Goal: Task Accomplishment & Management: Manage account settings

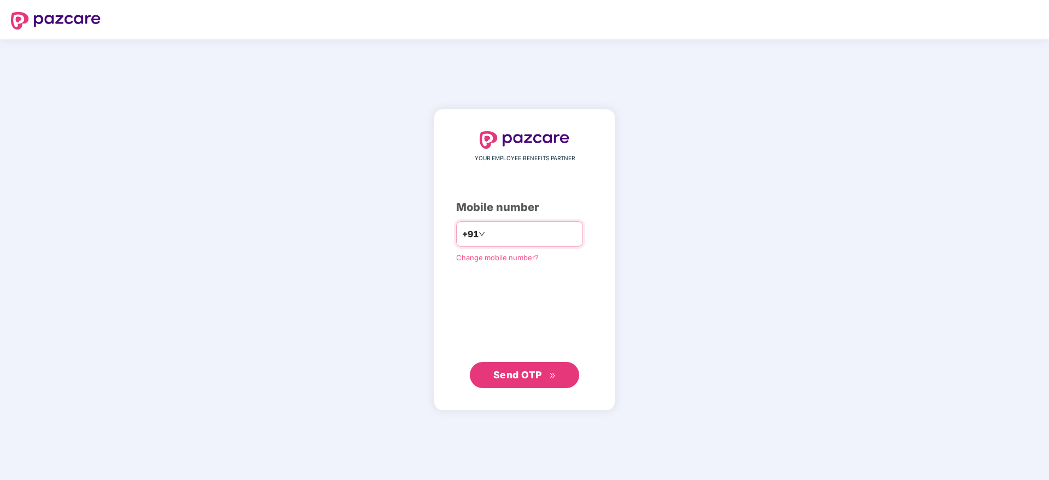
click at [504, 230] on input "number" at bounding box center [532, 233] width 90 height 17
type input "**********"
click at [520, 376] on span "Send OTP" at bounding box center [517, 373] width 49 height 11
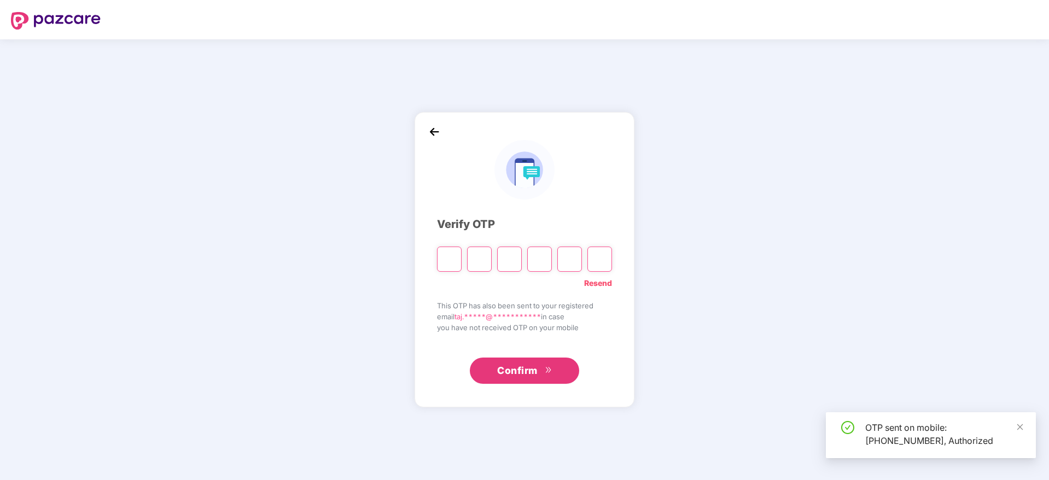
click at [456, 262] on input "Please enter verification code. Digit 1" at bounding box center [449, 259] width 25 height 25
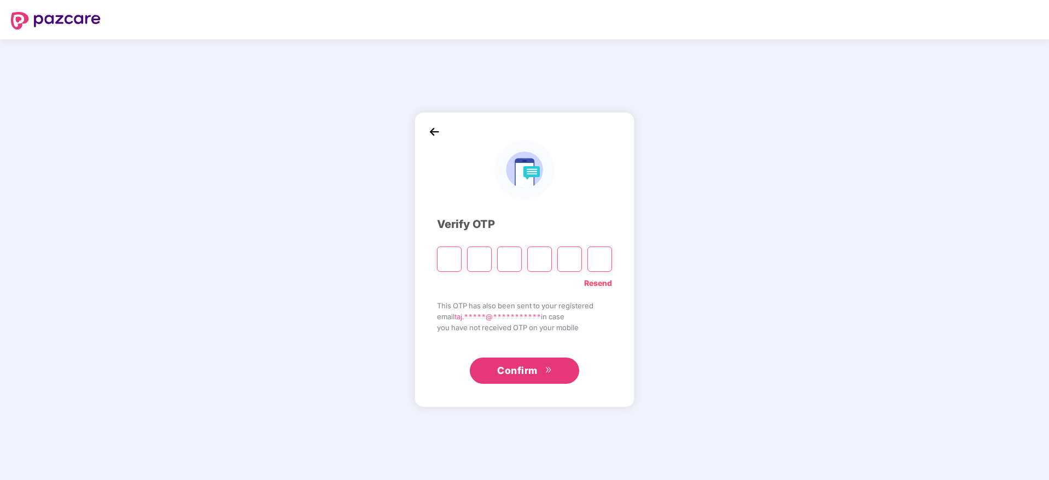
paste input "*"
type input "*"
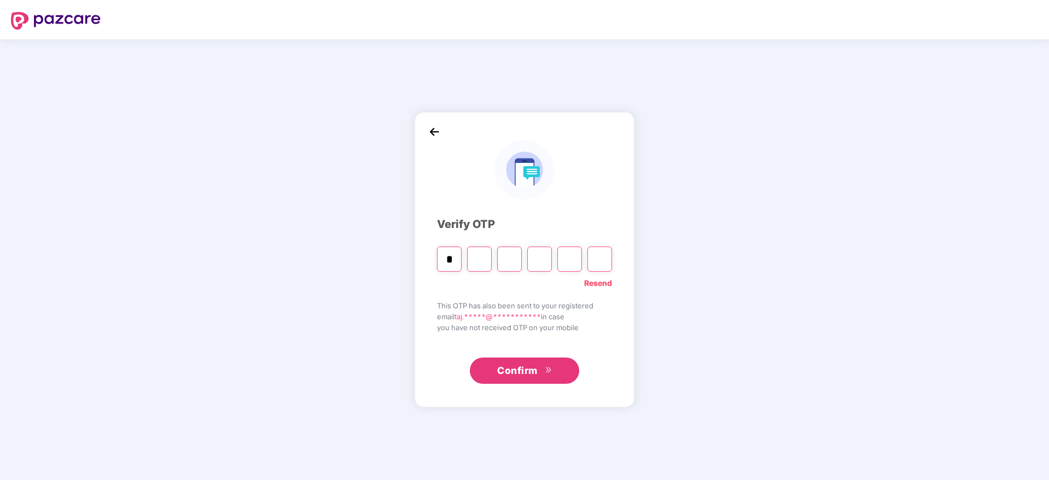
type input "*"
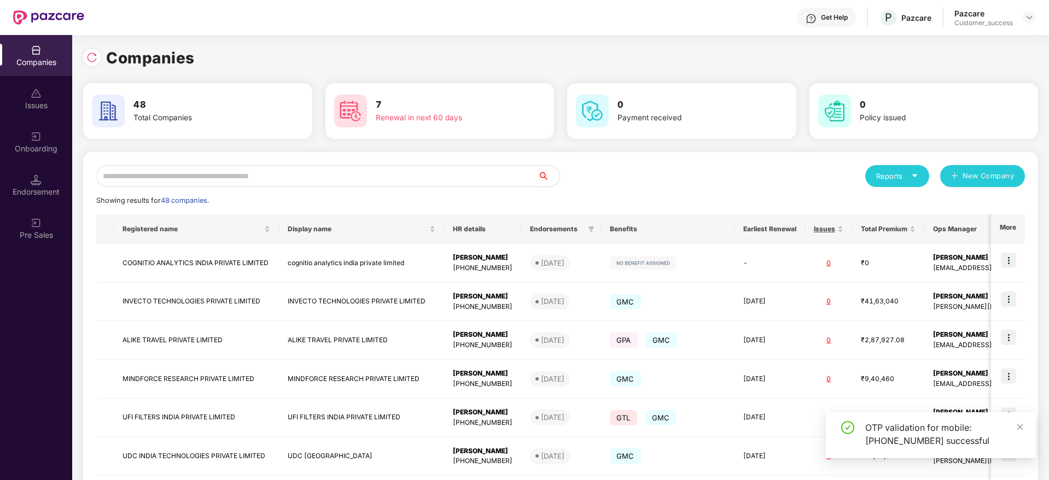
click at [250, 175] on input "text" at bounding box center [316, 176] width 441 height 22
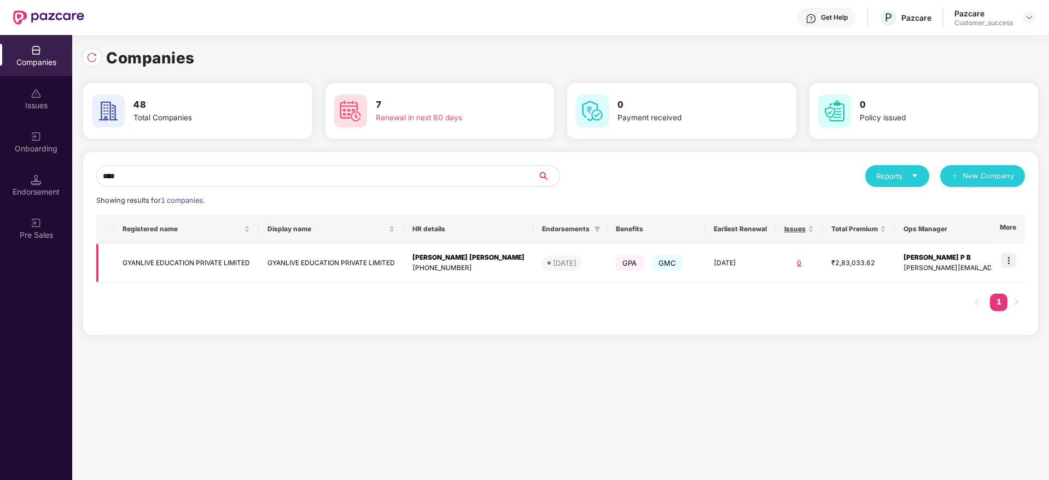
type input "****"
click at [230, 276] on td "GYANLIVE EDUCATION PRIVATE LIMITED" at bounding box center [186, 263] width 145 height 39
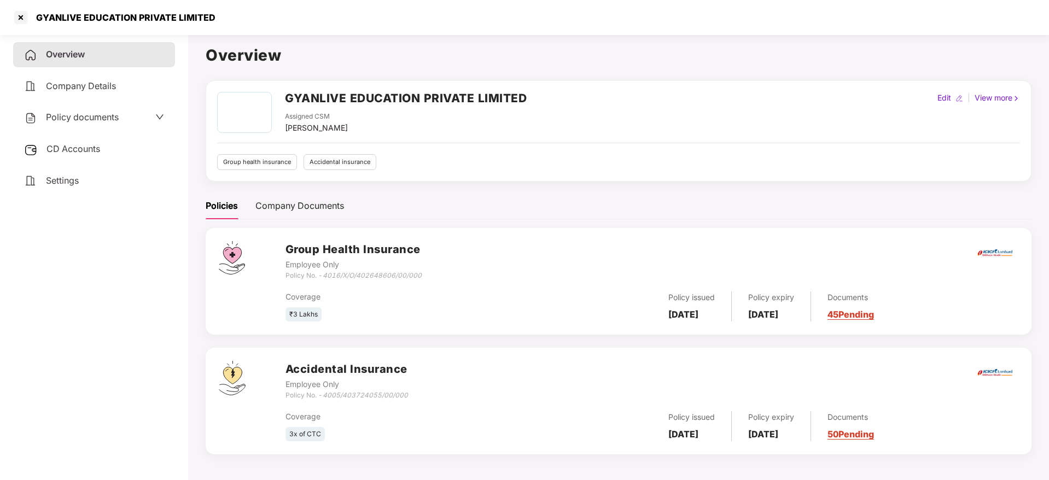
click at [874, 315] on link "45 Pending" at bounding box center [850, 314] width 46 height 11
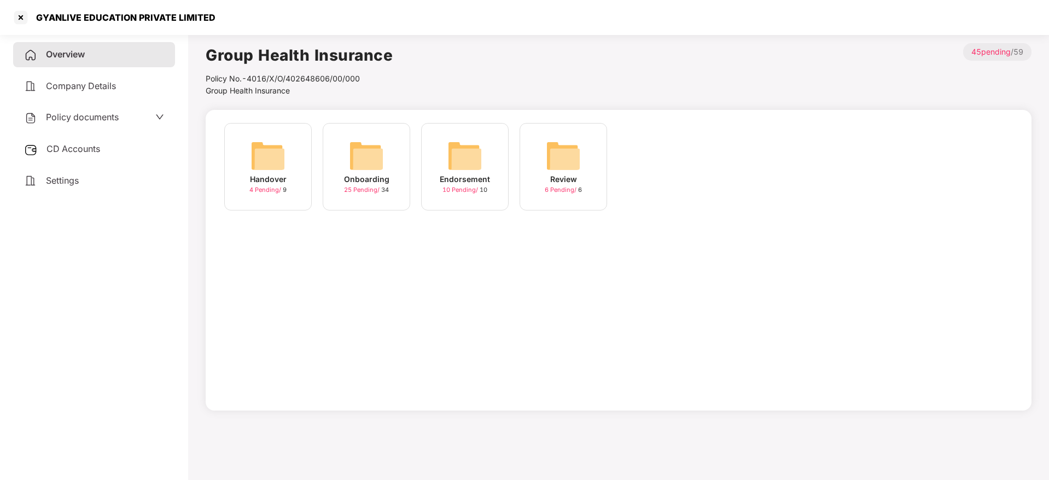
click at [375, 168] on img at bounding box center [366, 155] width 35 height 35
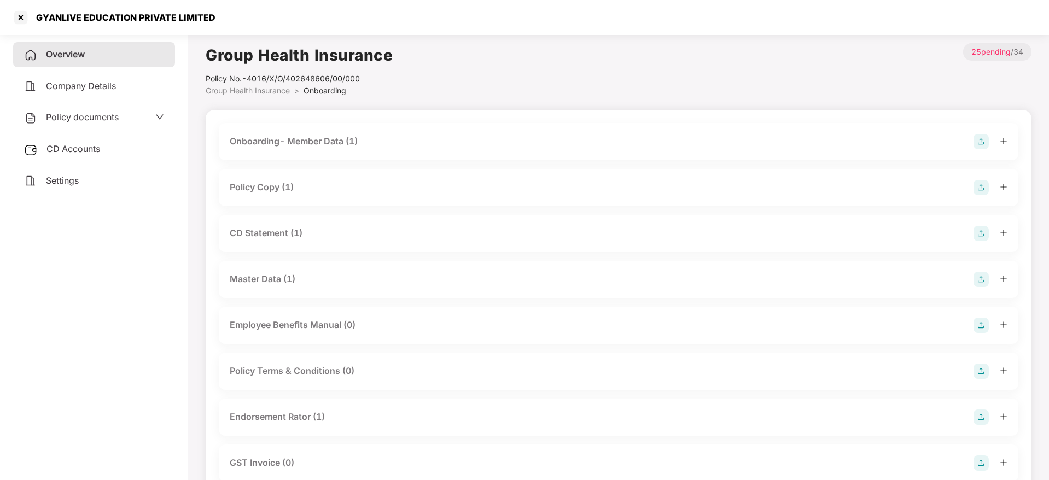
click at [286, 181] on div "Policy Copy (1)" at bounding box center [262, 187] width 64 height 14
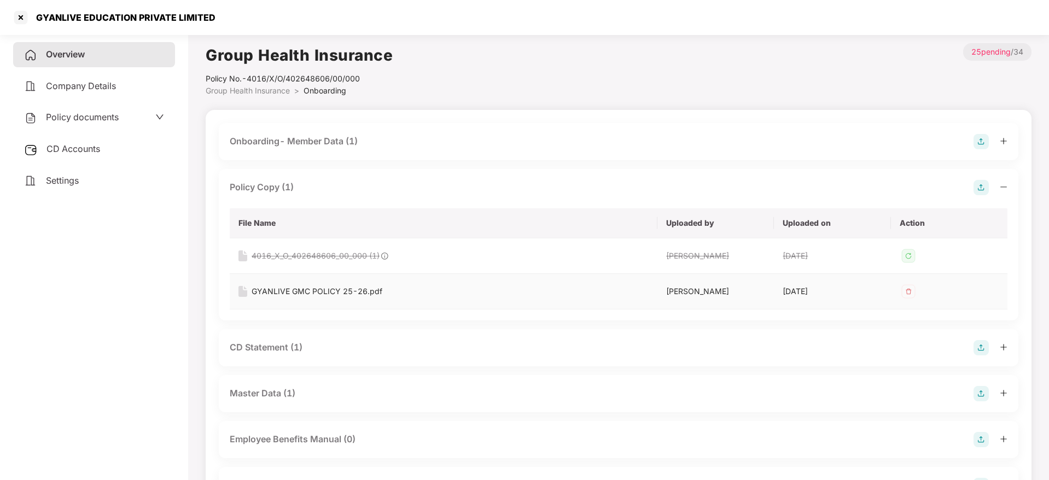
click at [290, 291] on div "GYANLIVE GMC POLICY 25-26.pdf" at bounding box center [316, 291] width 131 height 12
click at [26, 16] on div at bounding box center [20, 17] width 17 height 17
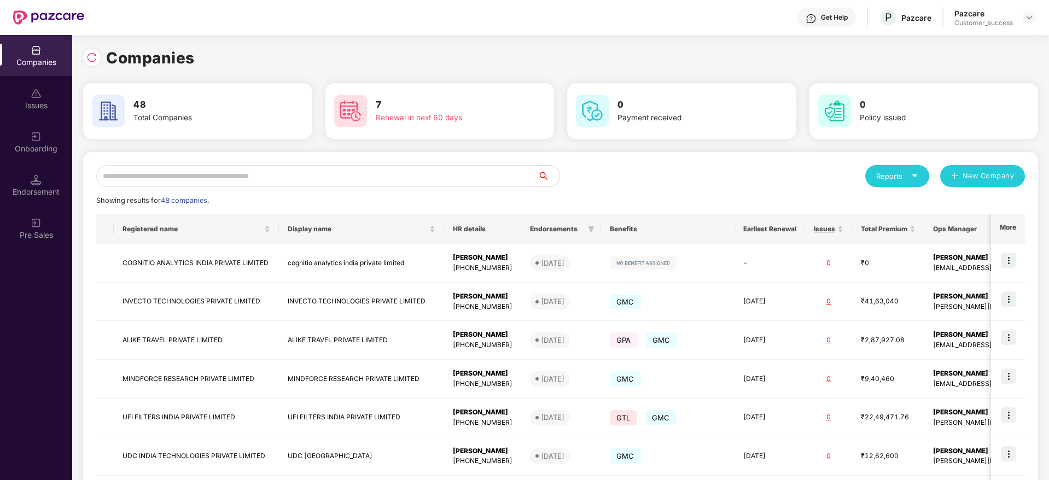
click at [243, 173] on input "text" at bounding box center [316, 176] width 441 height 22
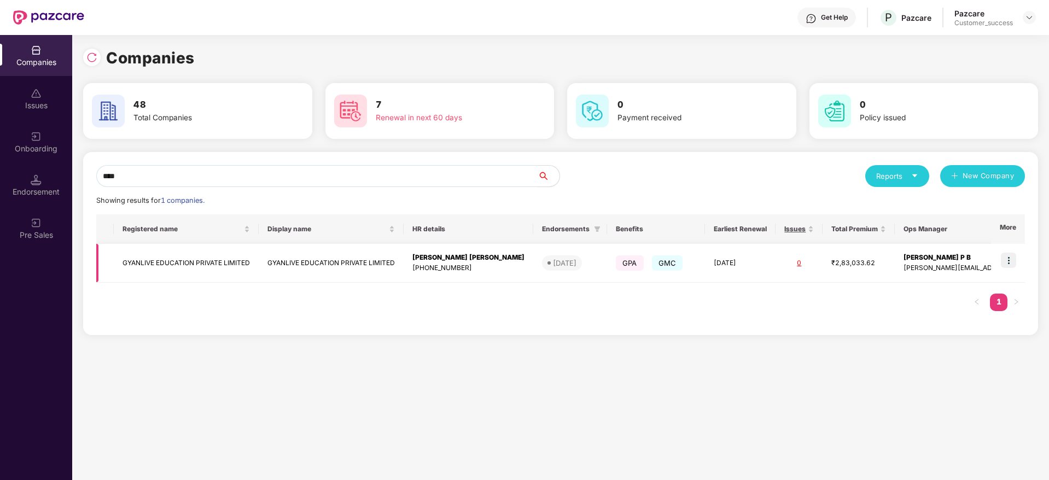
type input "****"
click at [211, 264] on td "GYANLIVE EDUCATION PRIVATE LIMITED" at bounding box center [186, 263] width 145 height 39
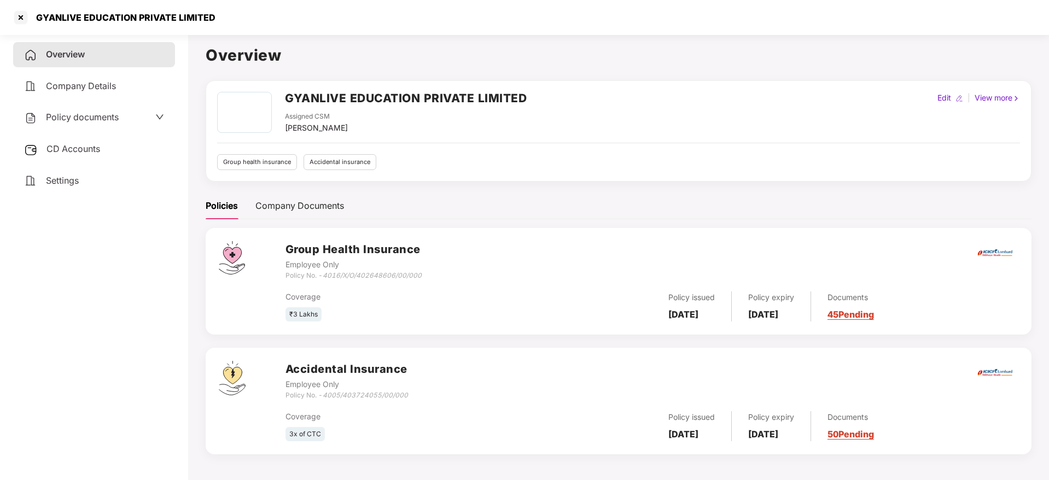
click at [825, 196] on div "Policies Company Documents" at bounding box center [619, 205] width 826 height 27
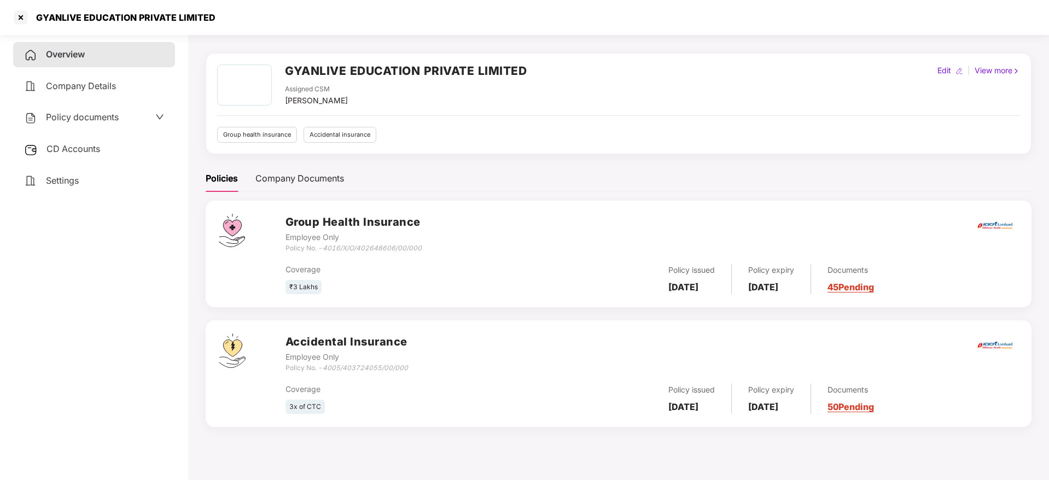
scroll to position [30, 0]
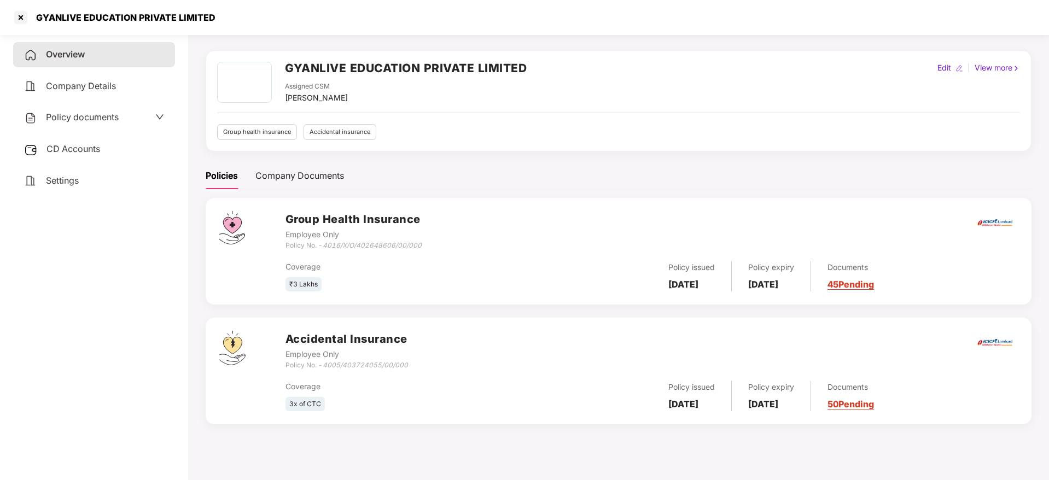
click at [869, 405] on link "50 Pending" at bounding box center [850, 404] width 46 height 11
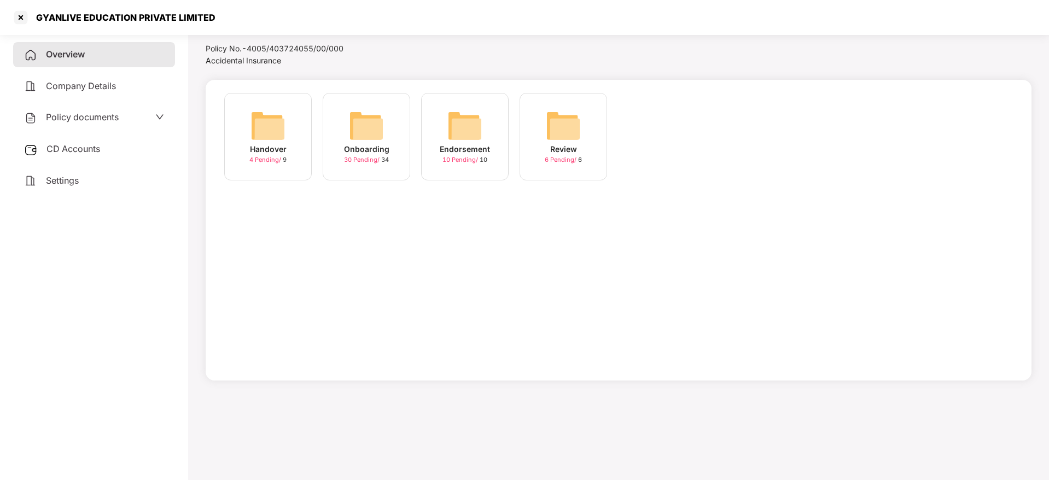
click at [375, 148] on div "Onboarding" at bounding box center [366, 149] width 45 height 12
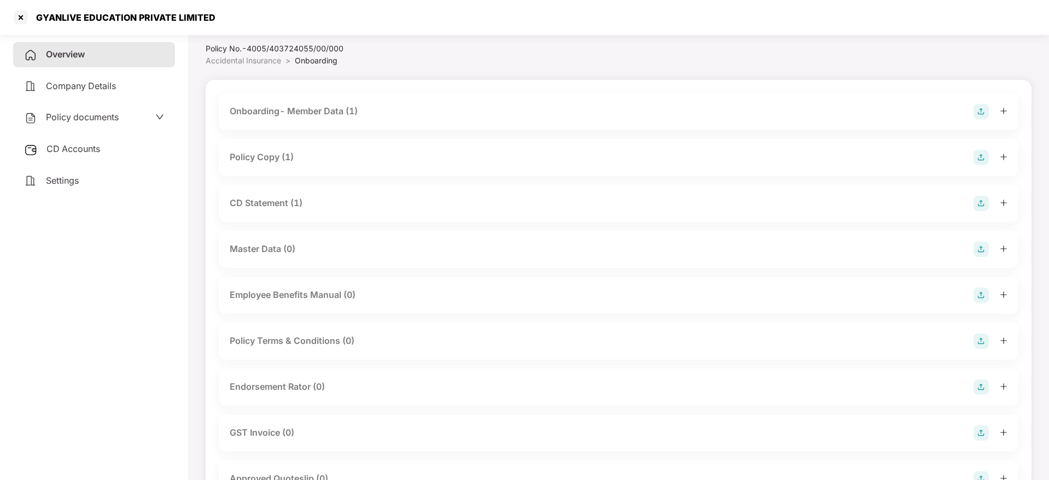
click at [277, 157] on div "Policy Copy (1)" at bounding box center [262, 157] width 64 height 14
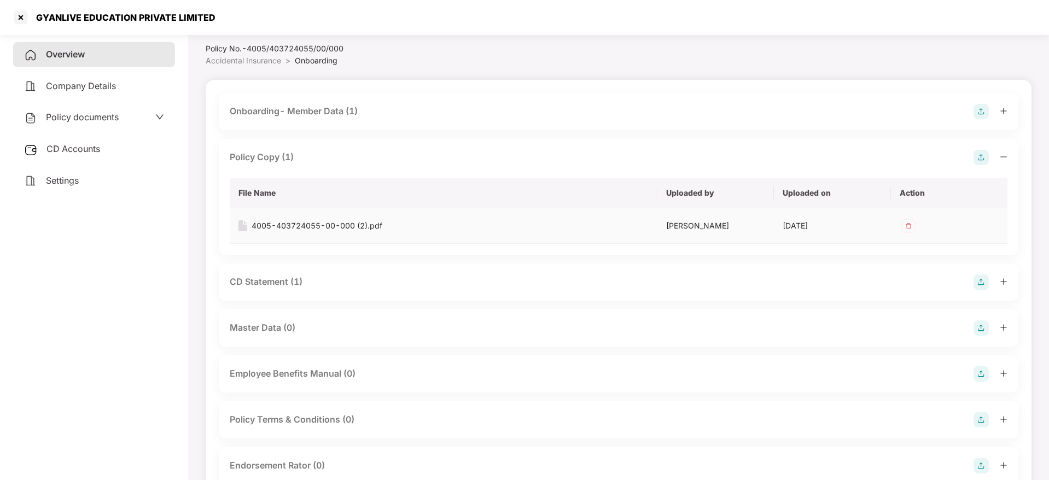
click at [344, 222] on div "4005-403724055-00-000 (2).pdf" at bounding box center [316, 226] width 131 height 12
click at [1005, 57] on div "Accidental Insurance Policy No.- 4005/403724055/00/000 Accidental Insurance > O…" at bounding box center [619, 40] width 826 height 54
click at [19, 20] on div at bounding box center [20, 17] width 17 height 17
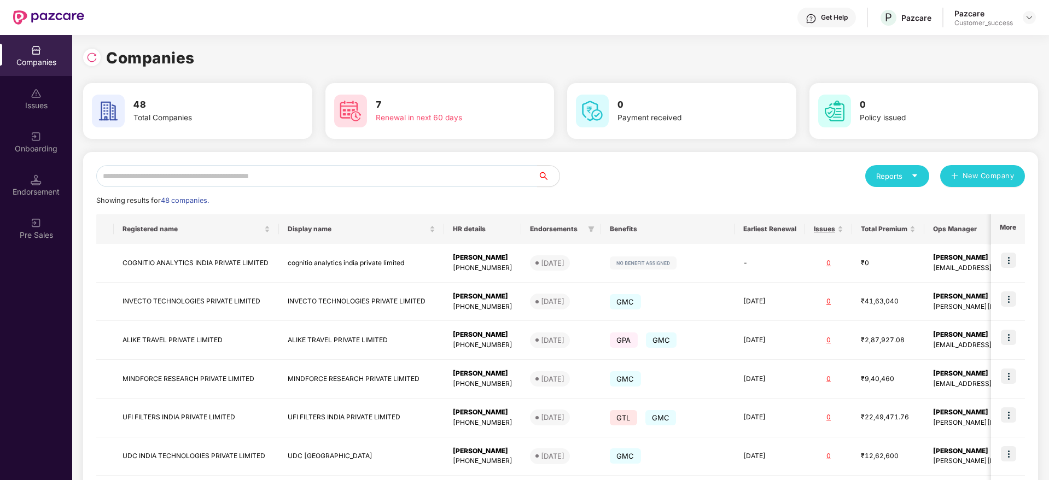
scroll to position [0, 0]
click at [313, 176] on input "text" at bounding box center [316, 176] width 441 height 22
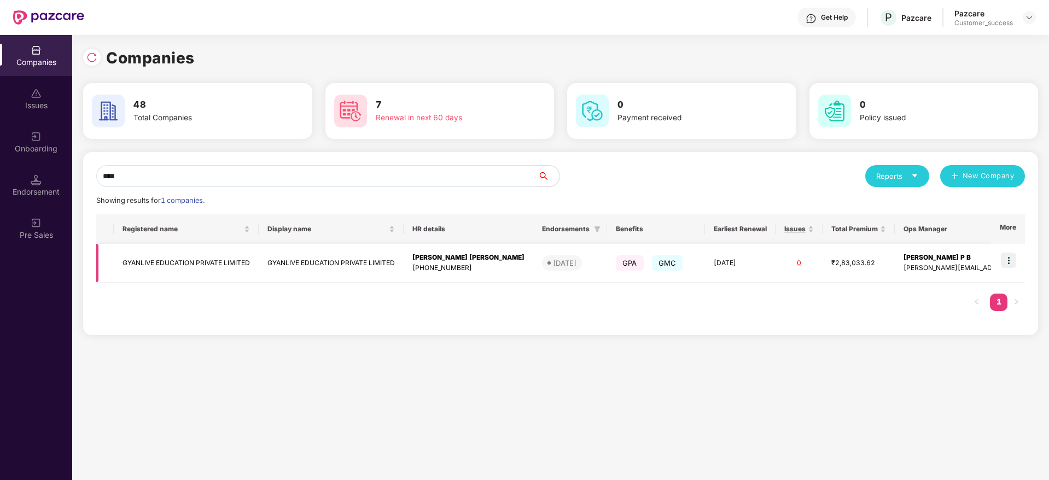
type input "****"
click at [1008, 261] on img at bounding box center [1008, 260] width 15 height 15
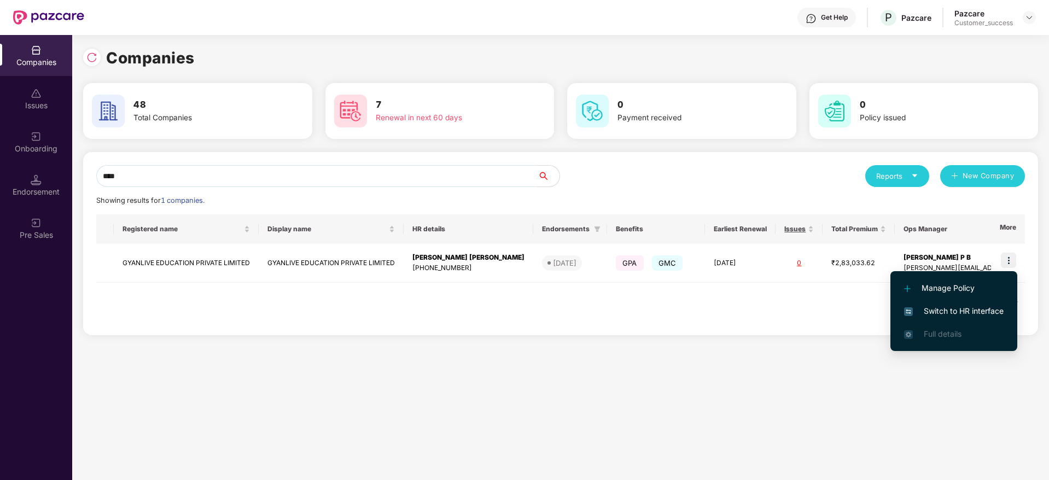
click at [937, 311] on span "Switch to HR interface" at bounding box center [954, 311] width 100 height 12
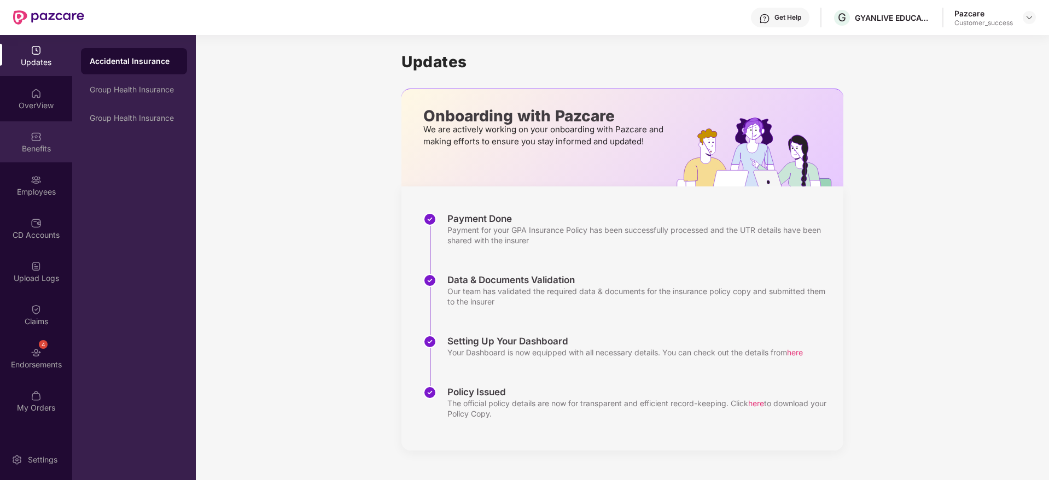
click at [47, 149] on div "Benefits" at bounding box center [36, 148] width 72 height 11
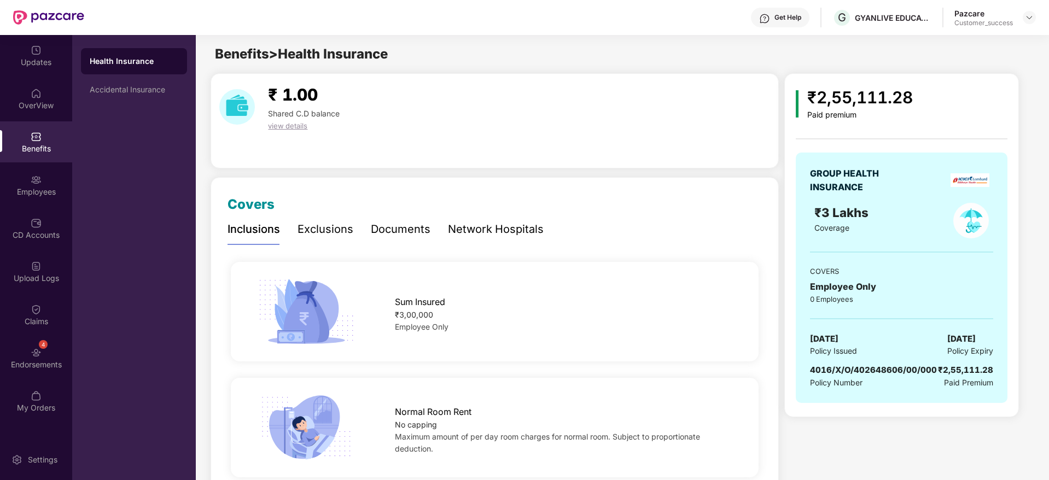
click at [322, 225] on div "Exclusions" at bounding box center [325, 229] width 56 height 17
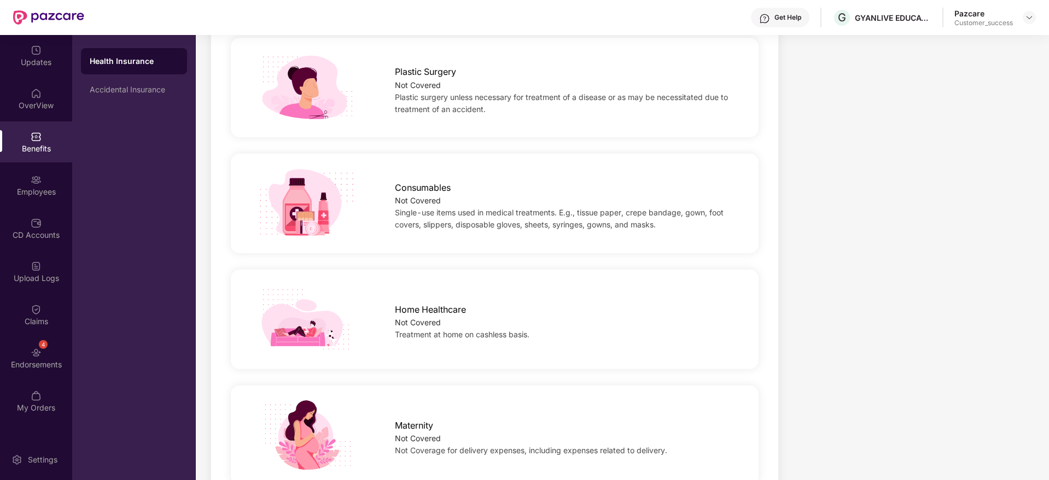
scroll to position [867, 0]
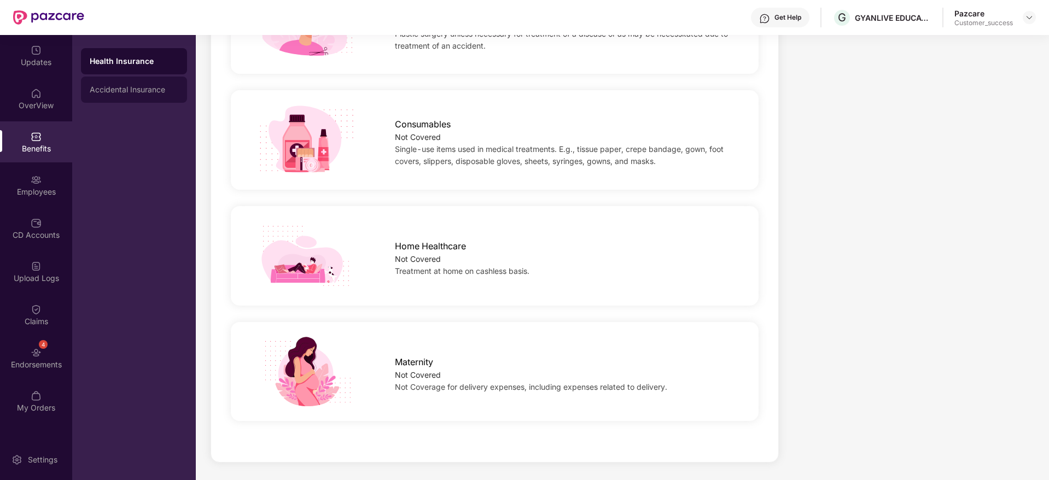
click at [142, 88] on div "Accidental Insurance" at bounding box center [134, 89] width 89 height 9
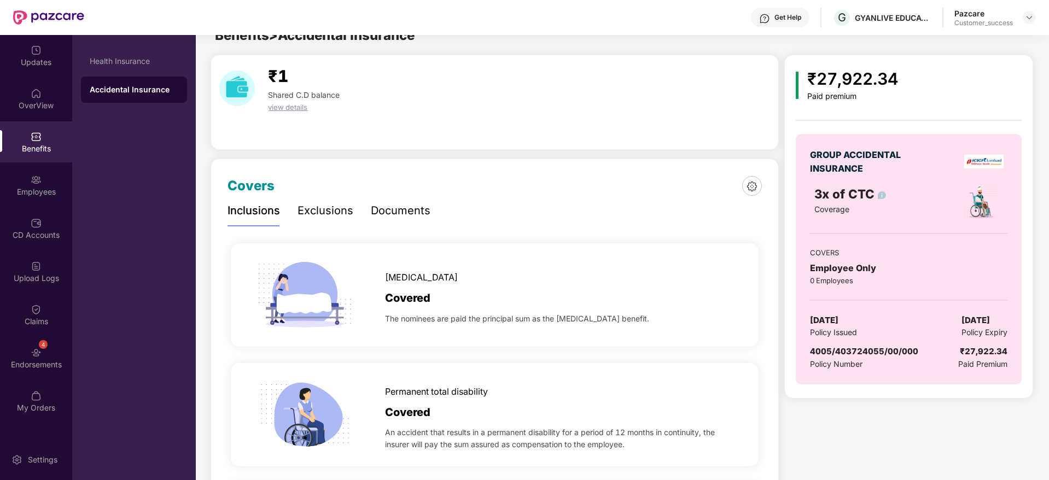
scroll to position [0, 0]
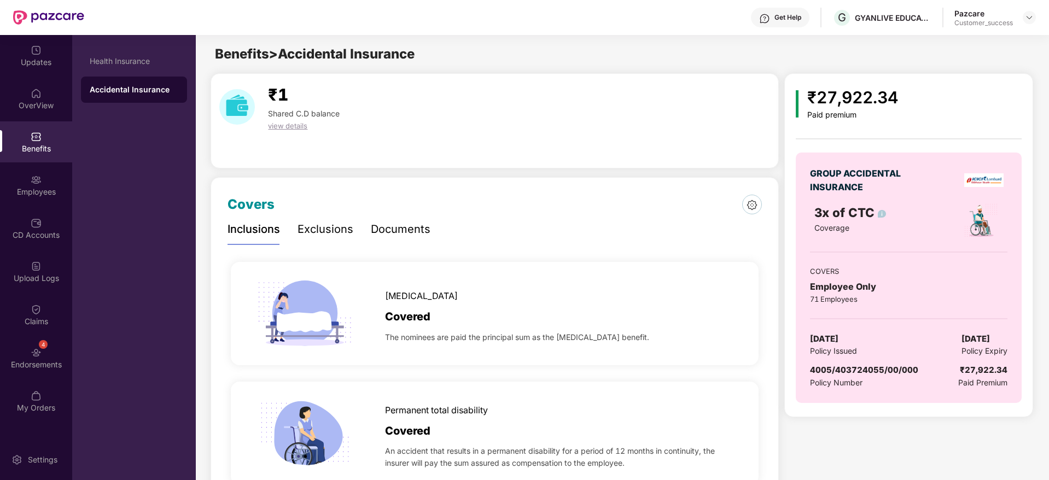
click at [651, 218] on div "Inclusions Exclusions Documents" at bounding box center [494, 229] width 534 height 30
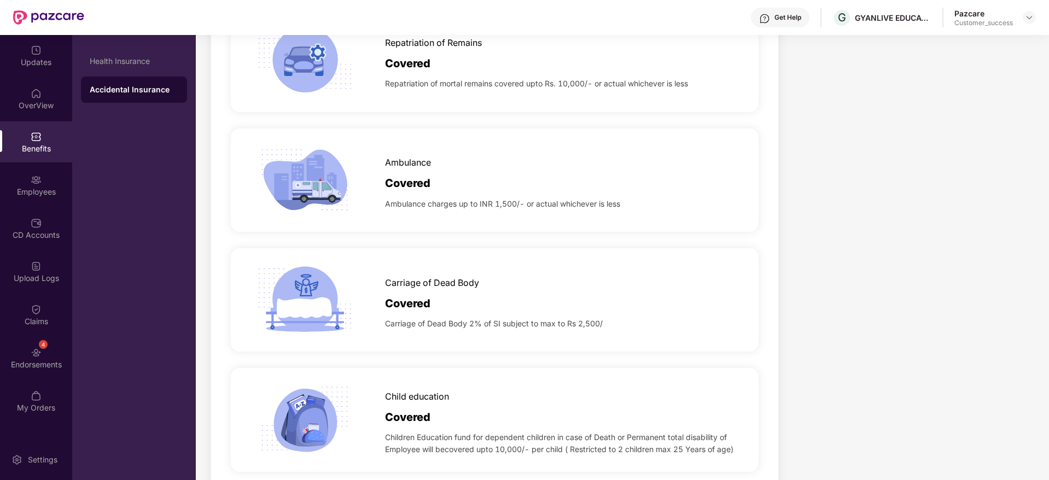
scroll to position [886, 0]
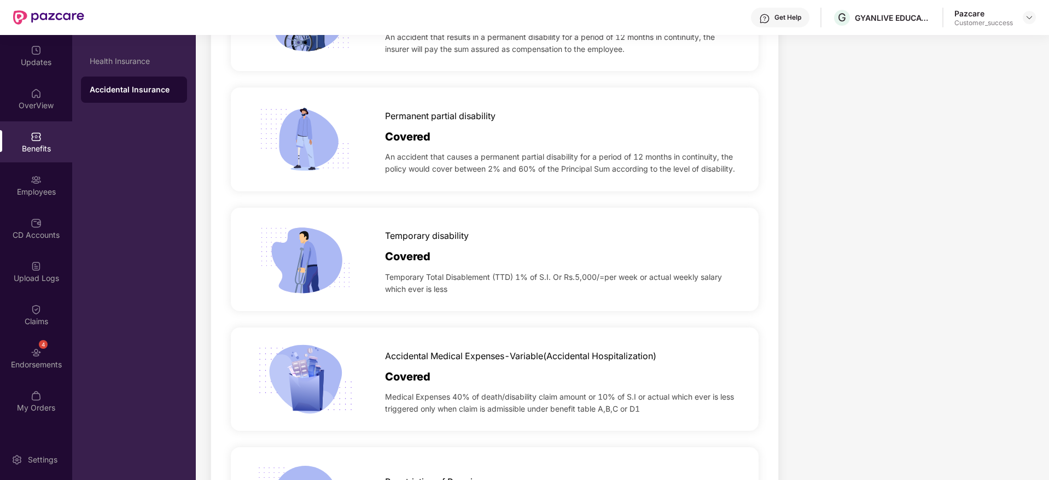
scroll to position [412, 0]
click at [1028, 15] on img at bounding box center [1029, 17] width 9 height 9
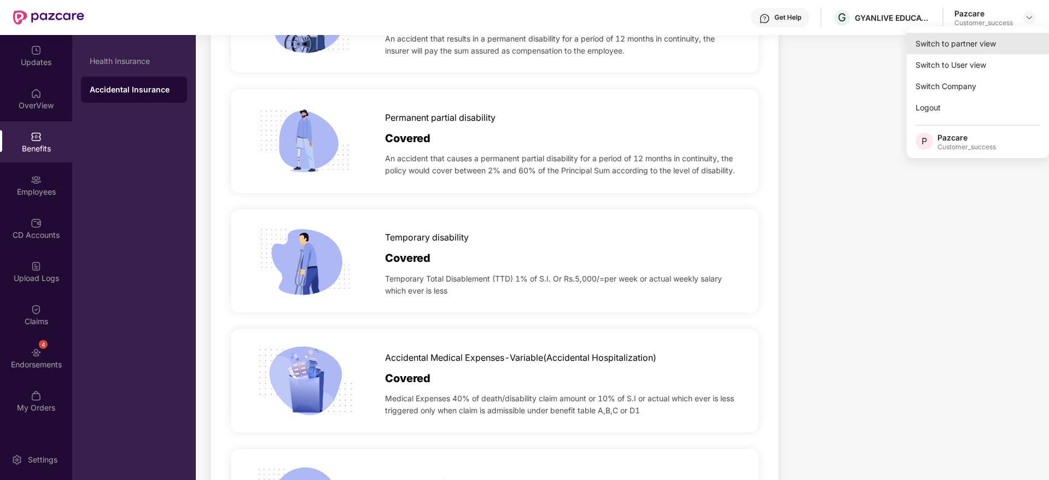
click at [989, 43] on div "Switch to partner view" at bounding box center [977, 43] width 142 height 21
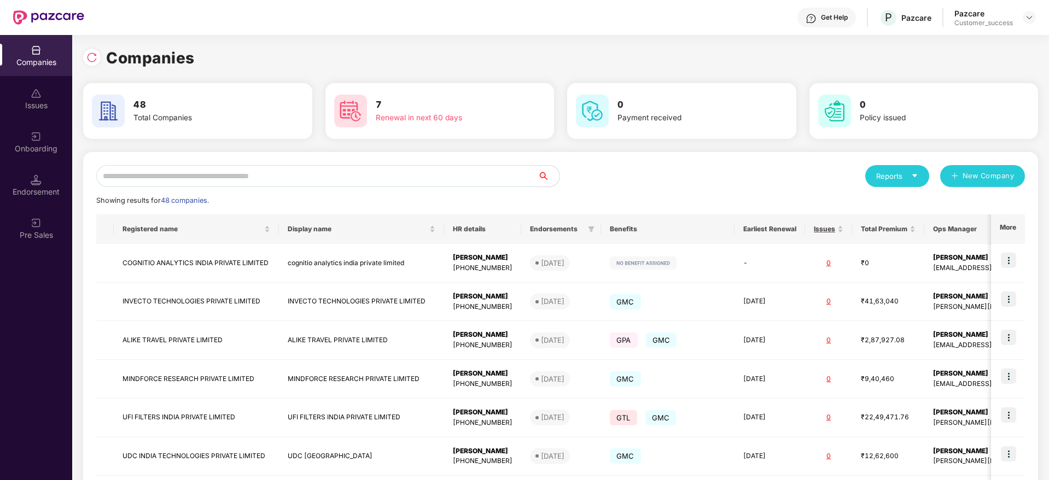
click at [292, 178] on input "text" at bounding box center [316, 176] width 441 height 22
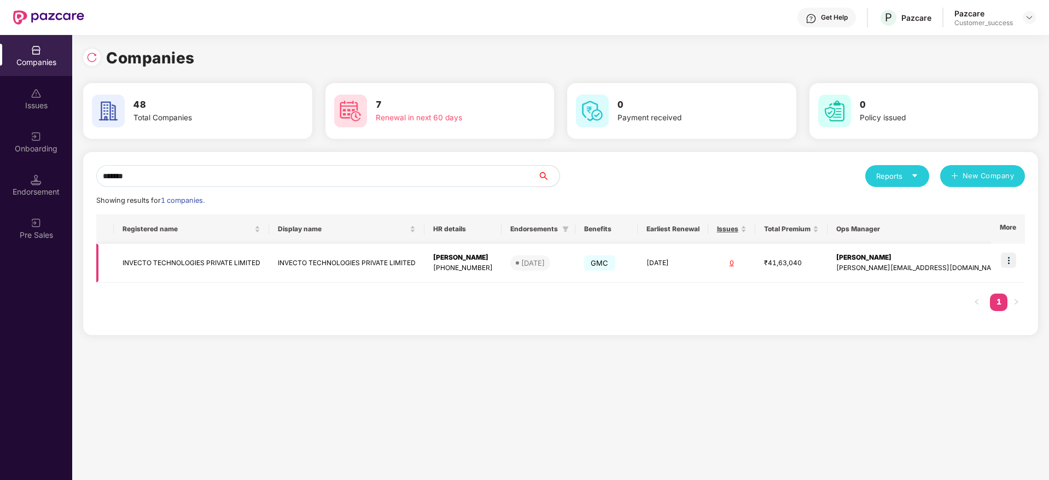
type input "*******"
click at [1011, 256] on img at bounding box center [1008, 260] width 15 height 15
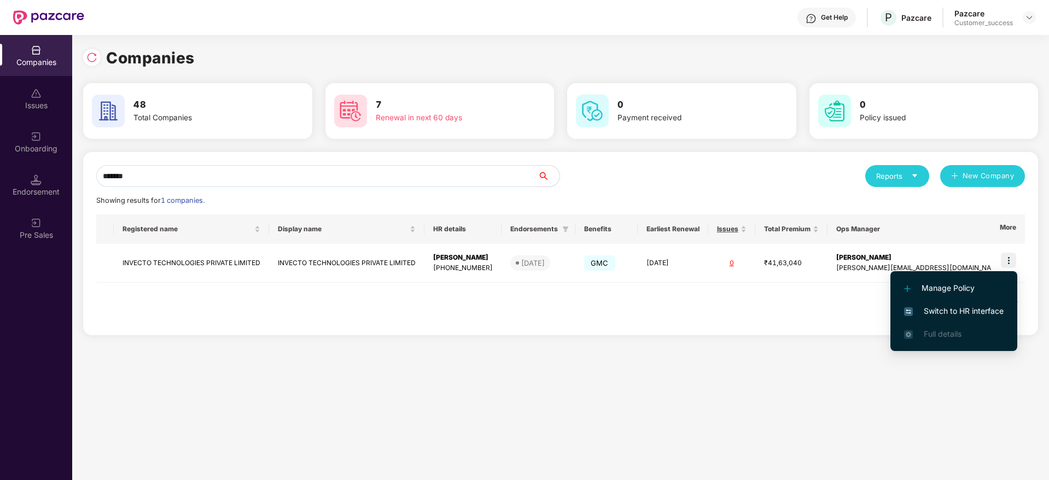
click at [937, 313] on span "Switch to HR interface" at bounding box center [954, 311] width 100 height 12
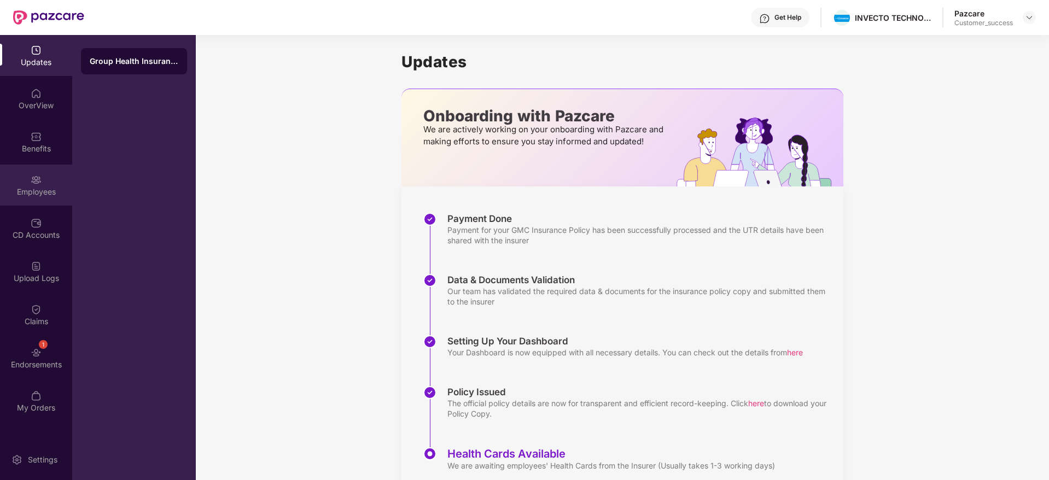
click at [39, 184] on img at bounding box center [36, 179] width 11 height 11
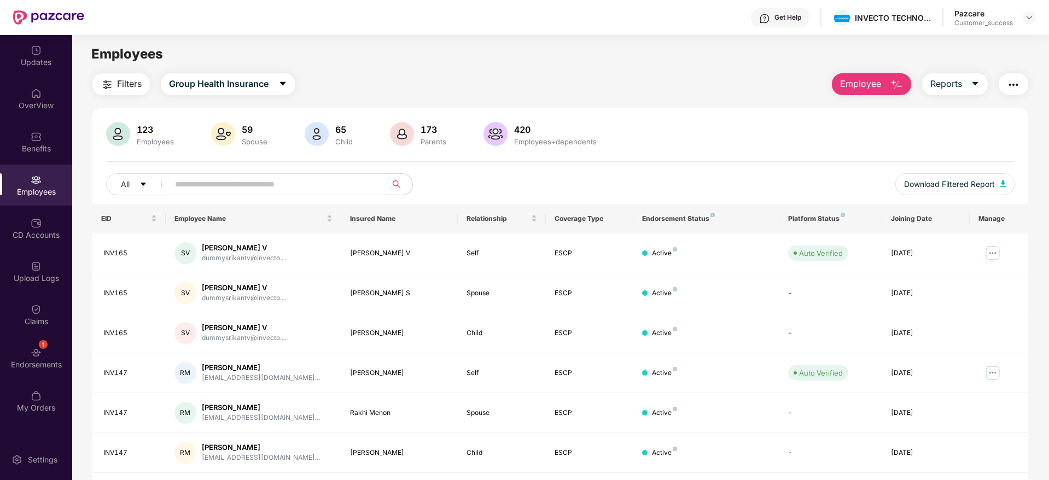
click at [122, 77] on span "Filters" at bounding box center [129, 84] width 25 height 14
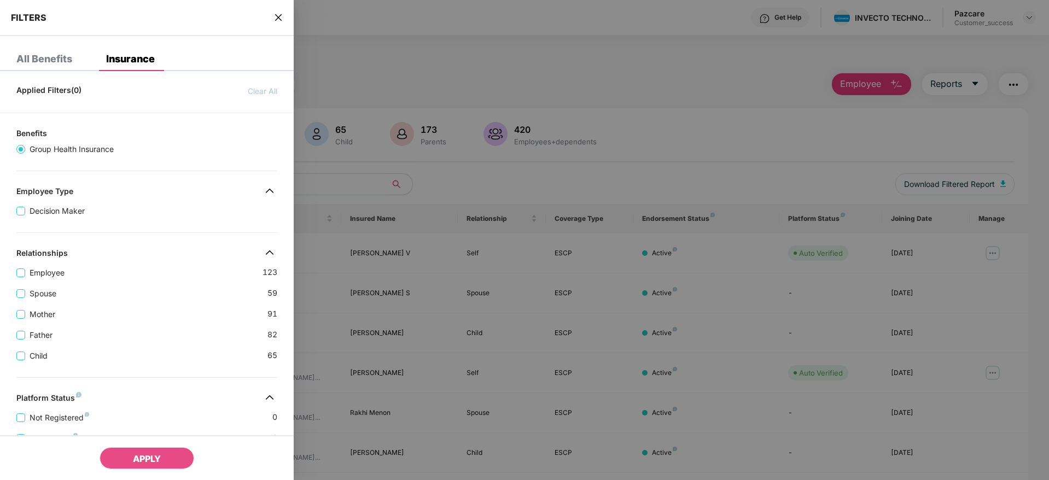
click at [172, 294] on div "Spouse 59" at bounding box center [146, 289] width 261 height 21
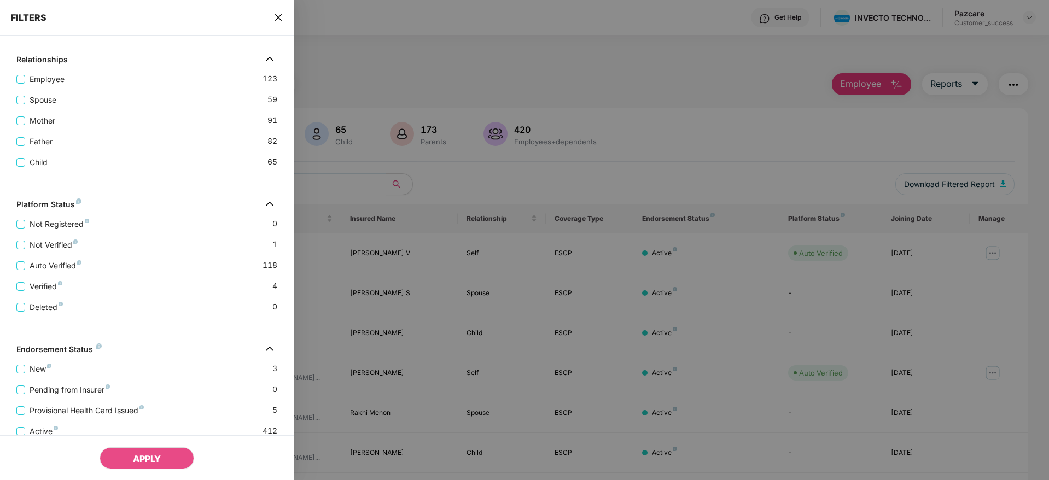
scroll to position [254, 0]
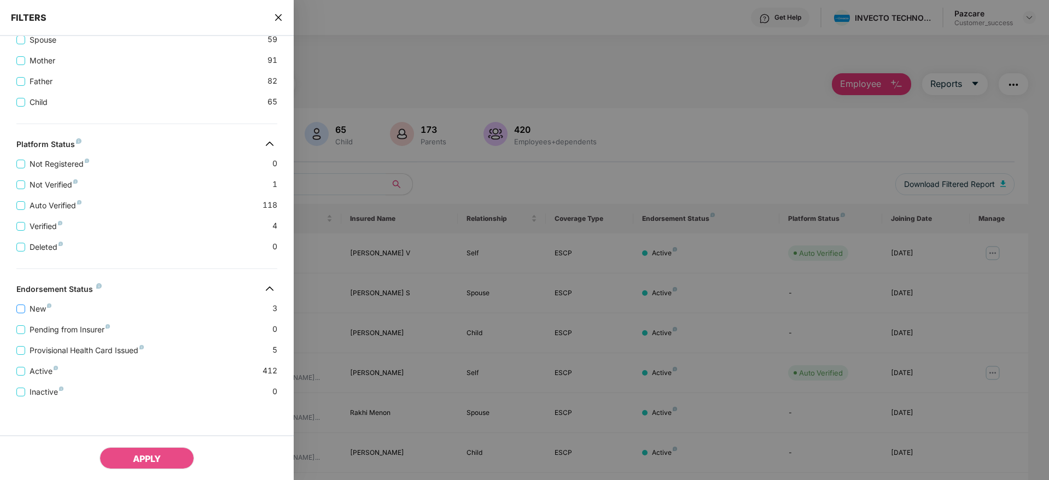
click at [40, 309] on span "New" at bounding box center [40, 309] width 31 height 12
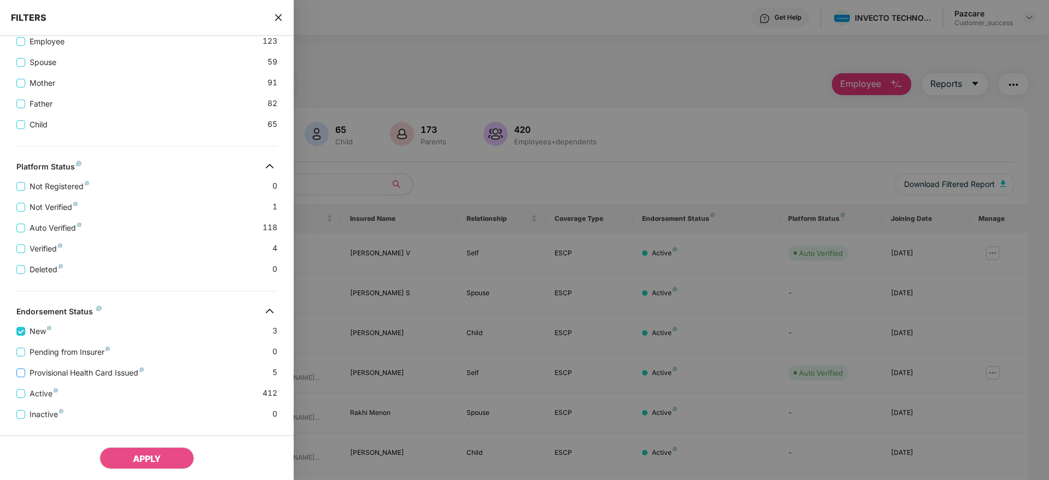
click at [78, 375] on span "Provisional Health Card Issued" at bounding box center [86, 373] width 123 height 12
click at [142, 457] on span "APPLY" at bounding box center [147, 458] width 28 height 11
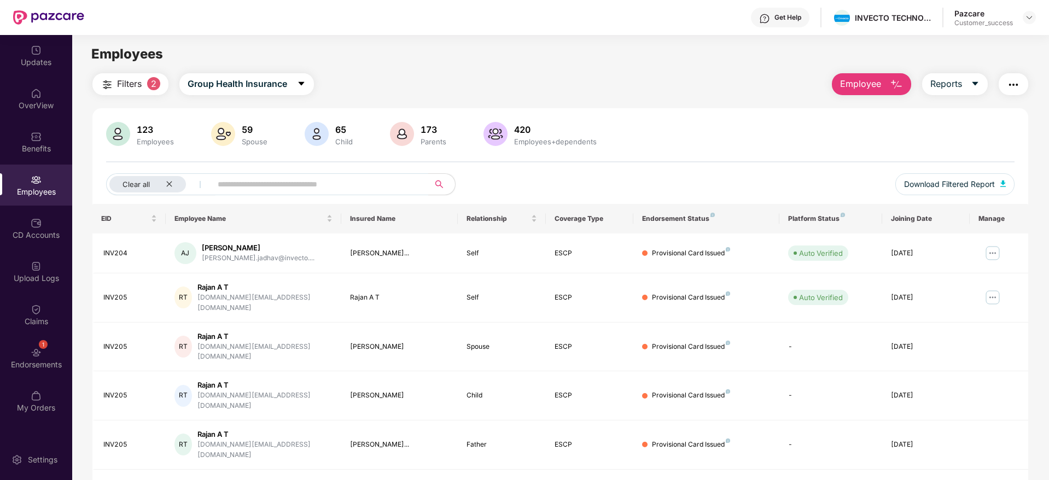
click at [691, 147] on div "123 Employees 59 Spouse 65 Child 173 Parents 420 Employees+dependents" at bounding box center [560, 135] width 908 height 26
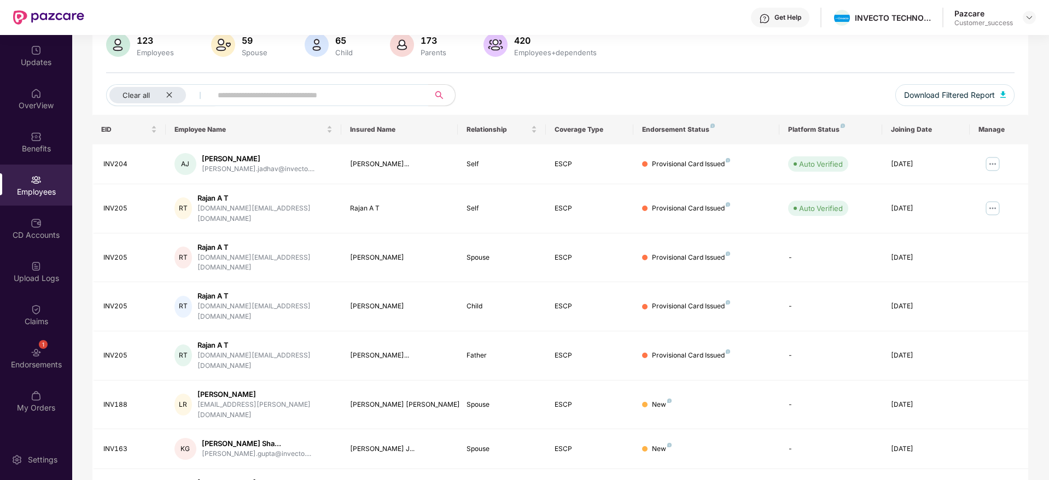
scroll to position [112, 0]
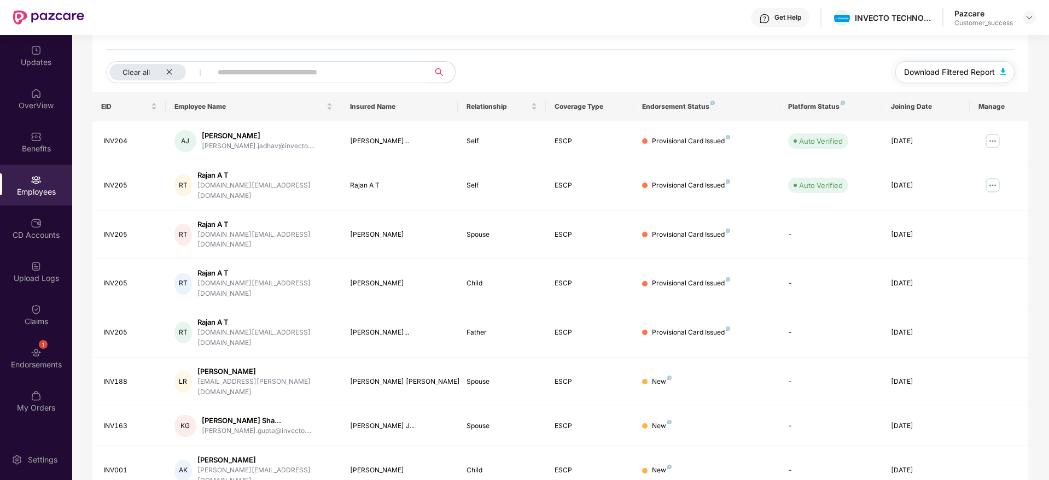
click at [976, 69] on span "Download Filtered Report" at bounding box center [949, 72] width 91 height 12
click at [171, 69] on icon "close" at bounding box center [169, 71] width 7 height 7
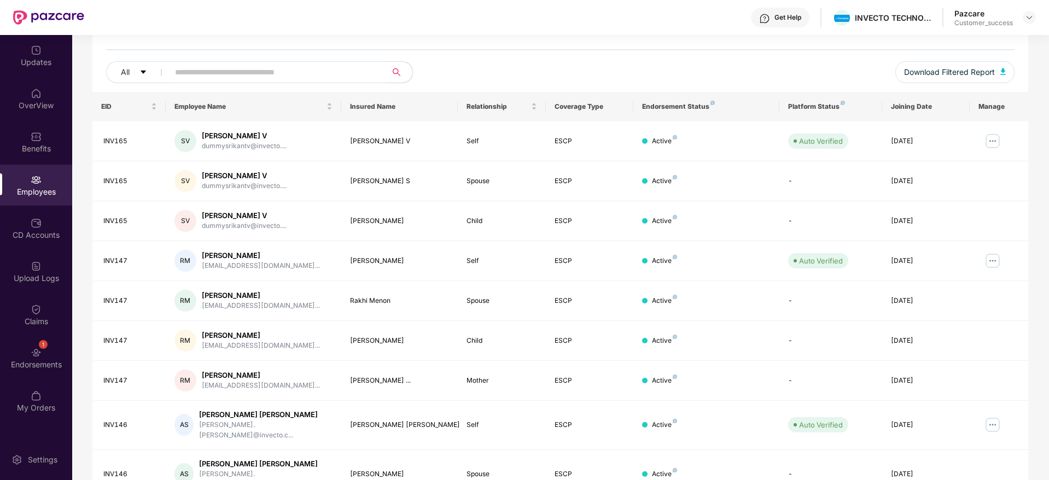
click at [522, 63] on div "All" at bounding box center [371, 72] width 530 height 22
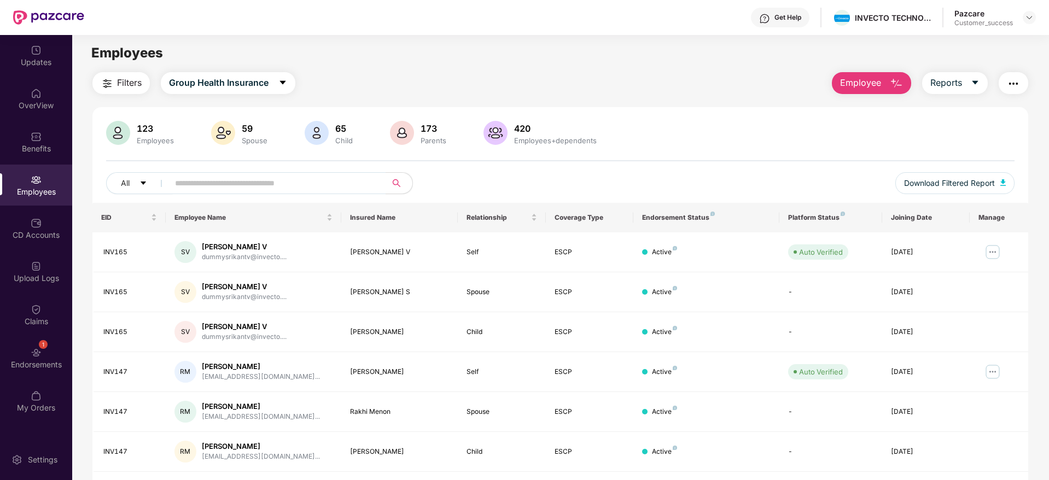
scroll to position [0, 0]
click at [124, 82] on span "Filters" at bounding box center [129, 84] width 25 height 14
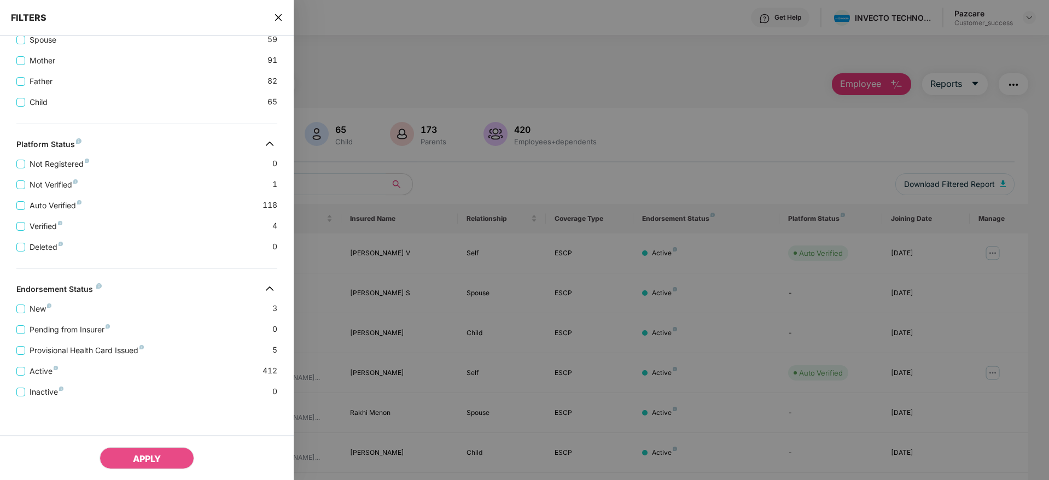
click at [173, 329] on div "Pending from Insurer 0" at bounding box center [146, 325] width 261 height 21
click at [279, 16] on icon "close" at bounding box center [278, 17] width 9 height 9
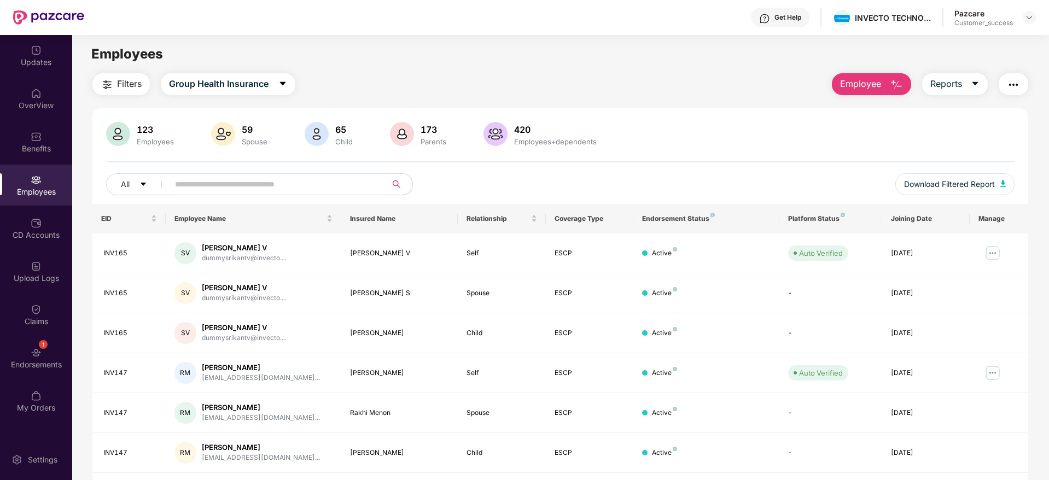
click at [244, 188] on input "text" at bounding box center [273, 184] width 196 height 16
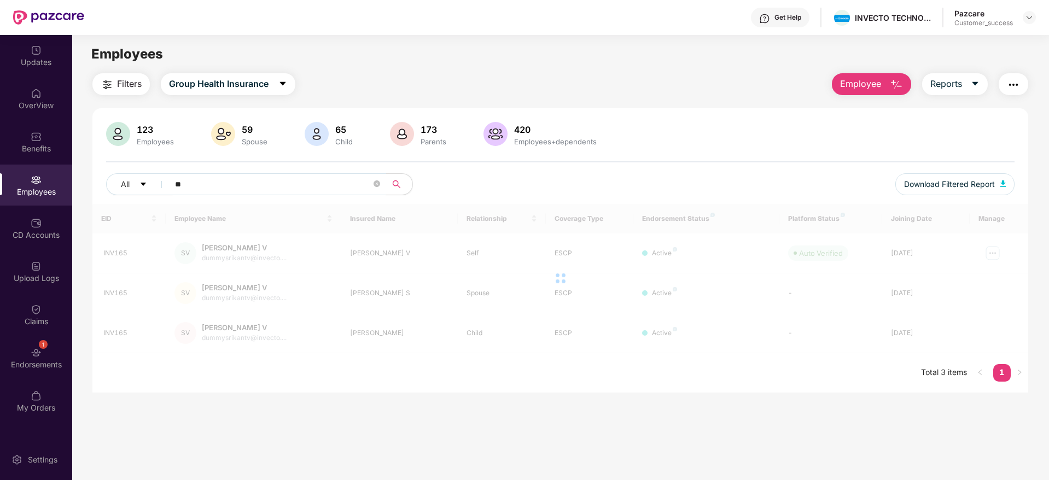
type input "*"
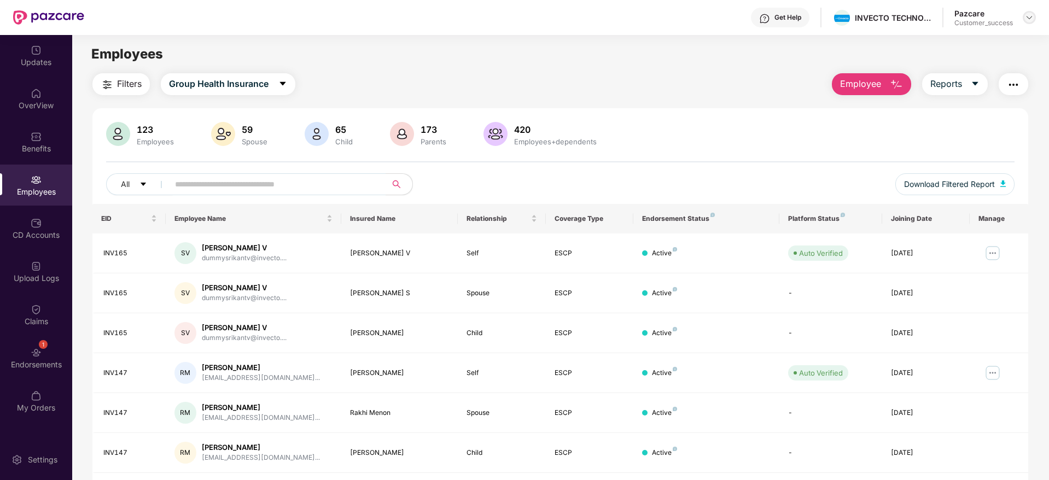
click at [1029, 17] on img at bounding box center [1029, 17] width 9 height 9
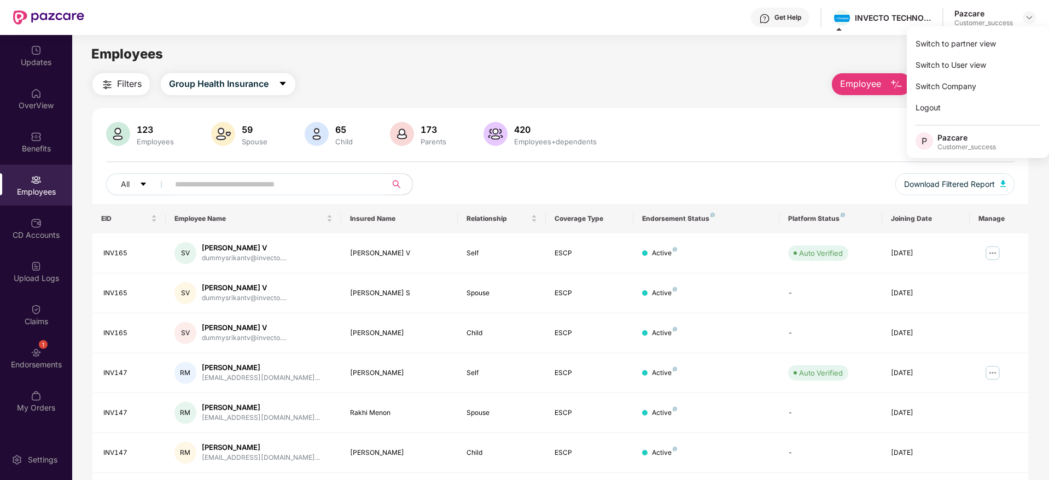
click at [687, 78] on div "Filters Group Health Insurance Employee Reports" at bounding box center [559, 84] width 935 height 22
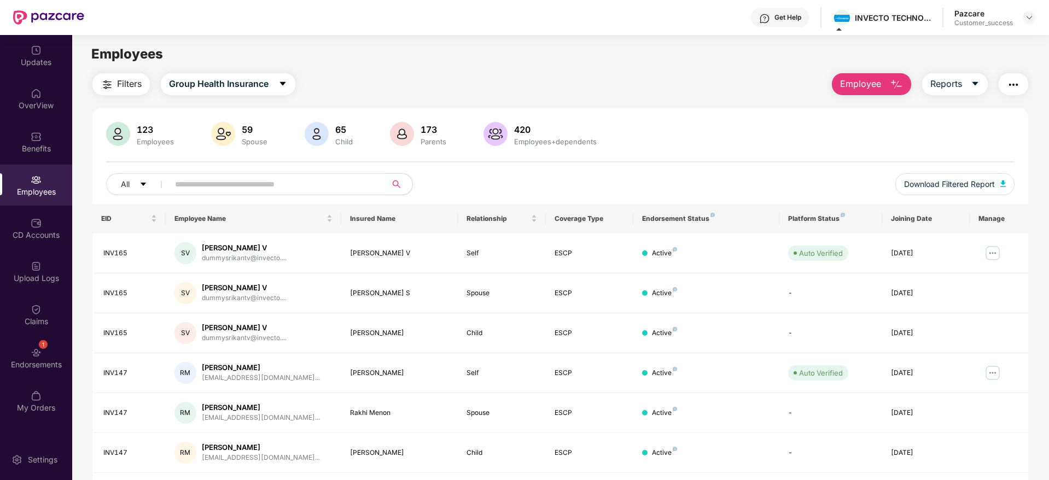
click at [591, 75] on div "Filters Group Health Insurance Employee Reports" at bounding box center [559, 84] width 935 height 22
click at [39, 270] on img at bounding box center [36, 266] width 11 height 11
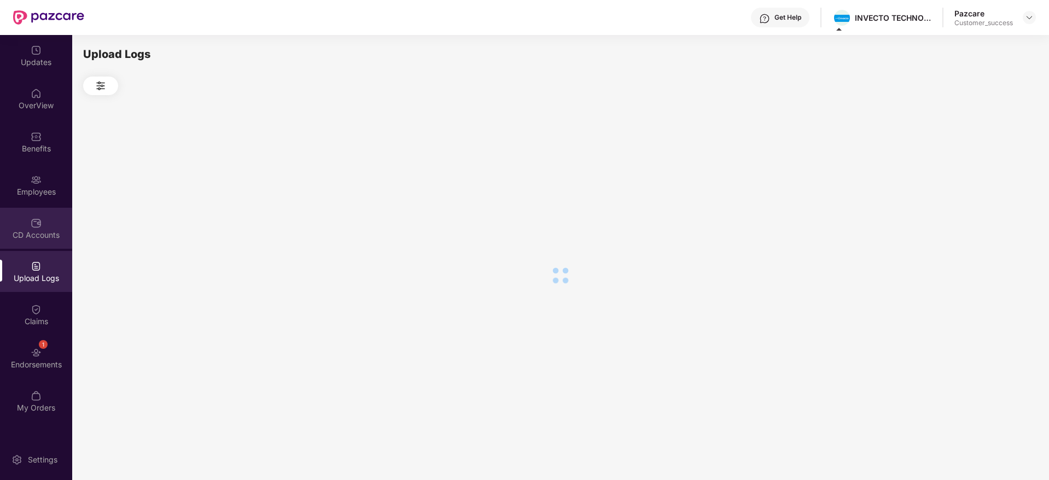
click at [32, 231] on div "CD Accounts" at bounding box center [36, 235] width 72 height 11
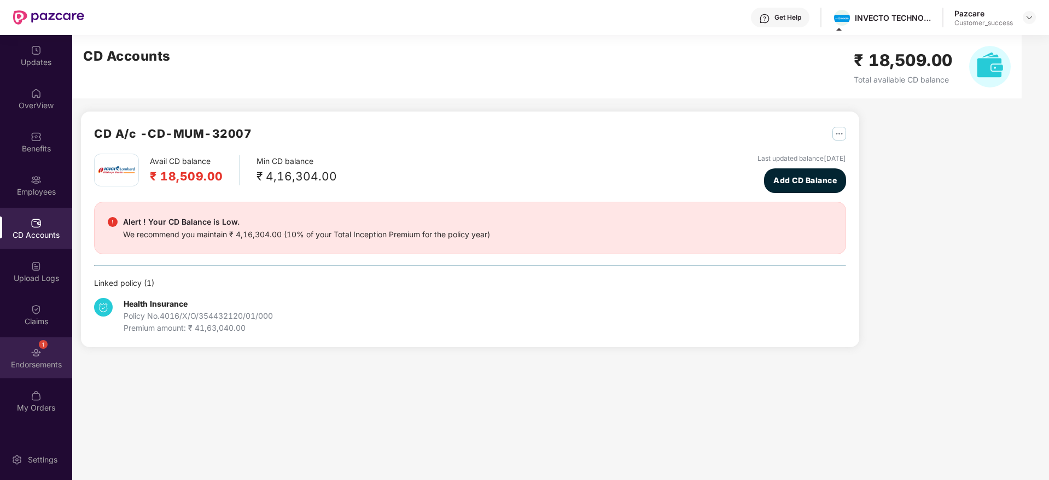
click at [35, 349] on img at bounding box center [36, 352] width 11 height 11
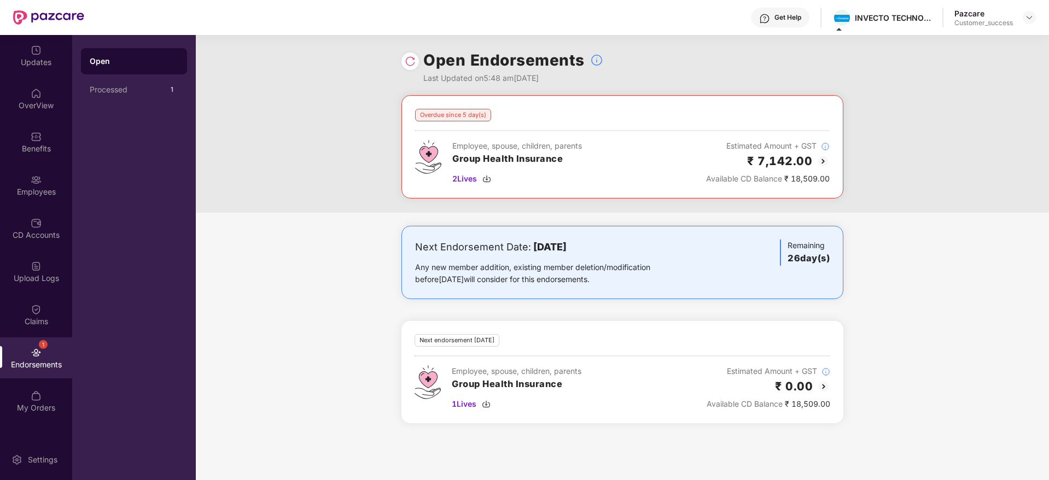
click at [881, 220] on div "Overdue since 5 day(s) Employee, spouse, children, parents Group Health Insuran…" at bounding box center [622, 265] width 853 height 341
click at [810, 389] on h2 "₹ 0.00" at bounding box center [794, 386] width 38 height 18
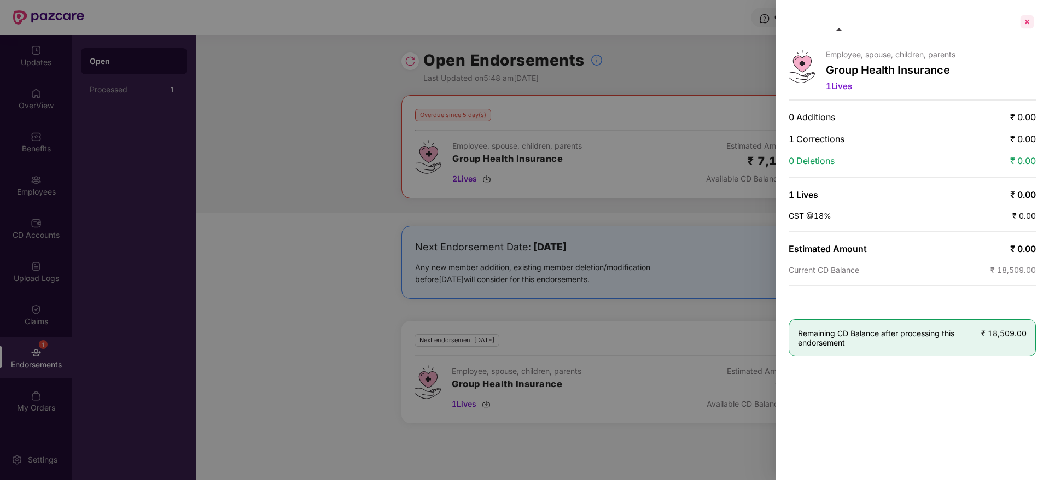
click at [1026, 18] on div at bounding box center [1026, 21] width 17 height 17
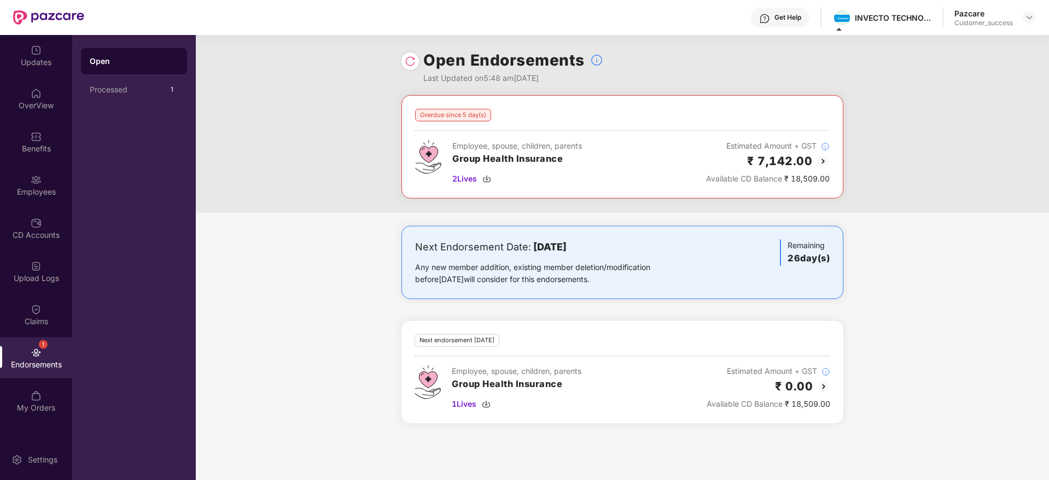
click at [812, 155] on div "₹ 7,142.00" at bounding box center [768, 161] width 124 height 18
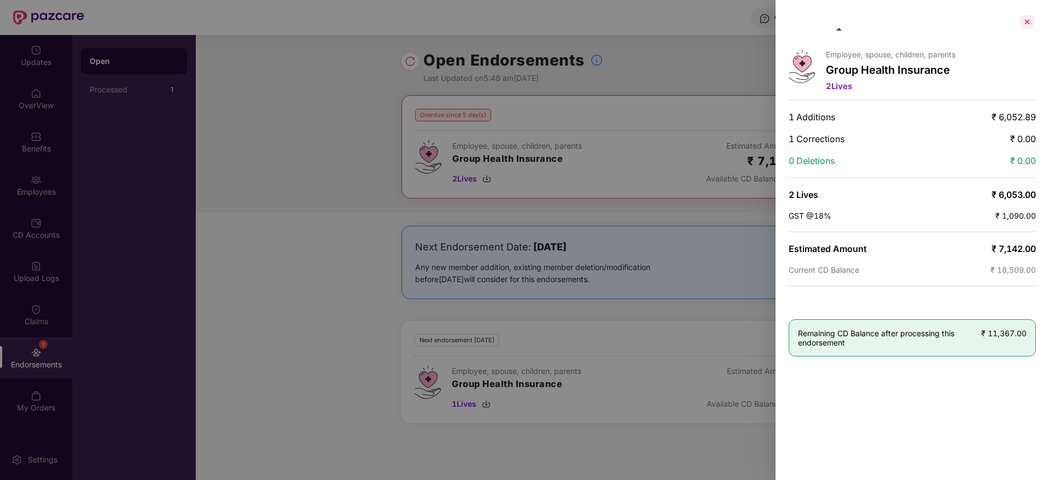
click at [1028, 19] on div at bounding box center [1026, 21] width 17 height 17
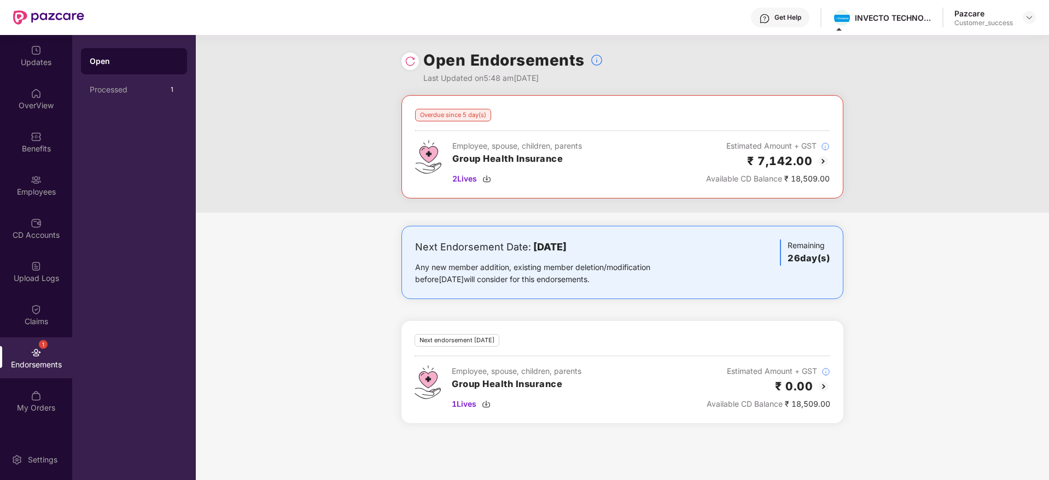
click at [824, 165] on img at bounding box center [822, 161] width 13 height 13
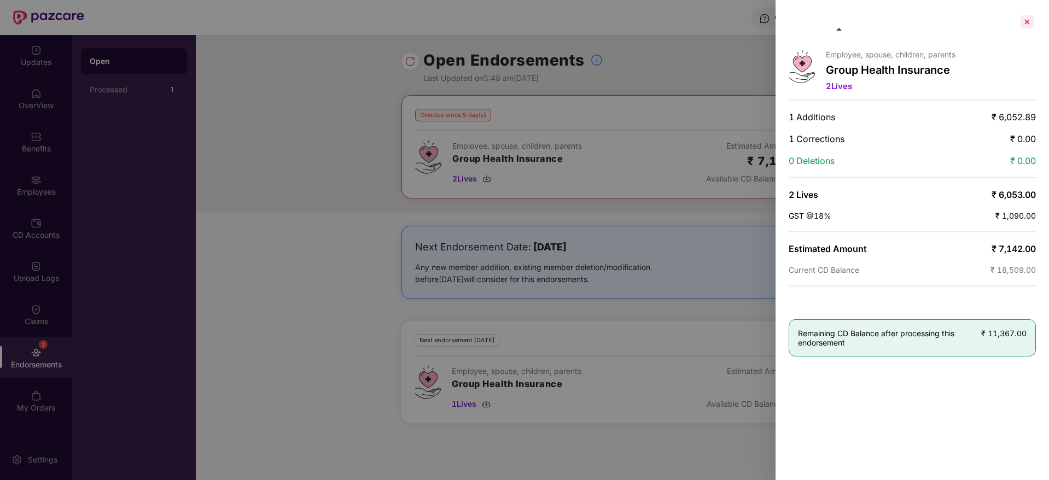
click at [1026, 23] on div at bounding box center [1026, 21] width 17 height 17
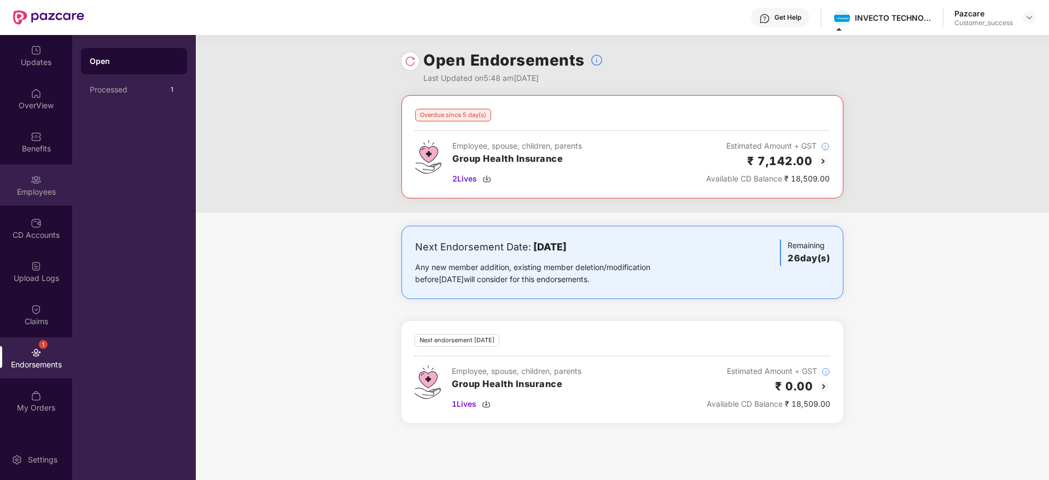
click at [31, 175] on img at bounding box center [36, 179] width 11 height 11
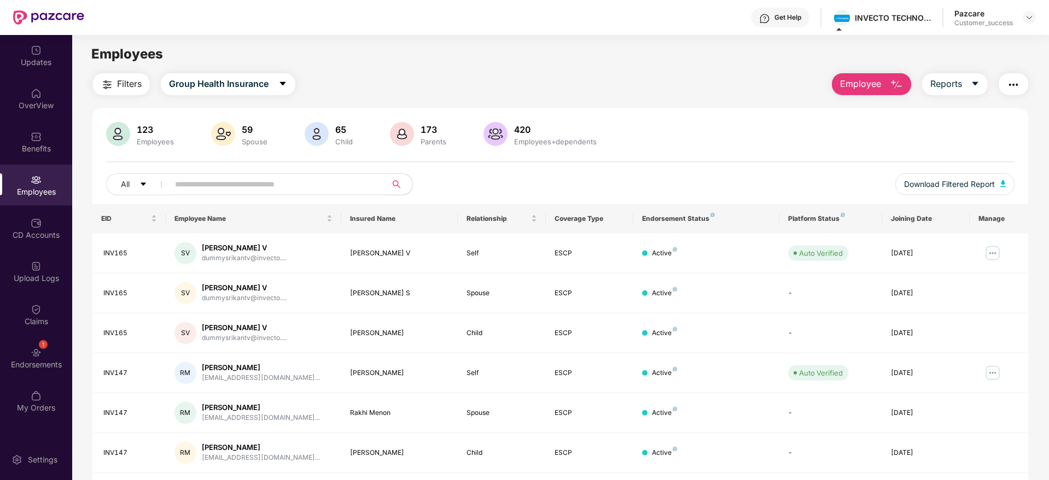
click at [272, 185] on input "text" at bounding box center [273, 184] width 196 height 16
type input "******"
click at [991, 250] on img at bounding box center [992, 252] width 17 height 17
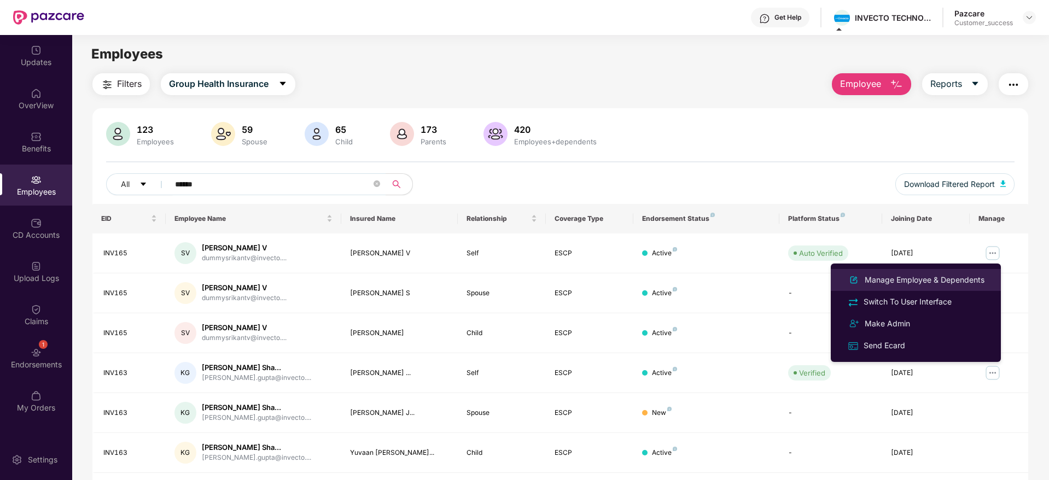
click at [925, 276] on div "Manage Employee & Dependents" at bounding box center [924, 280] width 124 height 12
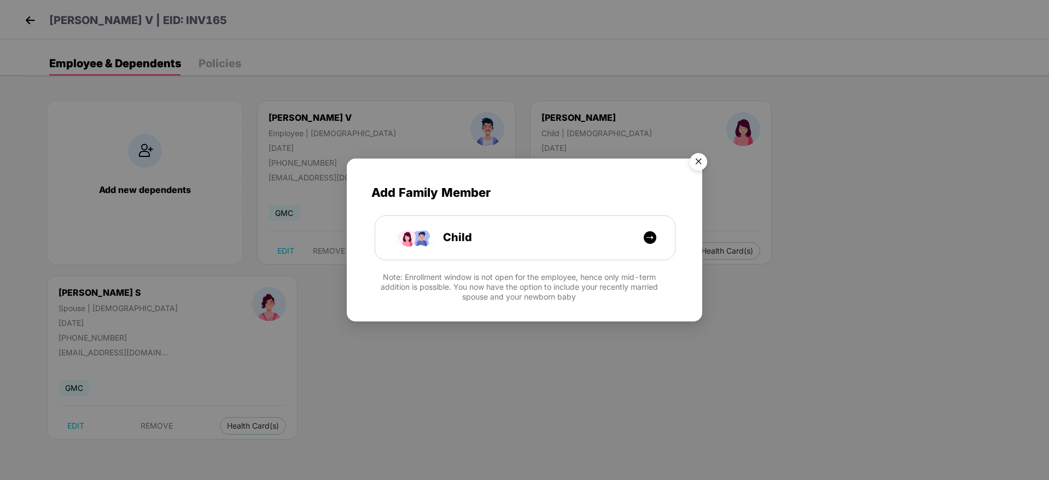
click at [700, 164] on img "Close" at bounding box center [698, 163] width 31 height 31
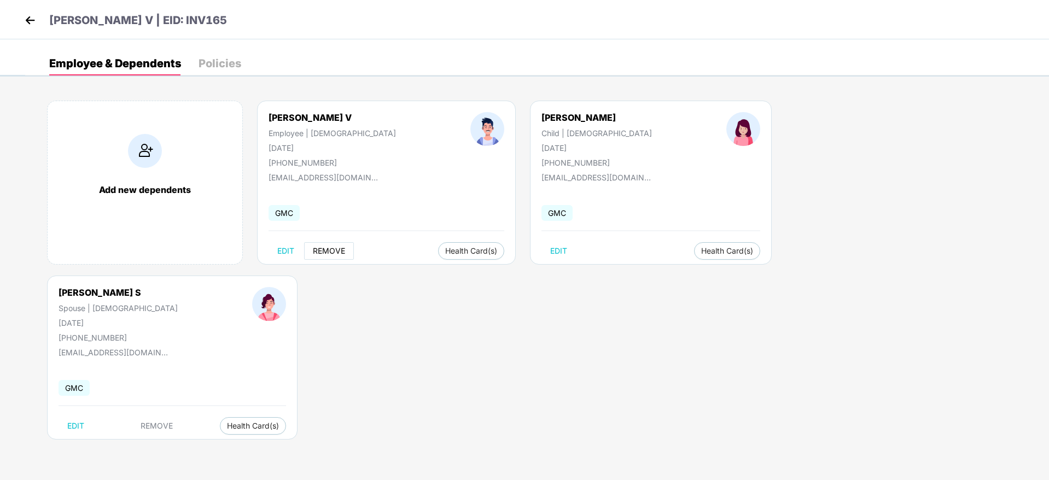
click at [335, 248] on span "REMOVE" at bounding box center [329, 251] width 32 height 9
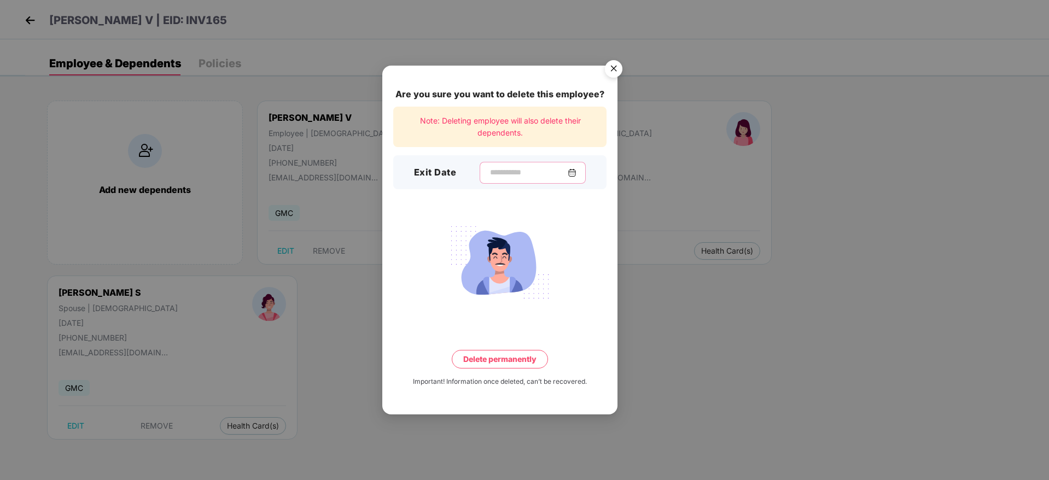
click at [510, 172] on input at bounding box center [528, 172] width 79 height 11
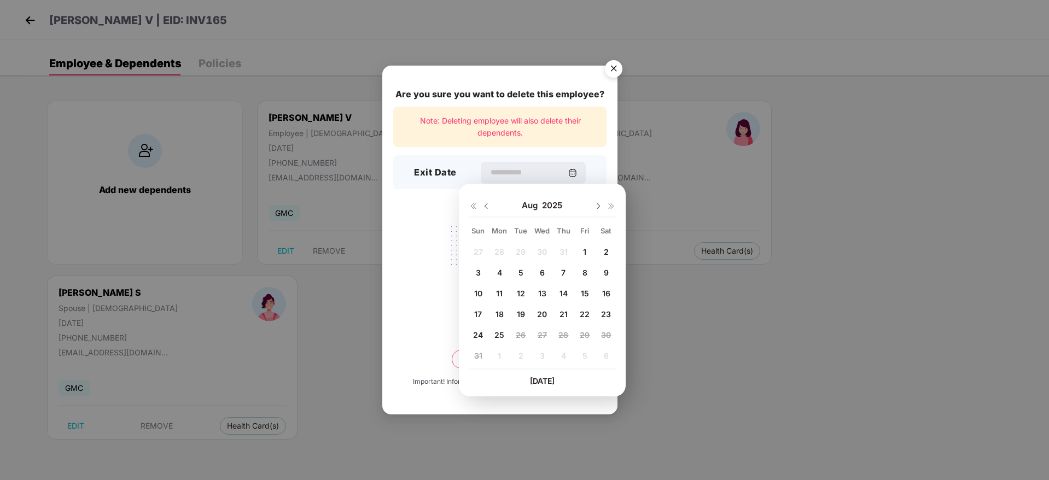
click at [485, 204] on img at bounding box center [486, 206] width 9 height 9
click at [477, 334] on span "27" at bounding box center [477, 334] width 9 height 9
type input "**********"
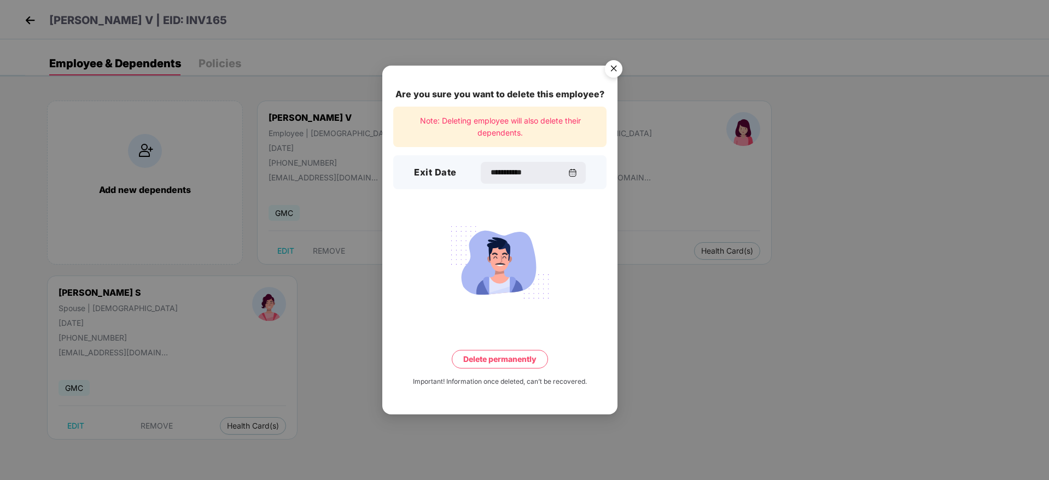
click at [491, 360] on button "Delete permanently" at bounding box center [500, 359] width 96 height 19
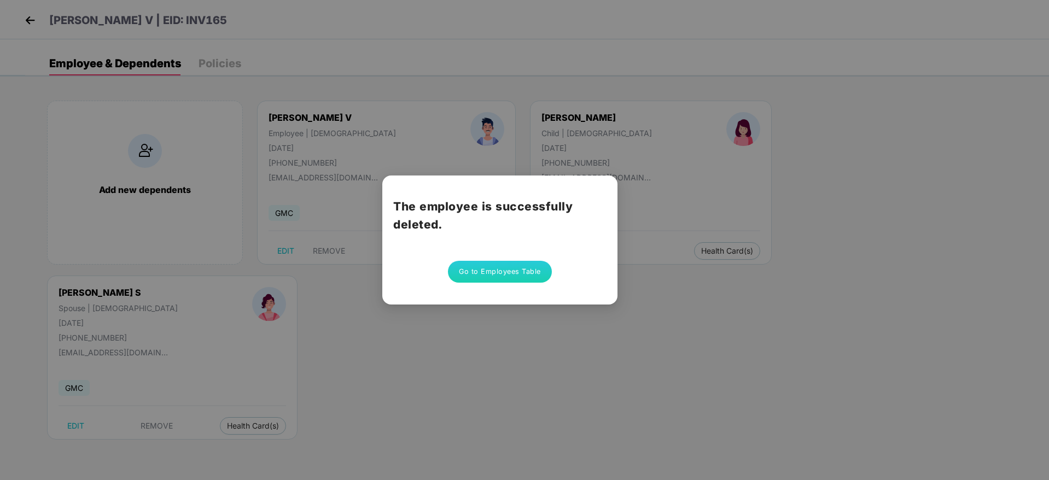
click at [483, 266] on button "Go to Employees Table" at bounding box center [500, 272] width 104 height 22
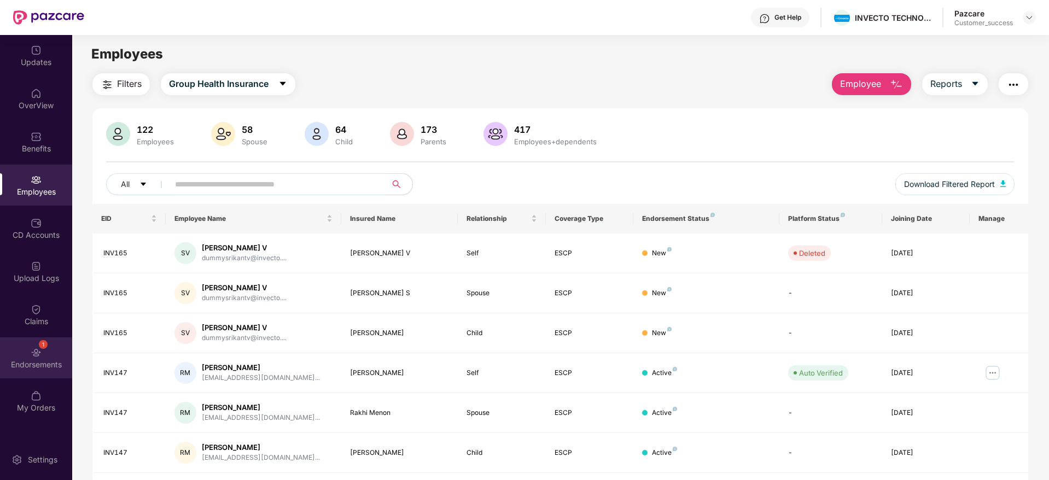
click at [42, 370] on div "1 Endorsements" at bounding box center [36, 357] width 72 height 41
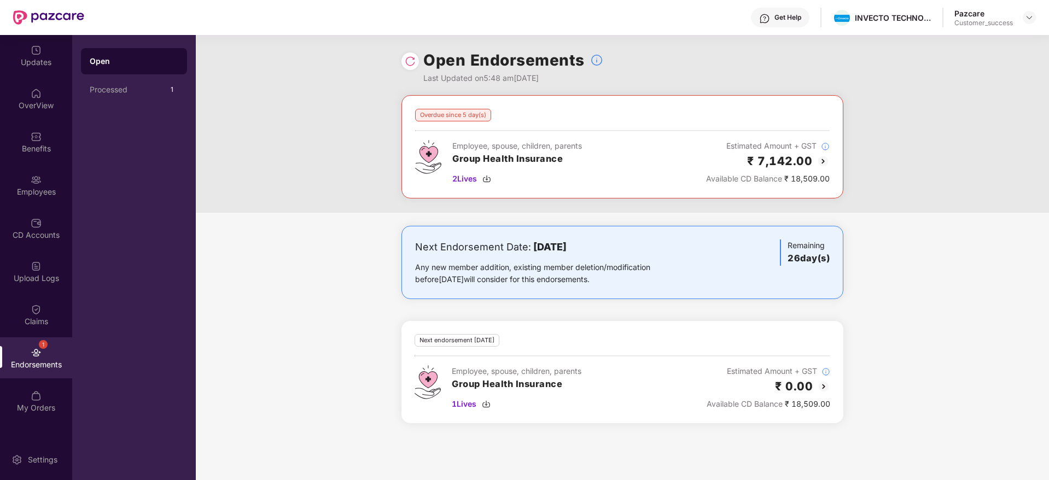
click at [409, 60] on img at bounding box center [410, 61] width 11 height 11
click at [413, 62] on img at bounding box center [410, 61] width 11 height 11
click at [821, 384] on img at bounding box center [823, 386] width 13 height 13
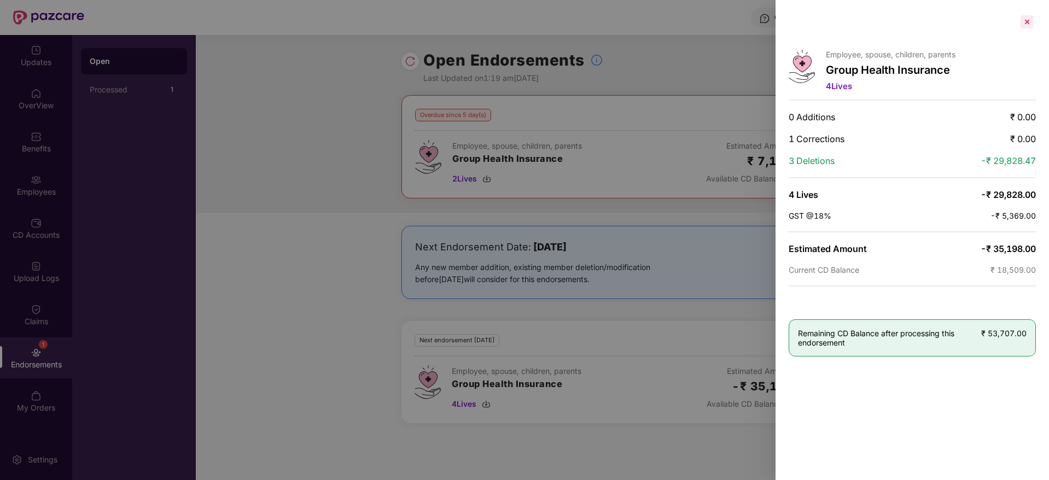
click at [1026, 26] on div at bounding box center [1026, 21] width 17 height 17
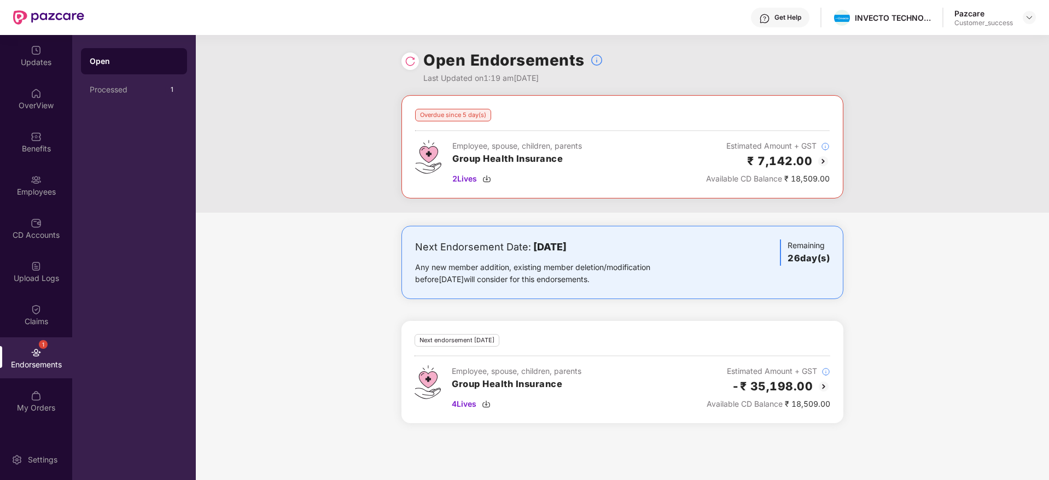
click at [820, 385] on img at bounding box center [823, 386] width 13 height 13
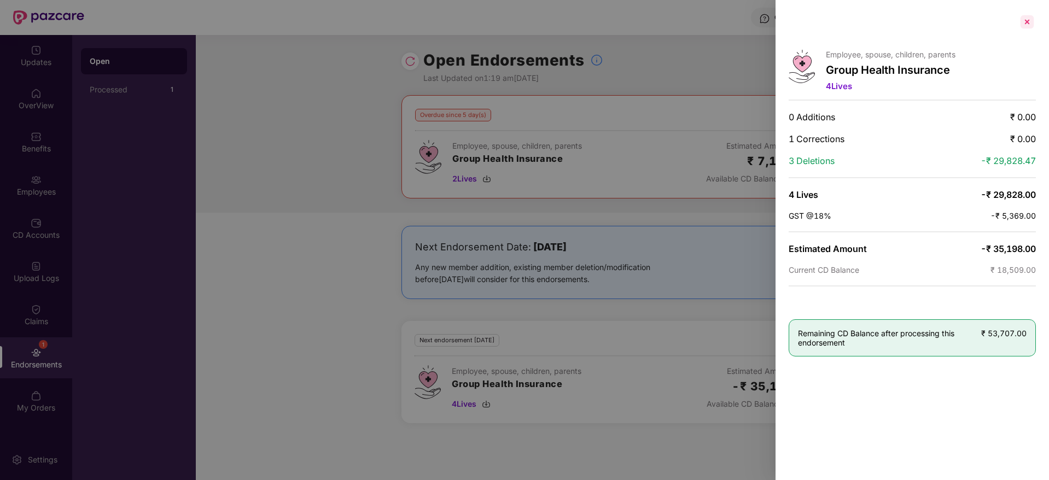
click at [1026, 24] on div at bounding box center [1026, 21] width 17 height 17
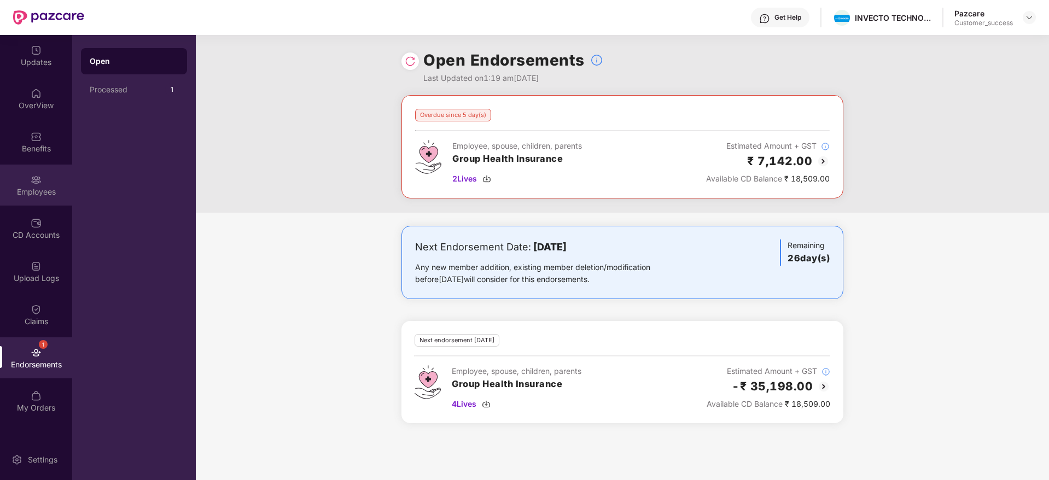
click at [39, 186] on div "Employees" at bounding box center [36, 191] width 72 height 11
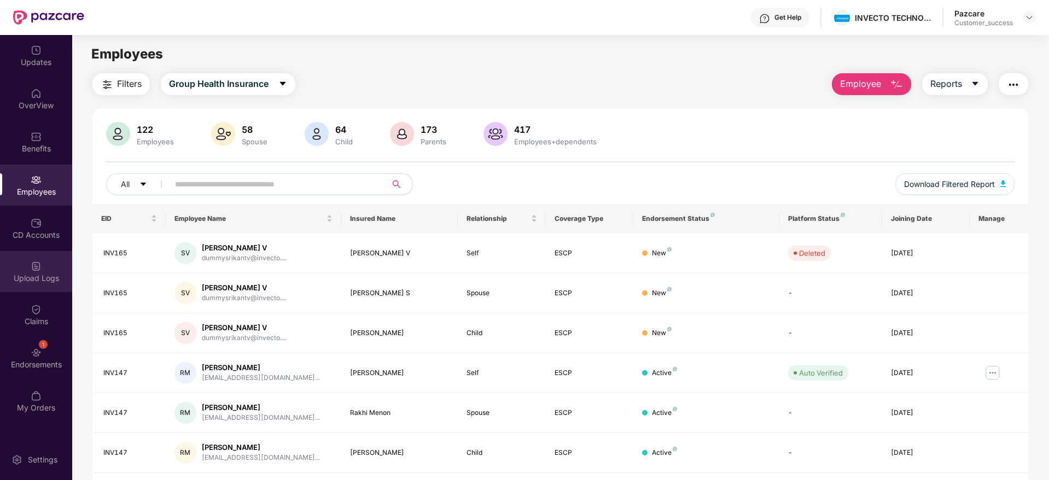
click at [43, 275] on div "Upload Logs" at bounding box center [36, 278] width 72 height 11
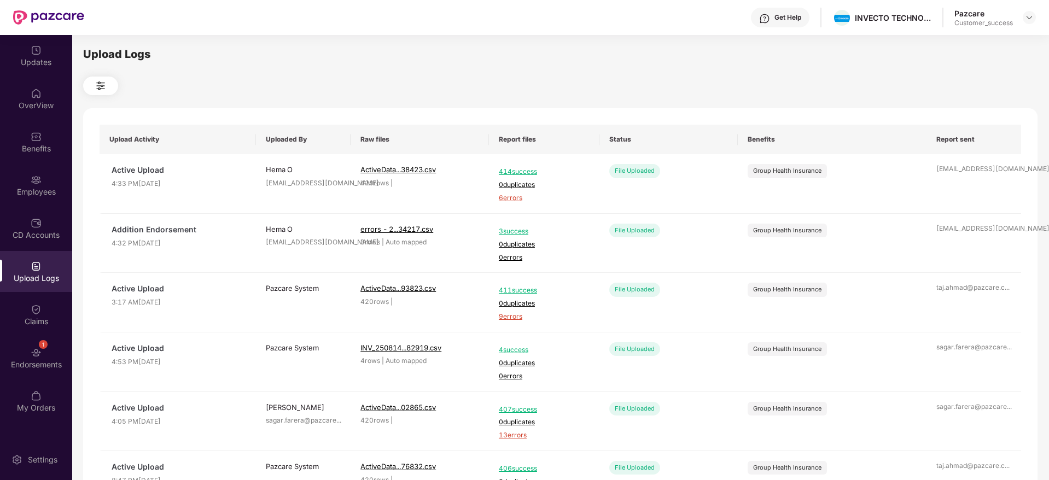
click at [539, 93] on div at bounding box center [560, 86] width 954 height 19
click at [464, 81] on div at bounding box center [560, 86] width 954 height 19
click at [34, 180] on img at bounding box center [36, 179] width 11 height 11
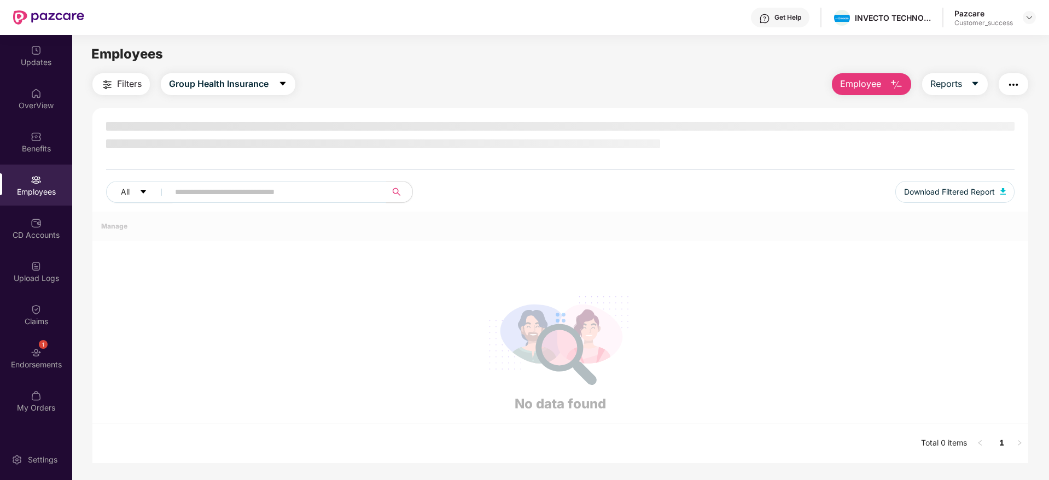
click at [226, 188] on input "text" at bounding box center [273, 192] width 196 height 16
type input "*"
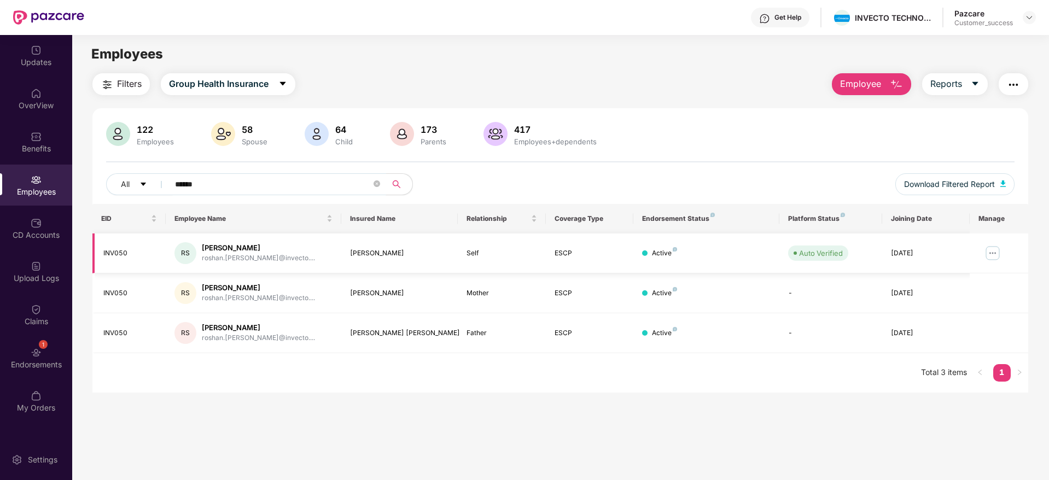
type input "******"
click at [995, 255] on img at bounding box center [992, 252] width 17 height 17
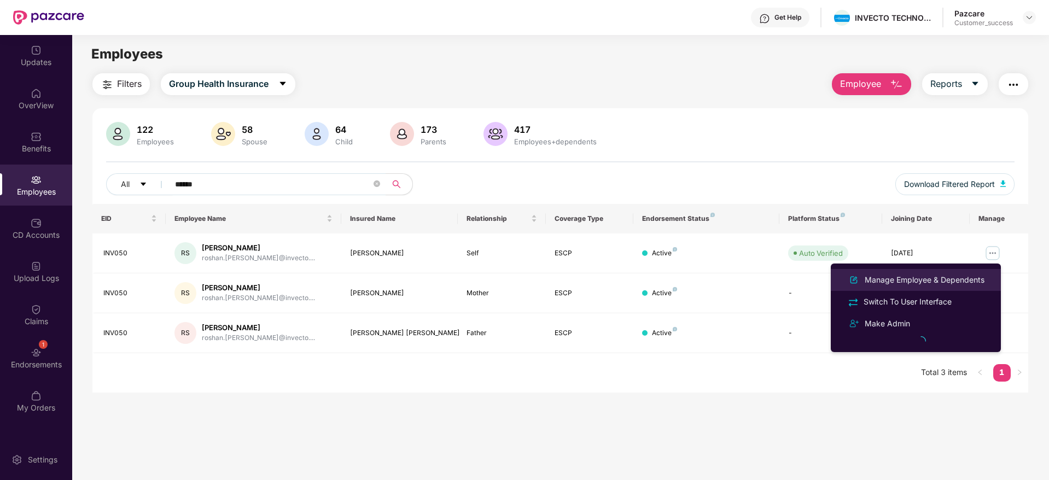
click at [933, 280] on div "Manage Employee & Dependents" at bounding box center [924, 280] width 124 height 12
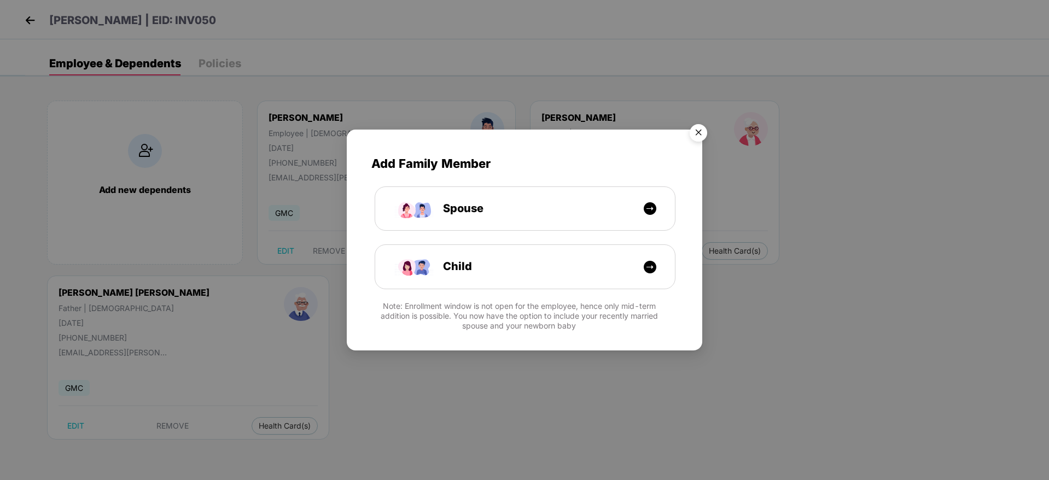
click at [703, 132] on img "Close" at bounding box center [698, 134] width 31 height 31
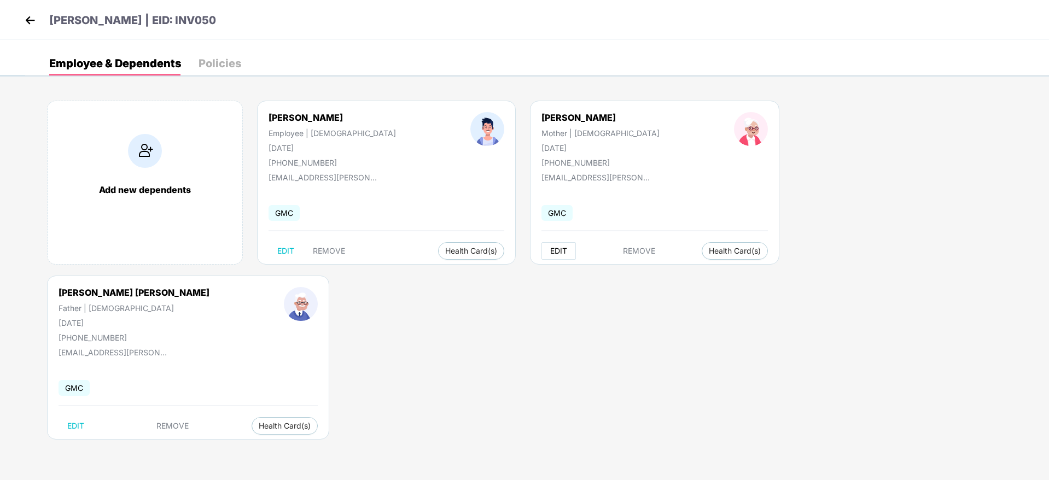
click at [550, 252] on span "EDIT" at bounding box center [558, 251] width 17 height 9
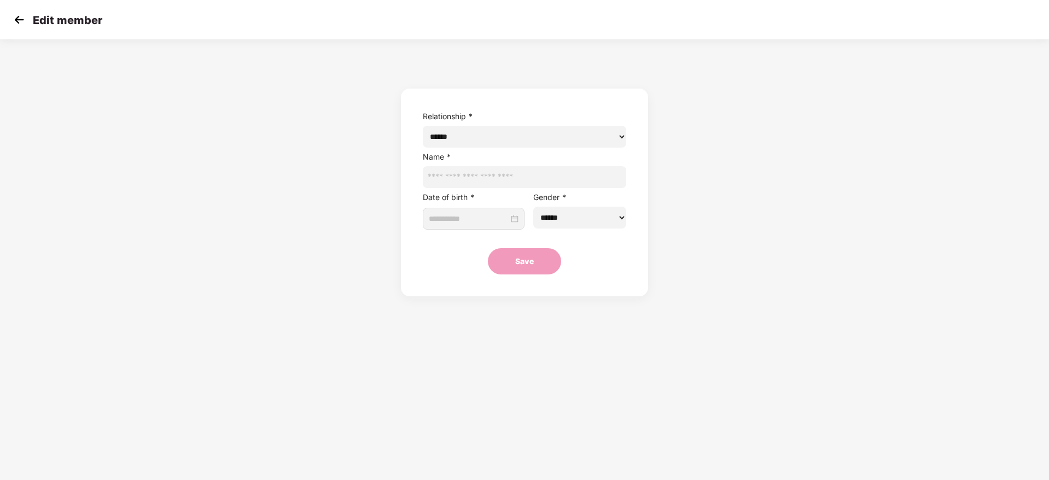
type input "**********"
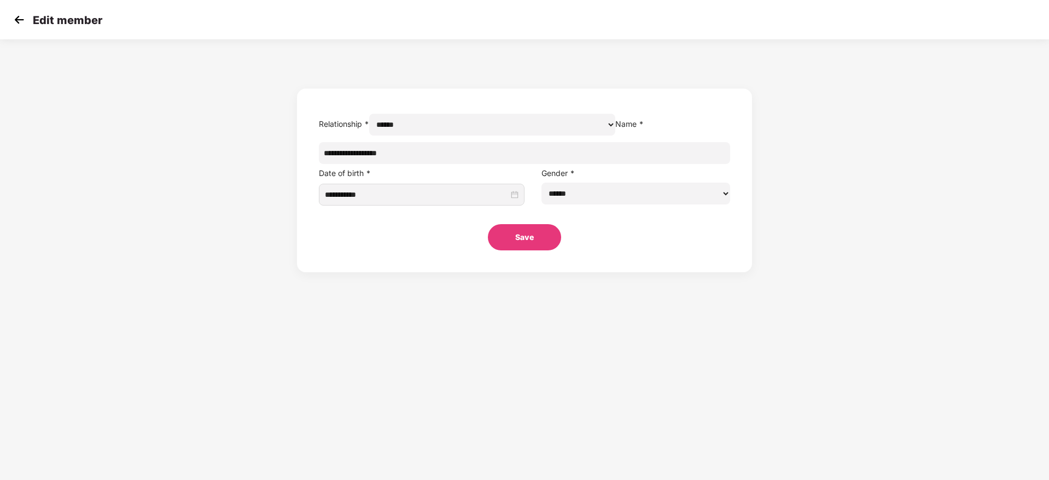
click at [25, 25] on img at bounding box center [19, 19] width 16 height 16
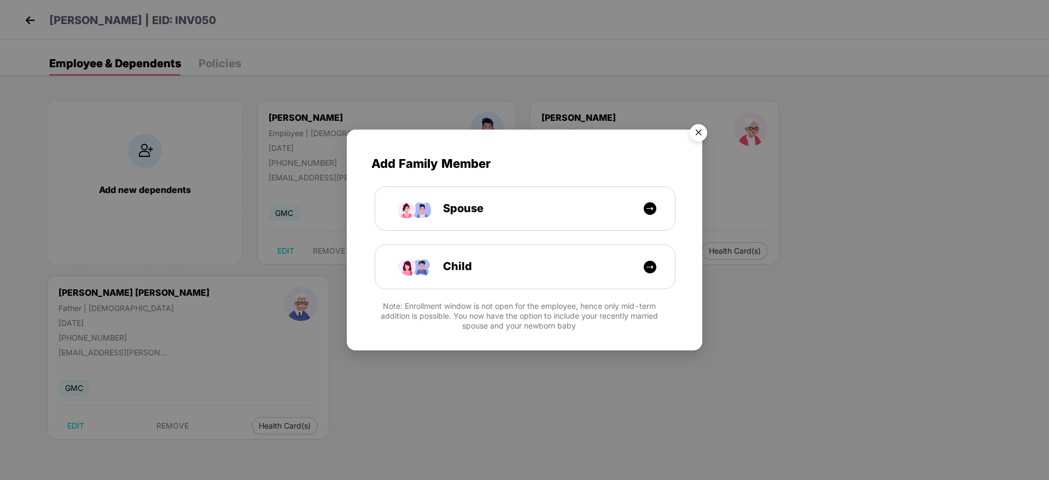
click at [692, 139] on img "Close" at bounding box center [698, 134] width 31 height 31
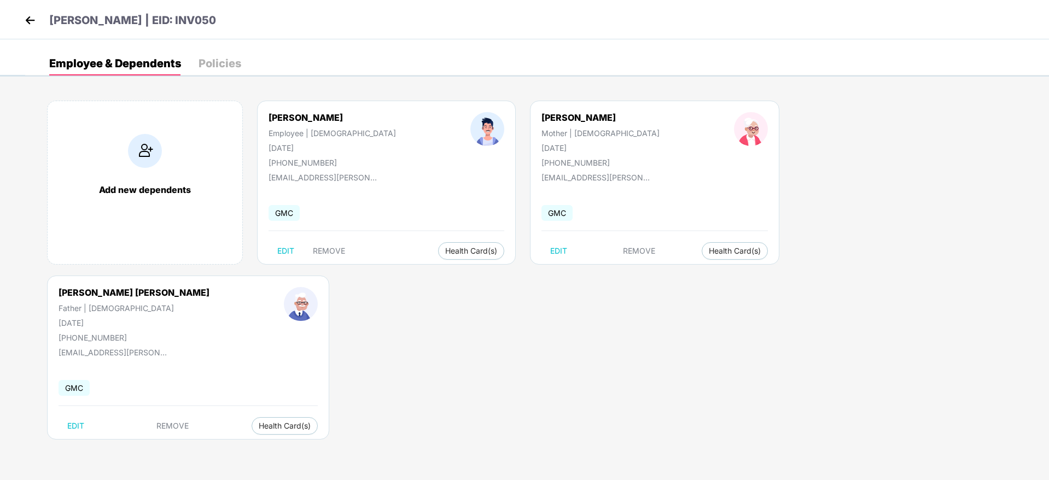
click at [35, 22] on img at bounding box center [30, 20] width 16 height 16
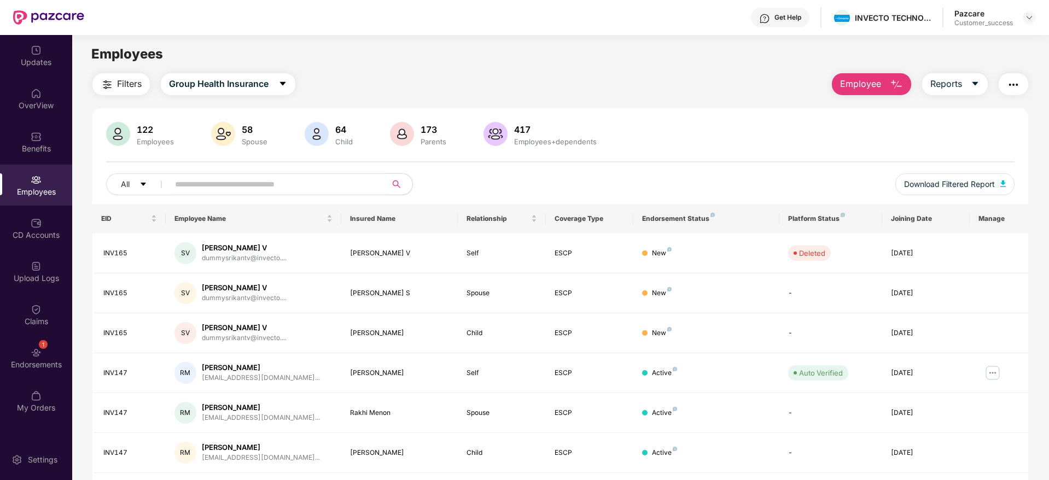
click at [201, 185] on input "text" at bounding box center [273, 184] width 196 height 16
paste input "******"
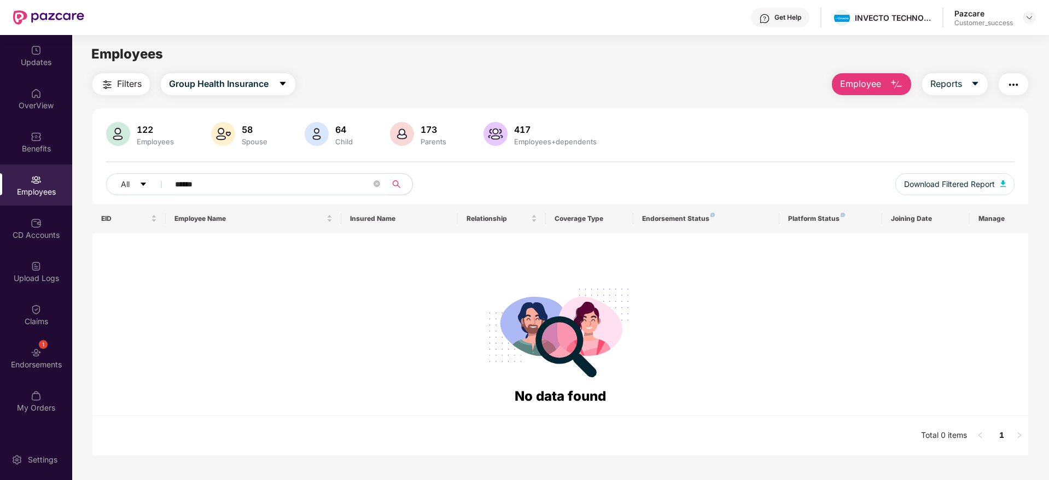
drag, startPoint x: 213, startPoint y: 184, endPoint x: 169, endPoint y: 184, distance: 43.2
click at [169, 184] on span "******" at bounding box center [274, 184] width 224 height 22
paste input "text"
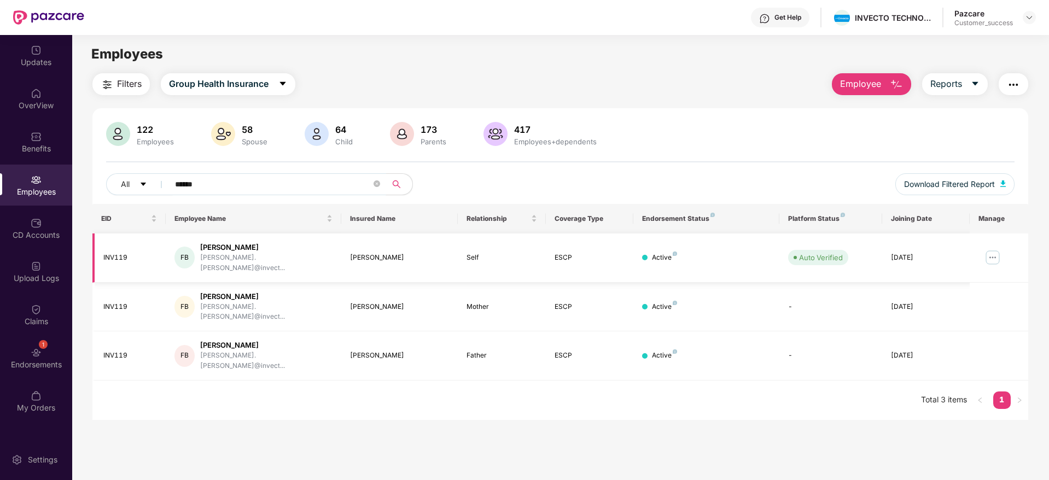
type input "******"
click at [993, 250] on img at bounding box center [992, 257] width 17 height 17
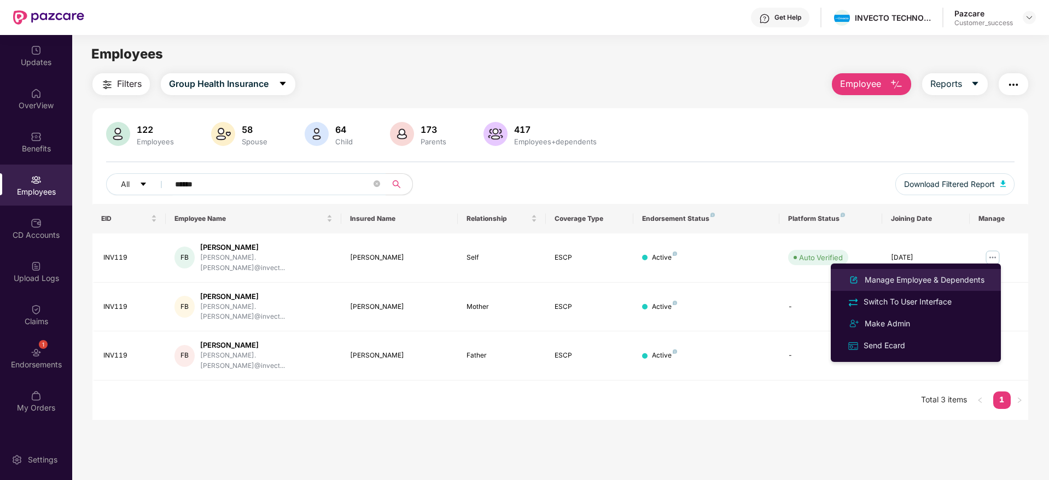
click at [908, 282] on div "Manage Employee & Dependents" at bounding box center [924, 280] width 124 height 12
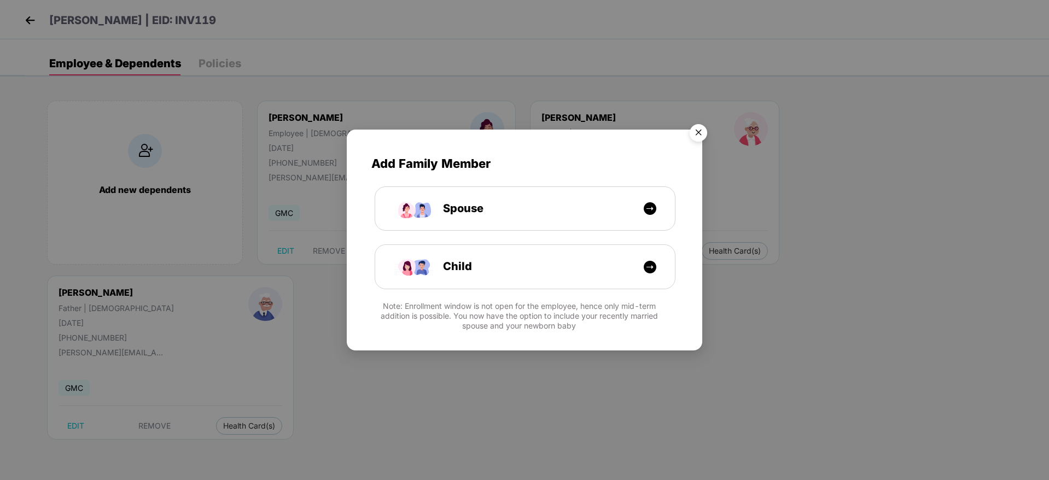
click at [703, 128] on img "Close" at bounding box center [698, 134] width 31 height 31
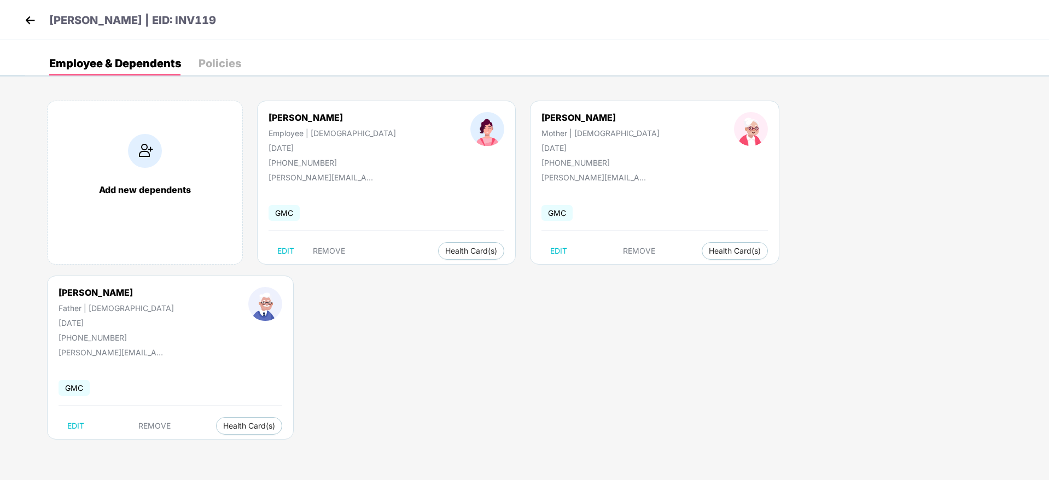
click at [25, 19] on img at bounding box center [30, 20] width 16 height 16
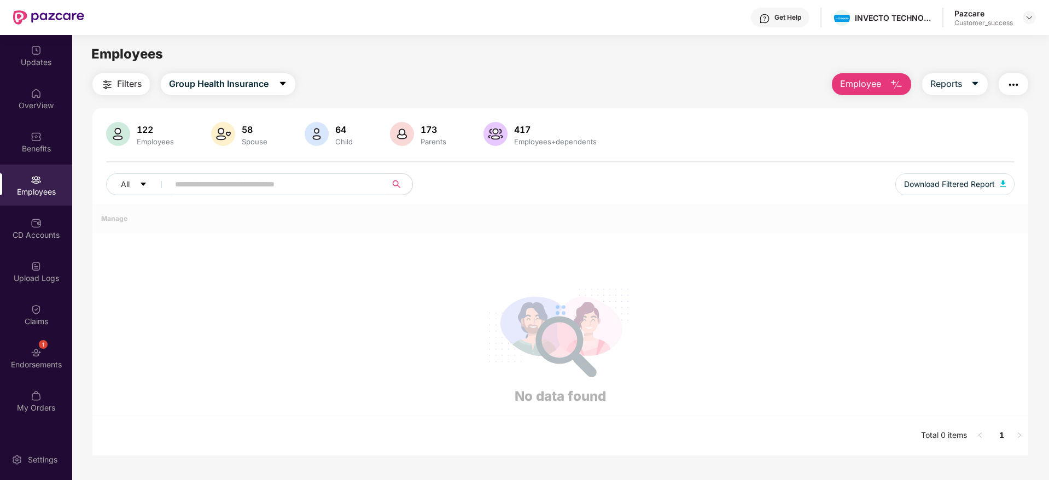
click at [223, 192] on input "text" at bounding box center [273, 184] width 196 height 16
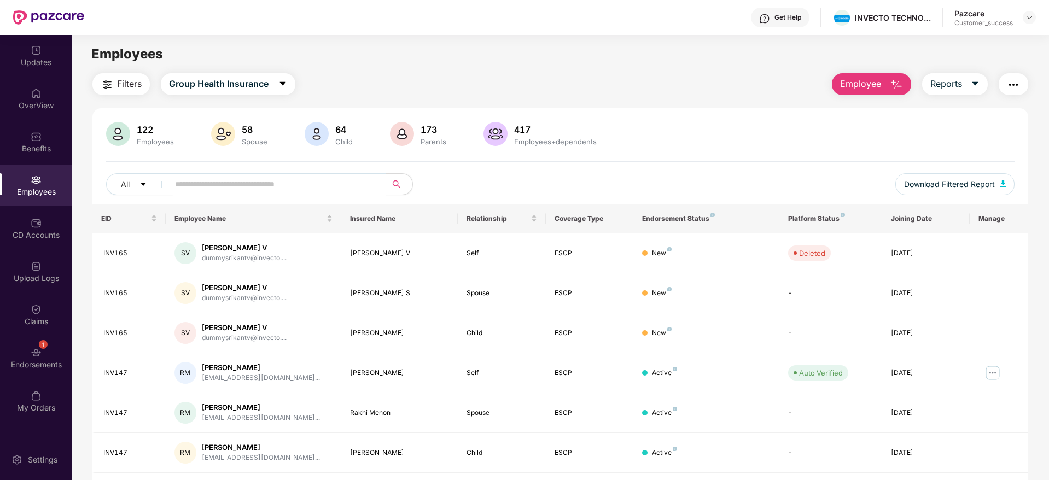
paste input "******"
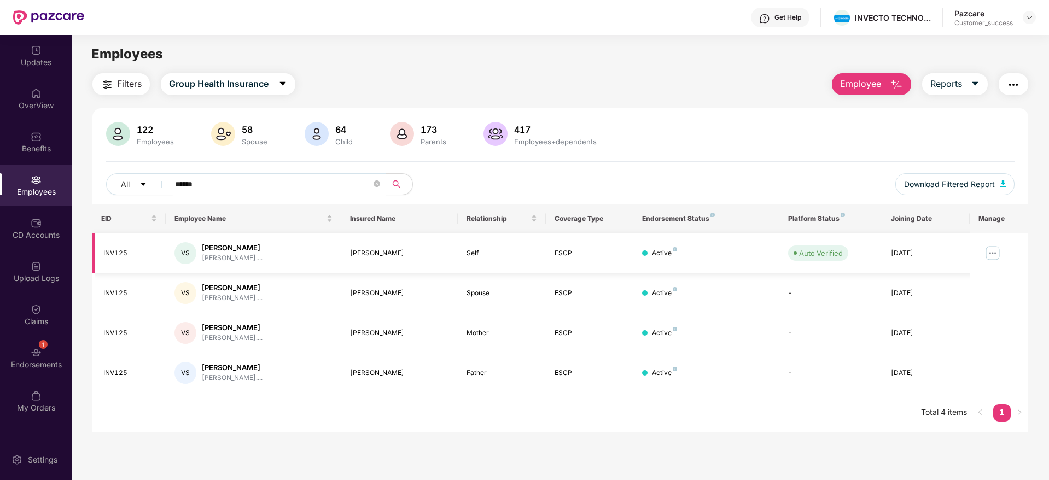
type input "******"
click at [993, 254] on img at bounding box center [992, 252] width 17 height 17
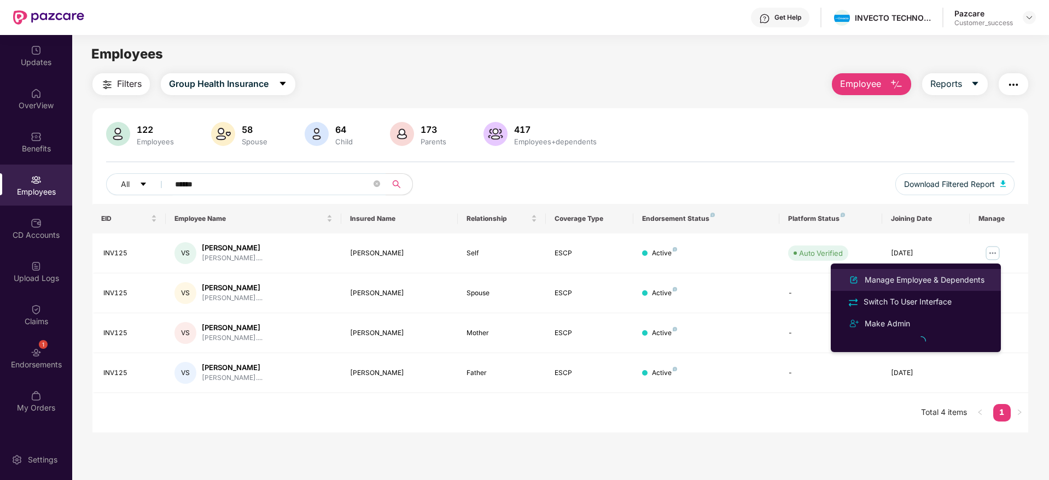
click at [927, 278] on div "Manage Employee & Dependents" at bounding box center [924, 280] width 124 height 12
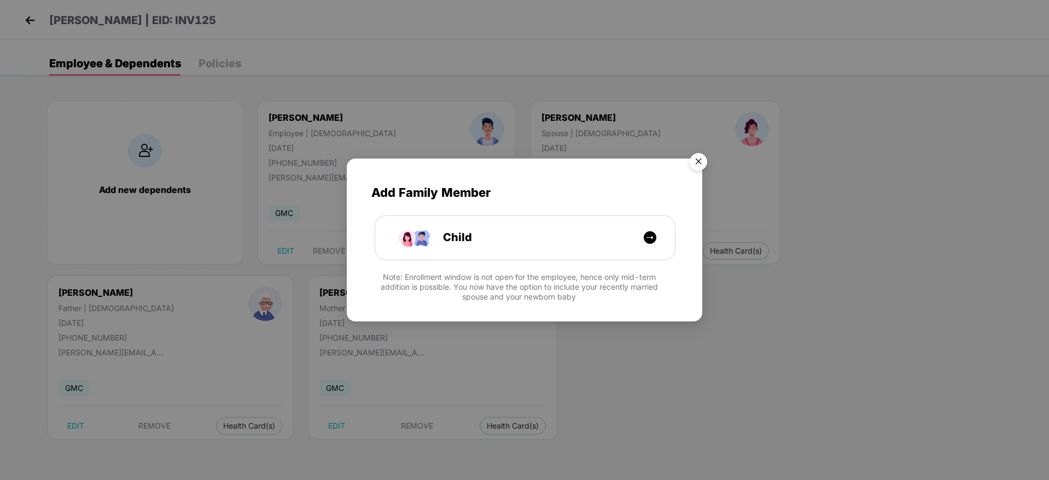
click at [697, 167] on img "Close" at bounding box center [698, 163] width 31 height 31
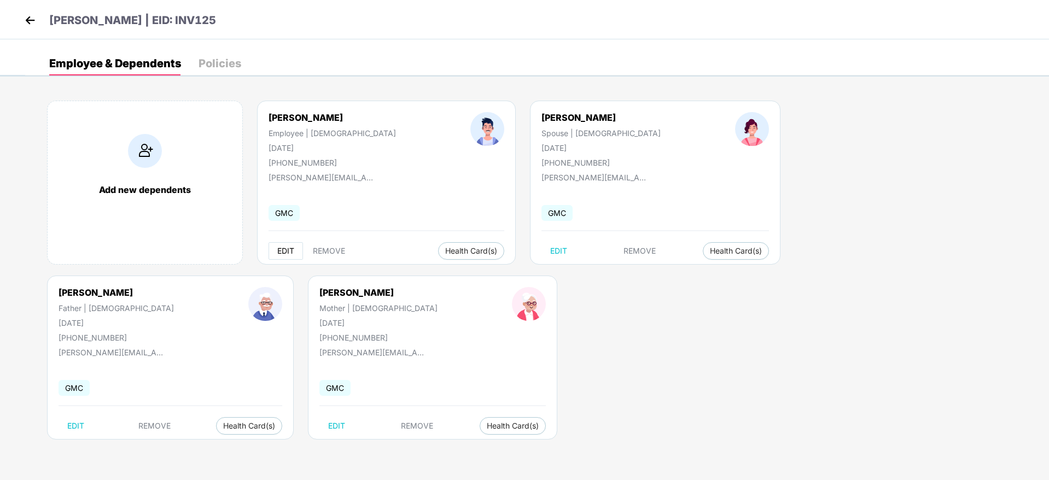
click at [288, 247] on span "EDIT" at bounding box center [285, 251] width 17 height 9
select select "****"
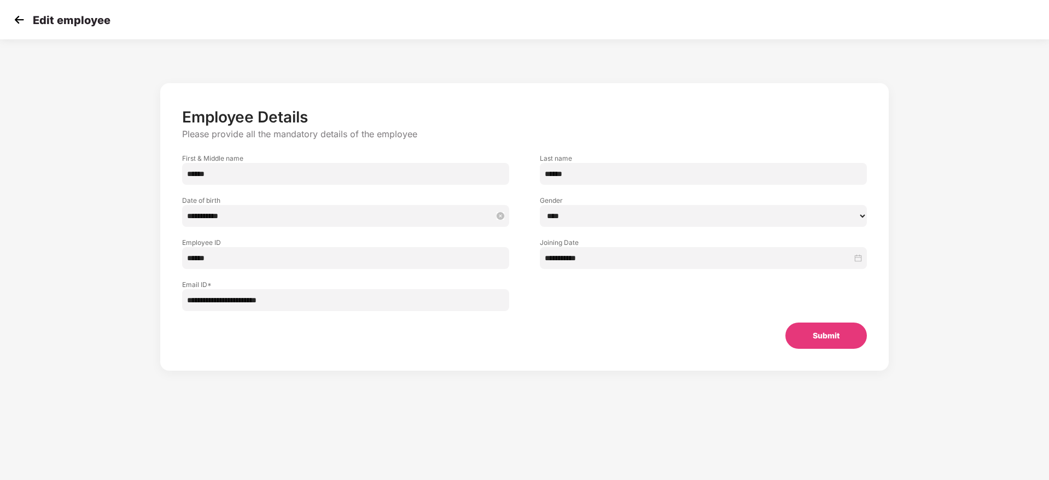
click at [251, 217] on input "**********" at bounding box center [340, 216] width 306 height 12
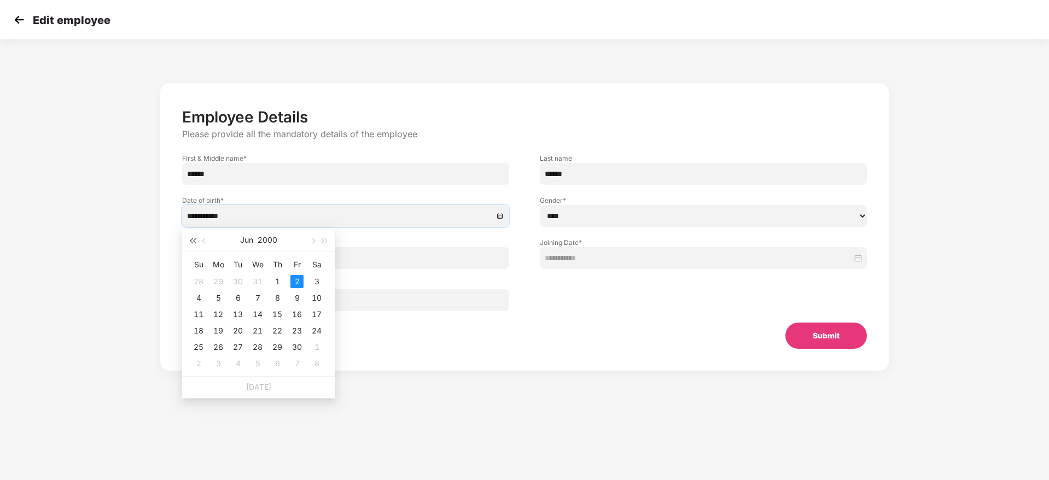
click at [190, 241] on span "button" at bounding box center [192, 240] width 5 height 5
type input "**********"
click at [239, 282] on div "2" at bounding box center [237, 281] width 13 height 13
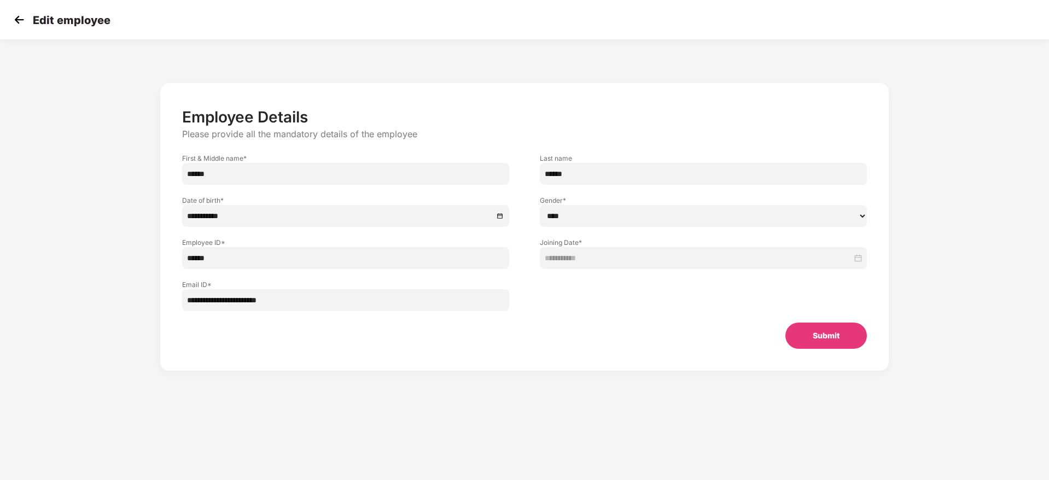
click at [816, 338] on button "Submit" at bounding box center [825, 336] width 81 height 26
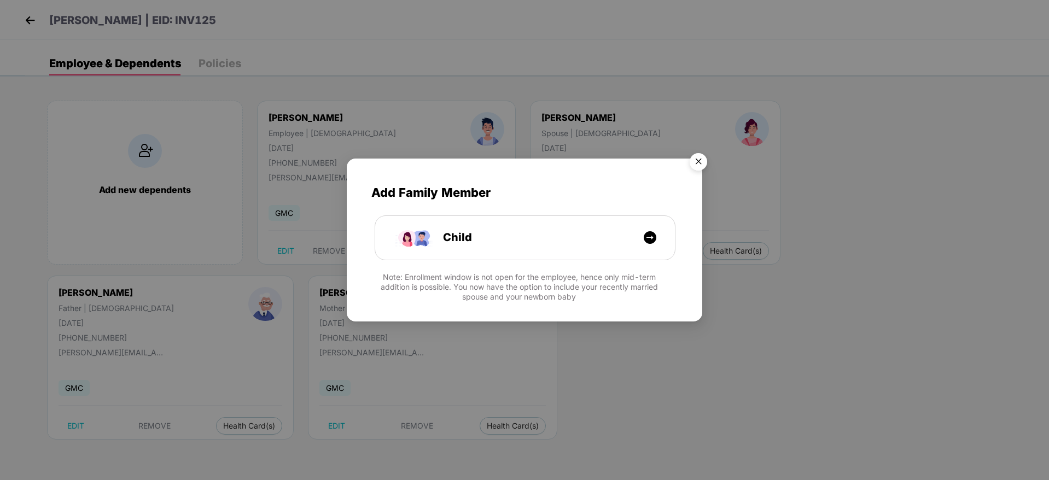
click at [698, 161] on img "Close" at bounding box center [698, 163] width 31 height 31
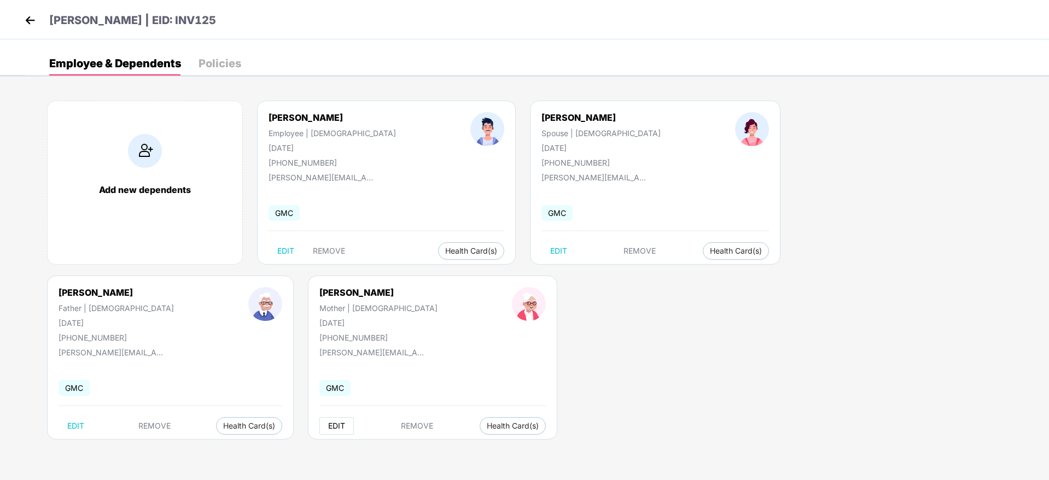
click at [328, 424] on span "EDIT" at bounding box center [336, 426] width 17 height 9
select select "******"
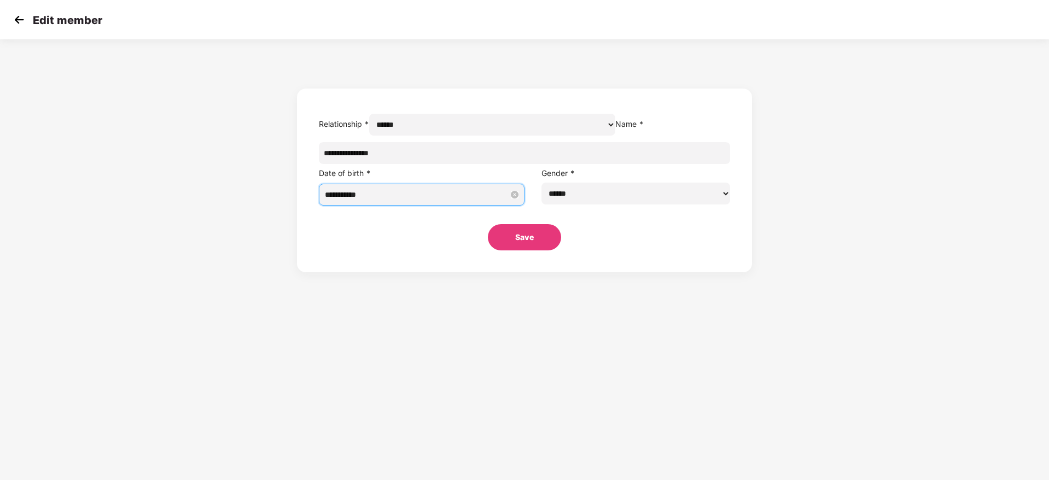
click at [472, 201] on input "**********" at bounding box center [417, 195] width 184 height 12
click at [545, 239] on button "button" at bounding box center [544, 242] width 12 height 22
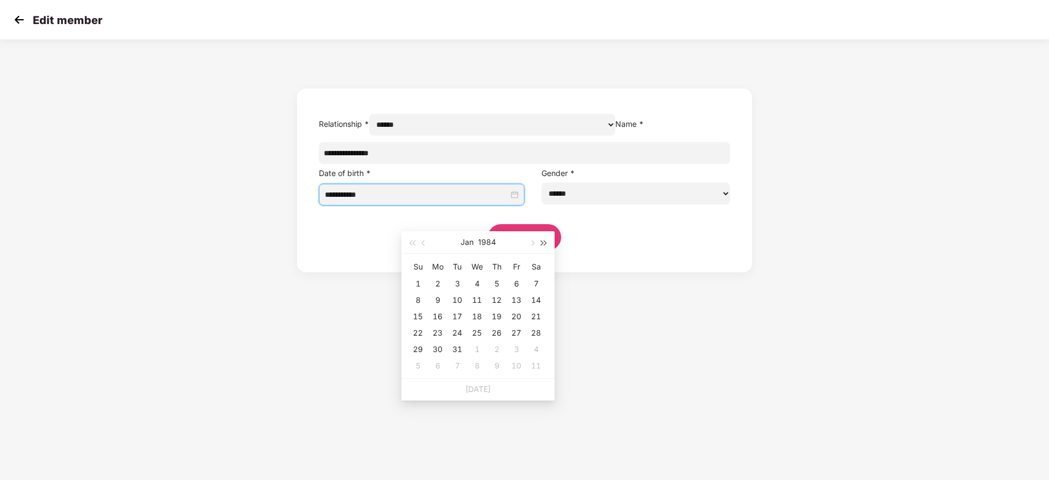
click at [545, 239] on button "button" at bounding box center [544, 242] width 12 height 22
type input "**********"
click at [455, 286] on div "1" at bounding box center [456, 283] width 13 height 13
click at [518, 250] on button "Save" at bounding box center [524, 237] width 73 height 26
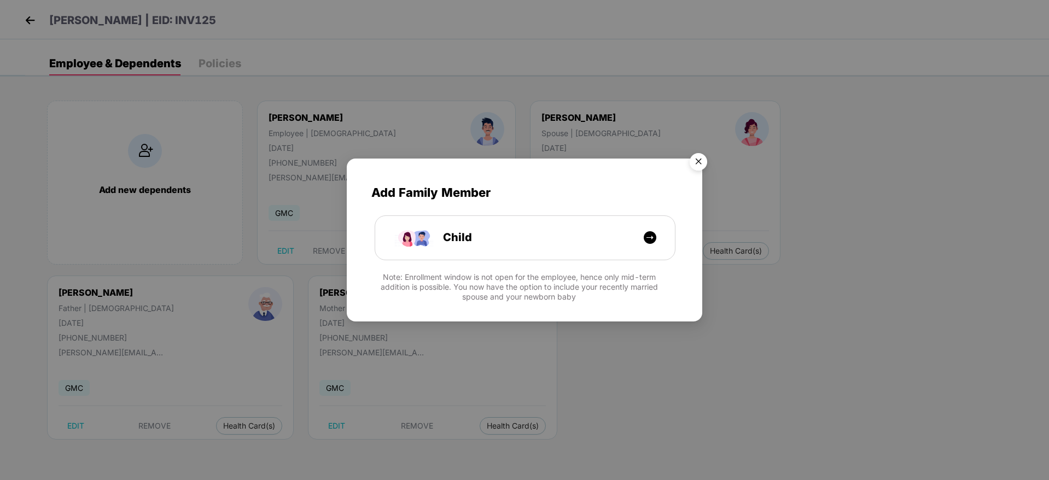
click at [702, 162] on img "Close" at bounding box center [698, 163] width 31 height 31
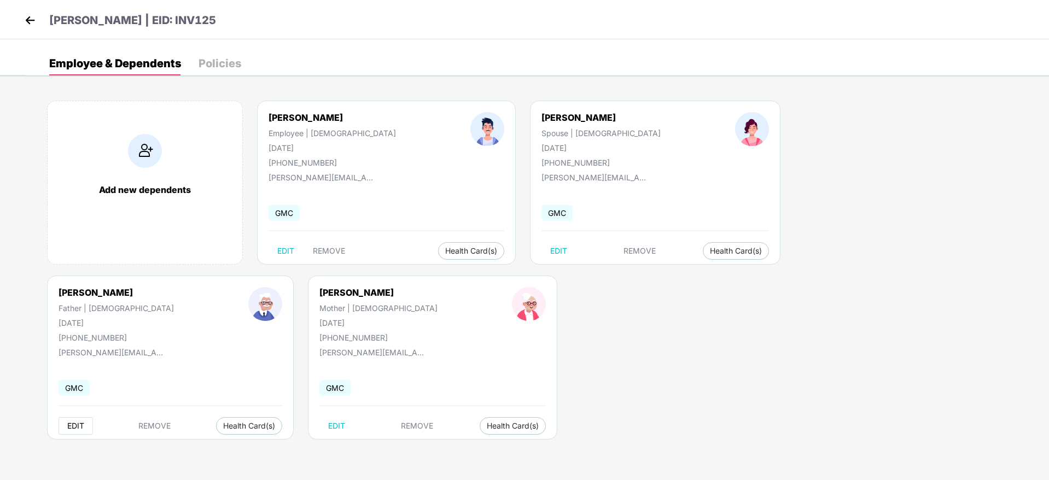
click at [84, 422] on span "EDIT" at bounding box center [75, 426] width 17 height 9
select select "******"
select select "****"
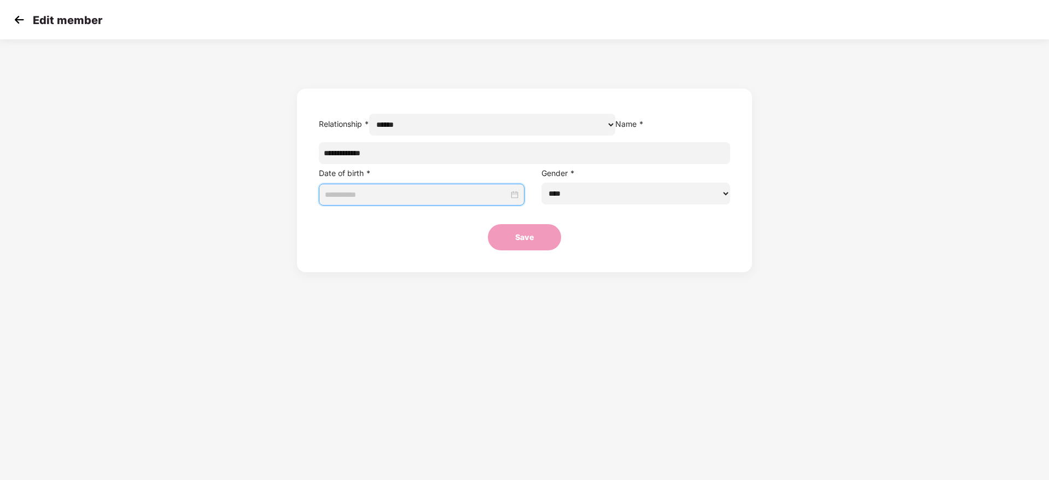
click at [495, 201] on input at bounding box center [417, 195] width 184 height 12
click at [413, 242] on span "button" at bounding box center [411, 243] width 5 height 5
click at [471, 284] on div "1" at bounding box center [476, 283] width 13 height 13
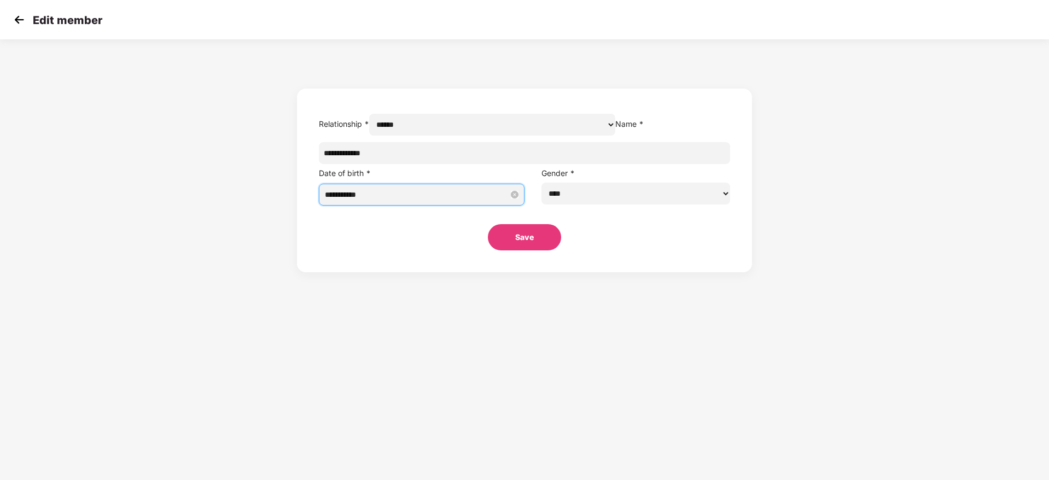
click at [442, 201] on input "**********" at bounding box center [417, 195] width 184 height 12
click at [423, 243] on span "button" at bounding box center [424, 243] width 5 height 5
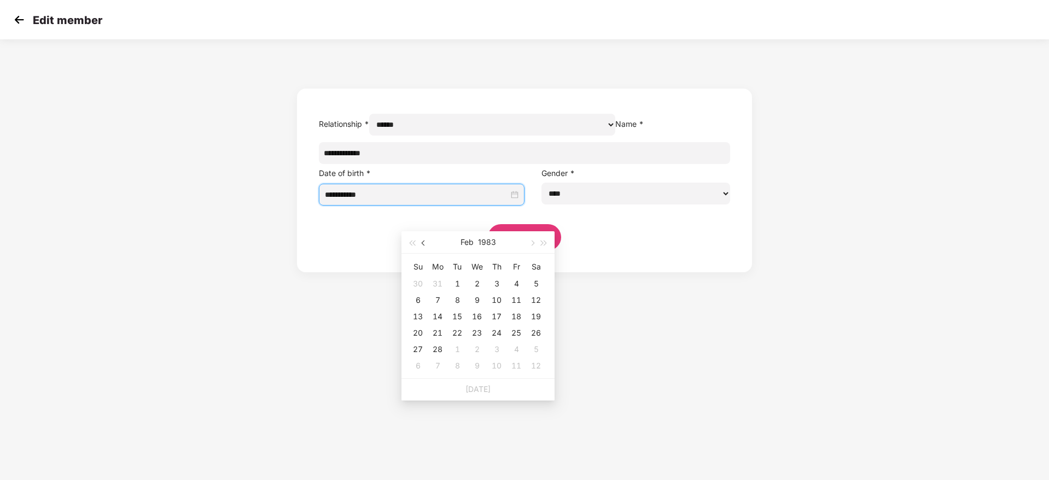
click at [423, 243] on span "button" at bounding box center [424, 243] width 5 height 5
click at [530, 242] on span "button" at bounding box center [531, 243] width 5 height 5
type input "**********"
click at [535, 286] on div "1" at bounding box center [535, 283] width 13 height 13
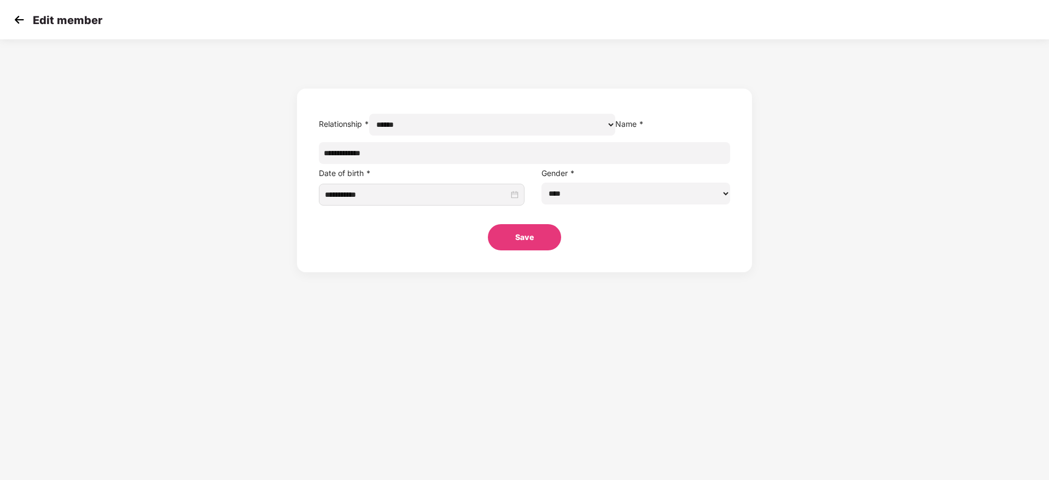
click at [530, 250] on button "Save" at bounding box center [524, 237] width 73 height 26
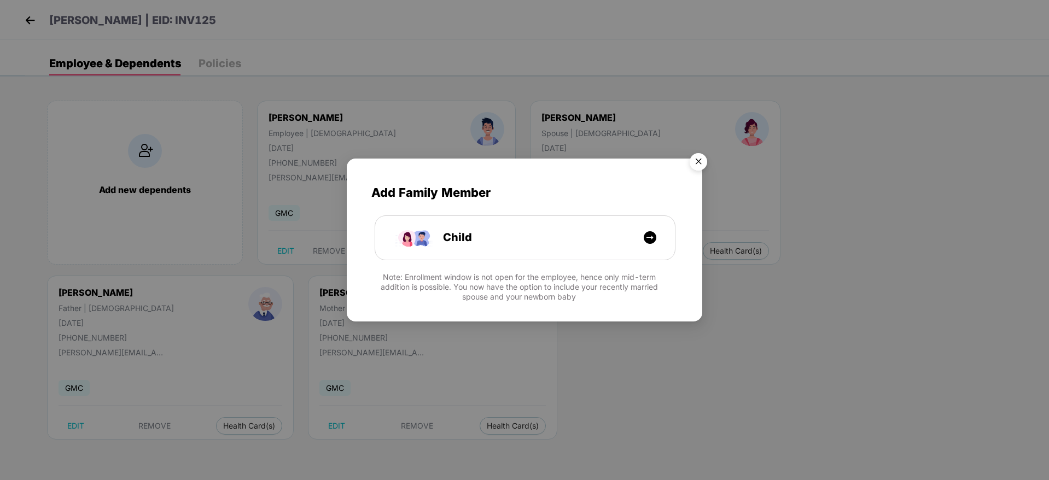
click at [697, 161] on img "Close" at bounding box center [698, 163] width 31 height 31
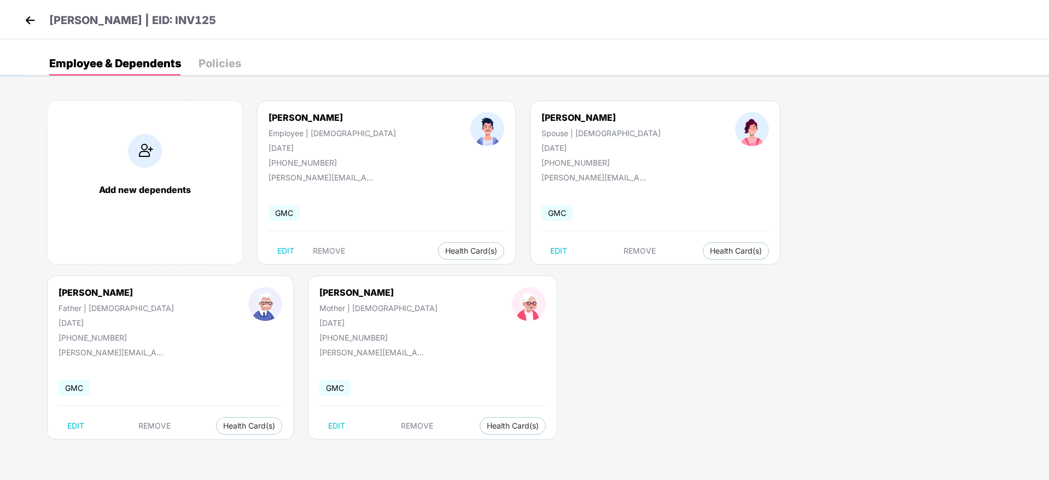
click at [31, 19] on img at bounding box center [30, 20] width 16 height 16
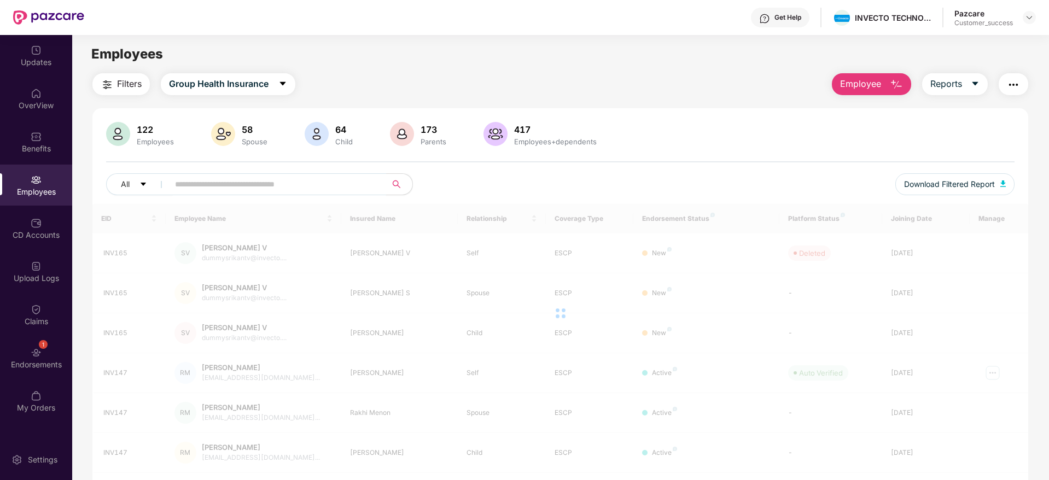
click at [215, 184] on input "text" at bounding box center [273, 184] width 196 height 16
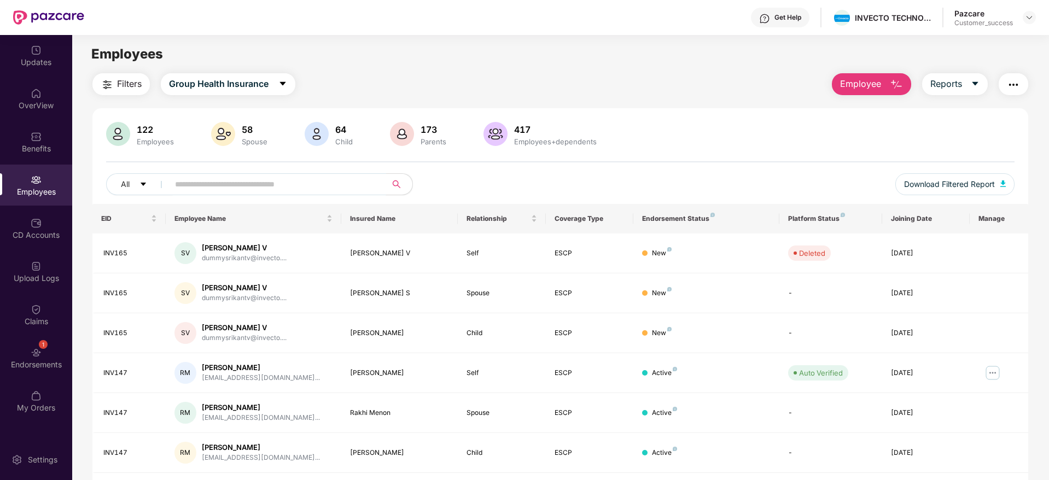
paste input "******"
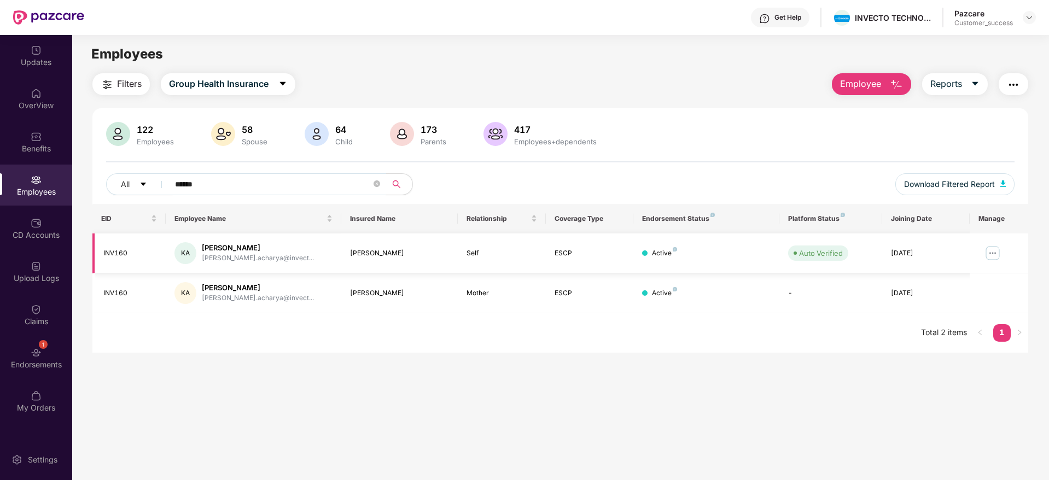
type input "******"
click at [994, 259] on img at bounding box center [992, 252] width 17 height 17
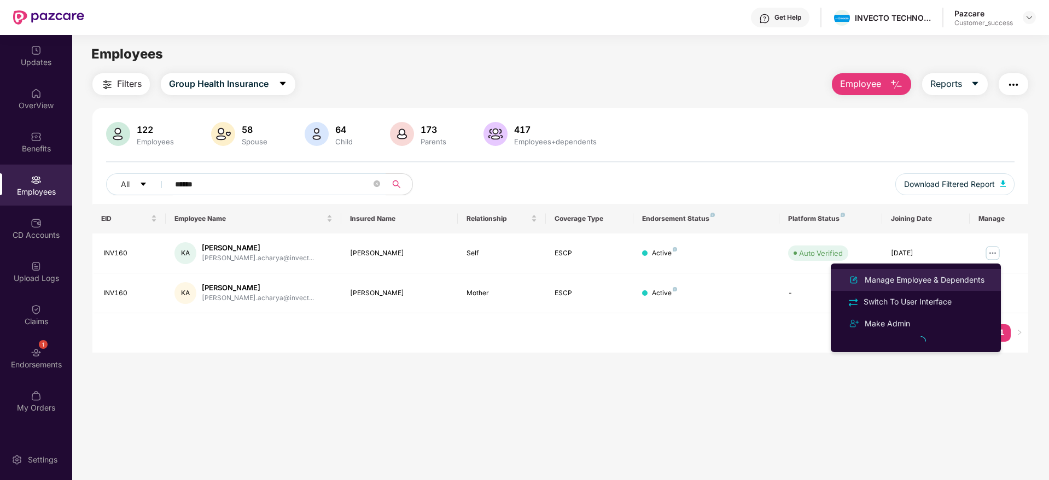
click at [929, 273] on div "Manage Employee & Dependents" at bounding box center [916, 279] width 142 height 13
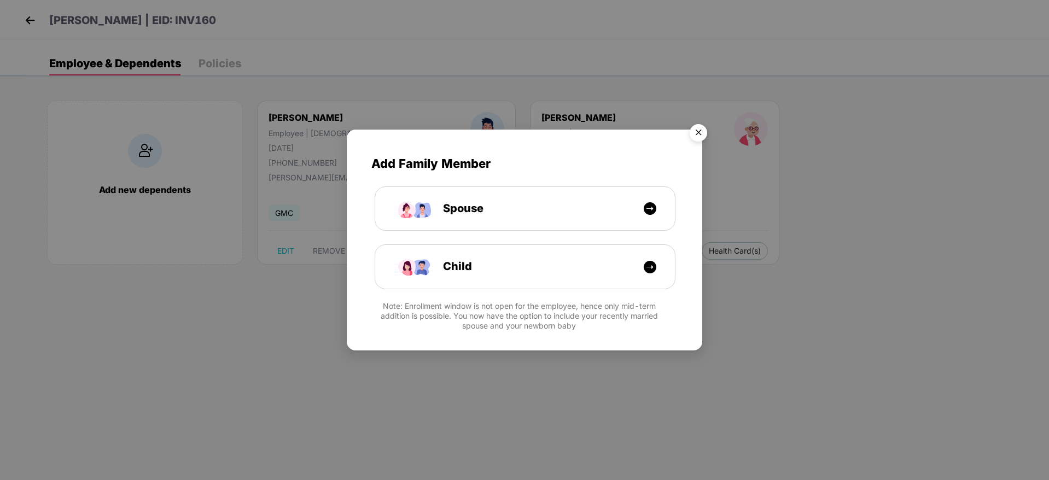
click at [697, 136] on img "Close" at bounding box center [698, 134] width 31 height 31
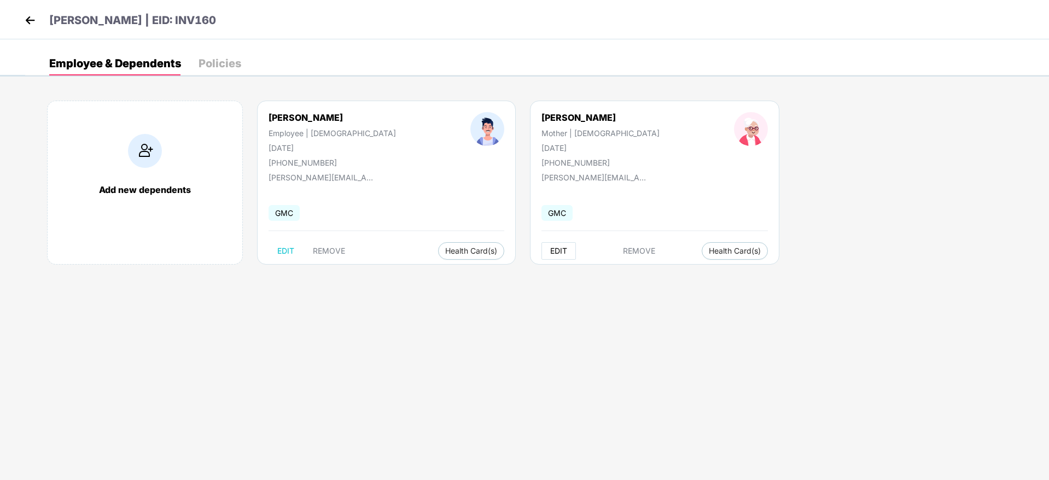
click at [550, 248] on span "EDIT" at bounding box center [558, 251] width 17 height 9
select select "******"
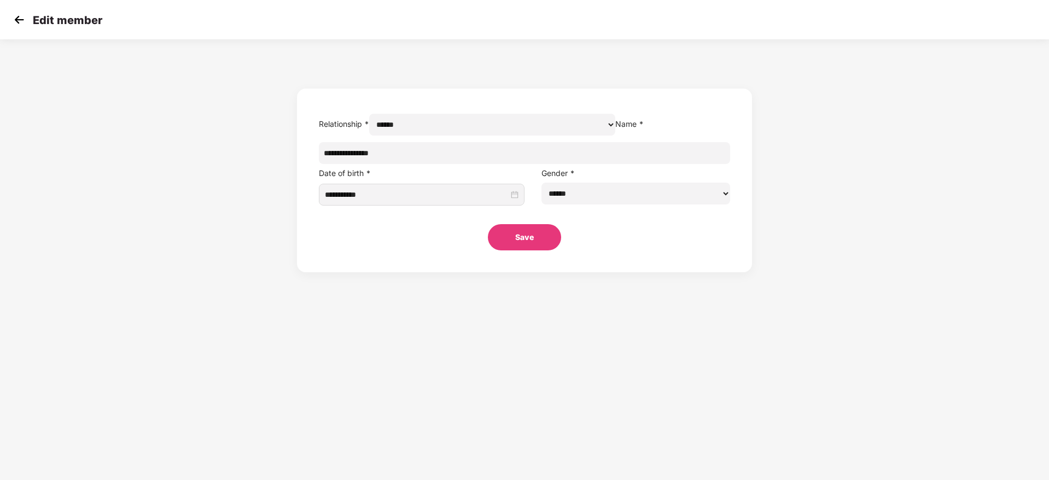
drag, startPoint x: 490, startPoint y: 183, endPoint x: 397, endPoint y: 173, distance: 92.9
click at [397, 173] on form "**********" at bounding box center [524, 181] width 454 height 184
paste input "***"
type input "**********"
click at [512, 250] on button "Save" at bounding box center [524, 237] width 73 height 26
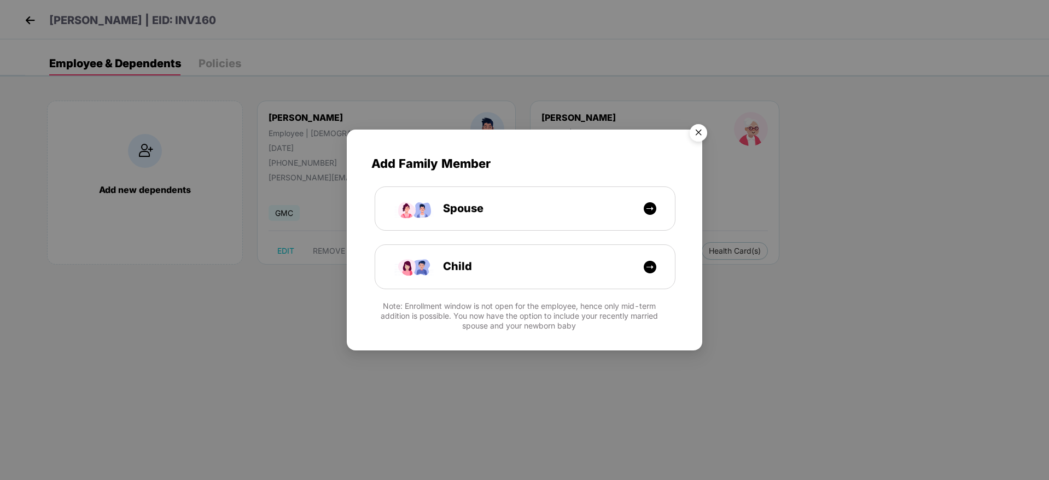
click at [696, 134] on img "Close" at bounding box center [698, 134] width 31 height 31
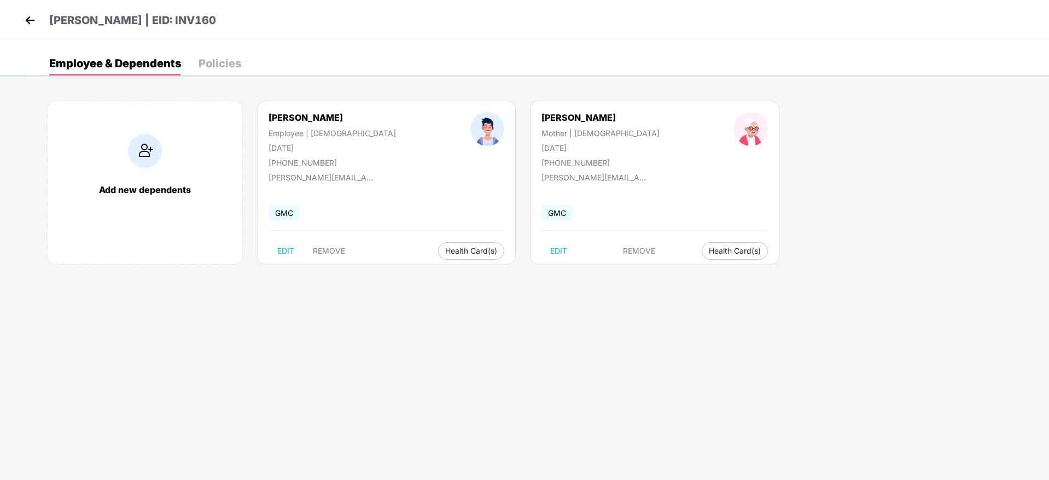
click at [32, 16] on img at bounding box center [30, 20] width 16 height 16
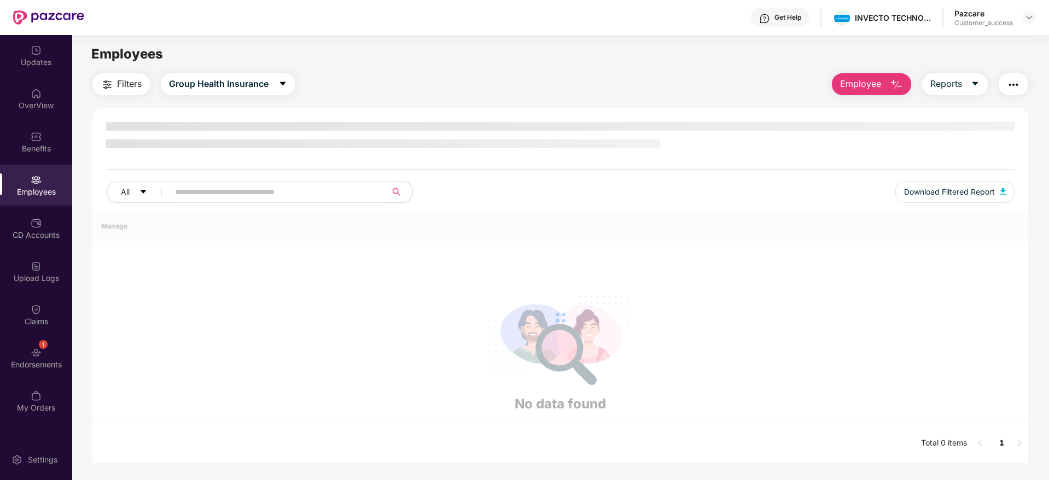
click at [241, 191] on input "text" at bounding box center [273, 192] width 196 height 16
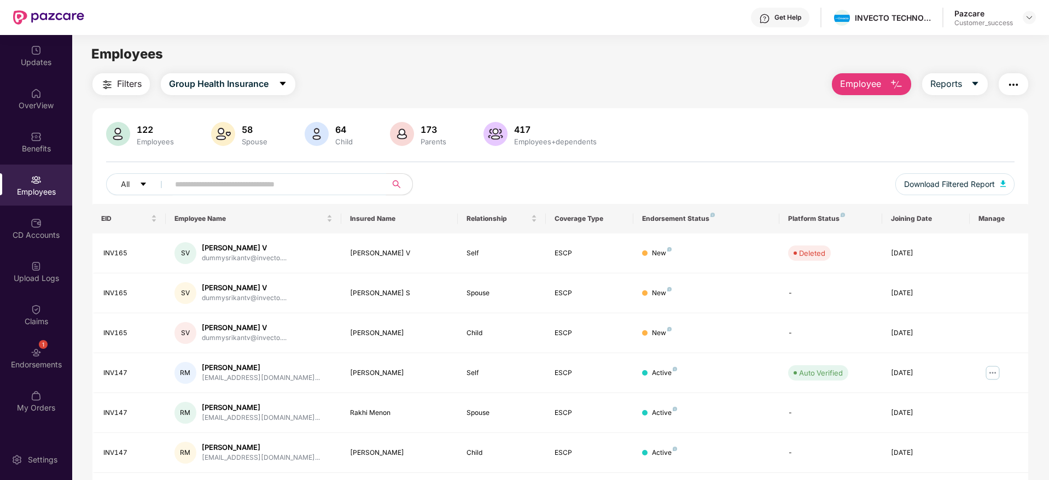
paste input "******"
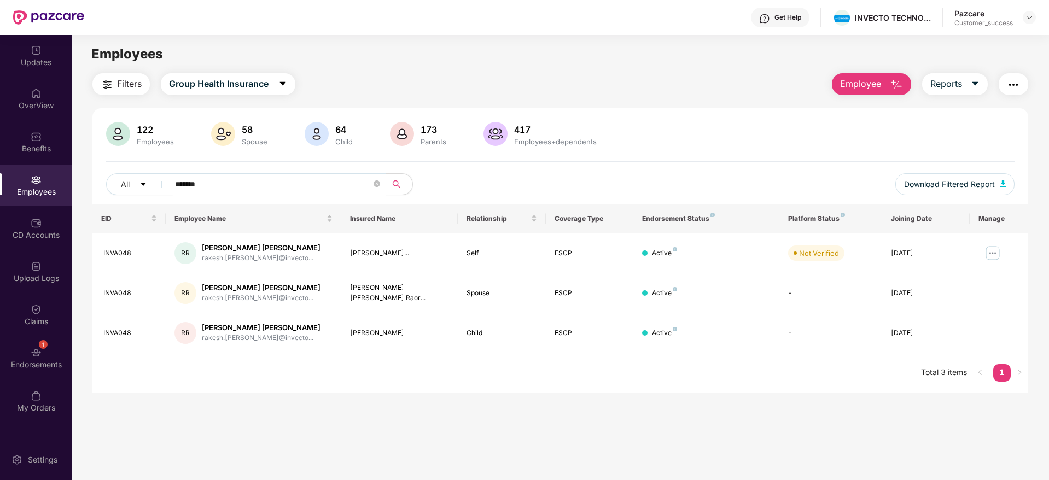
click at [194, 185] on input "*******" at bounding box center [273, 184] width 196 height 16
type input "******"
click at [986, 249] on img at bounding box center [992, 252] width 17 height 17
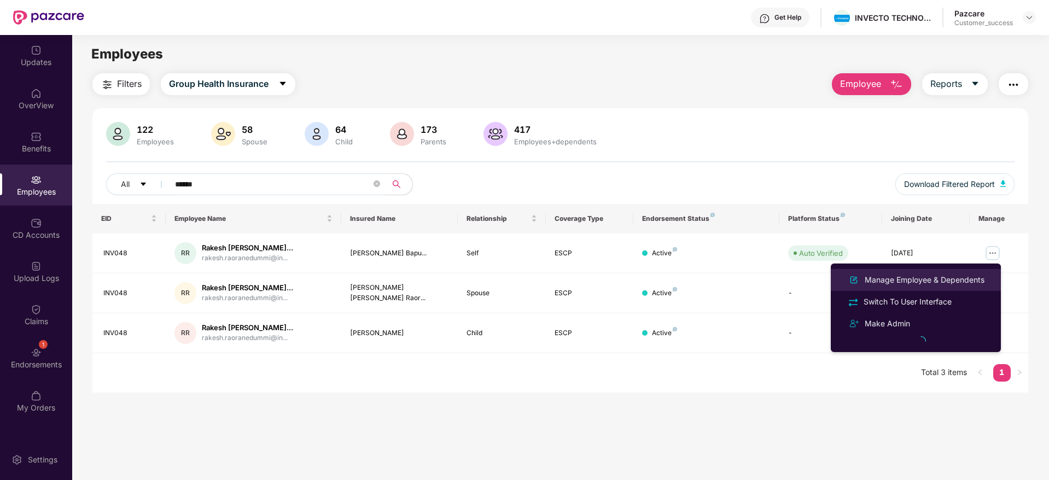
click at [911, 274] on div "Manage Employee & Dependents" at bounding box center [924, 280] width 124 height 12
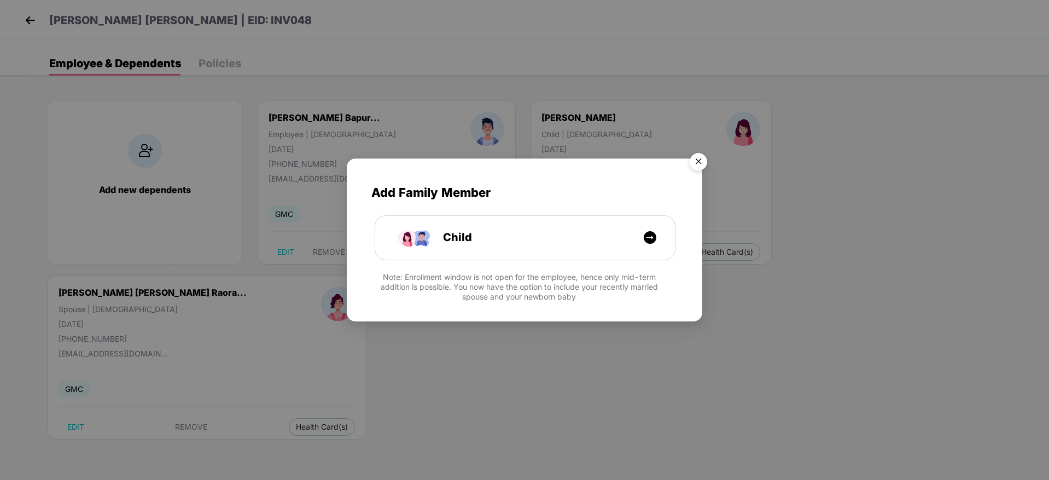
click at [698, 160] on img "Close" at bounding box center [698, 163] width 31 height 31
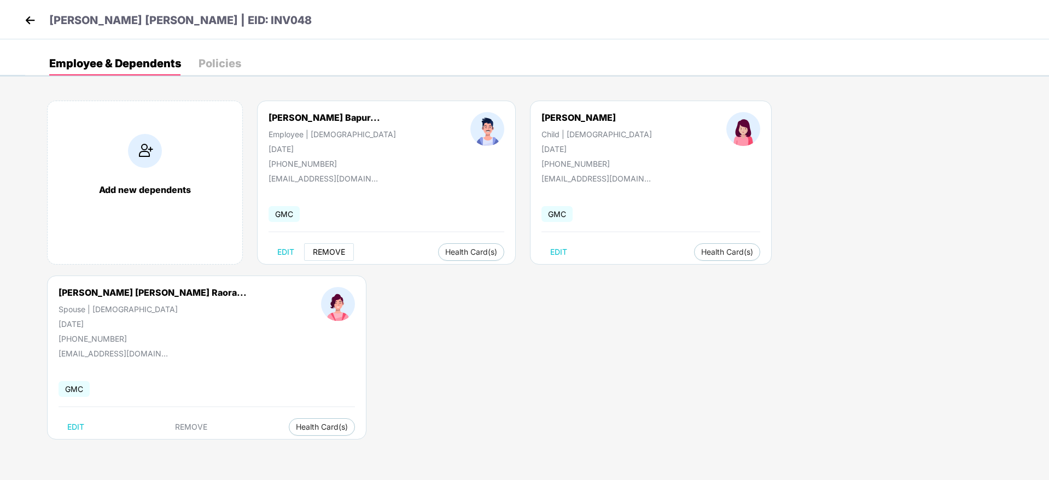
click at [331, 249] on span "REMOVE" at bounding box center [329, 252] width 32 height 9
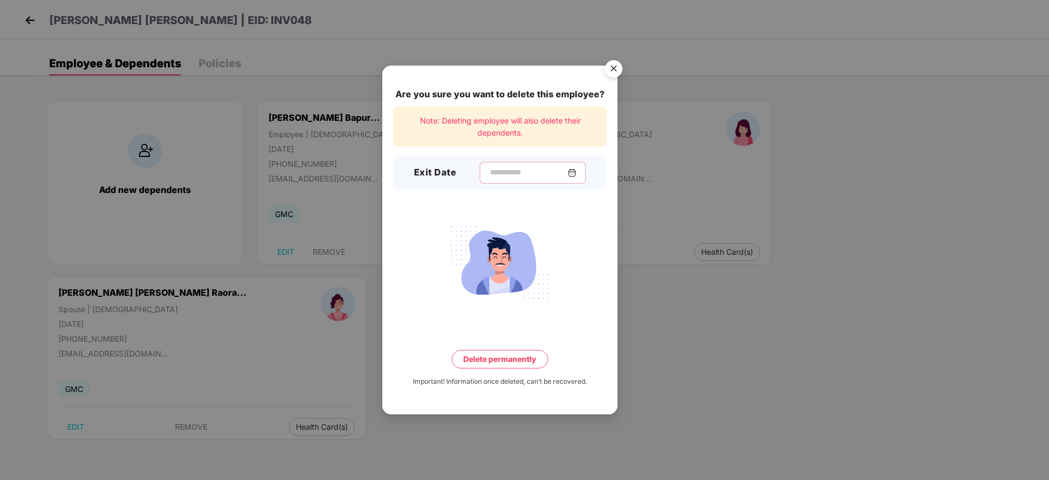
click at [510, 174] on input at bounding box center [528, 172] width 79 height 11
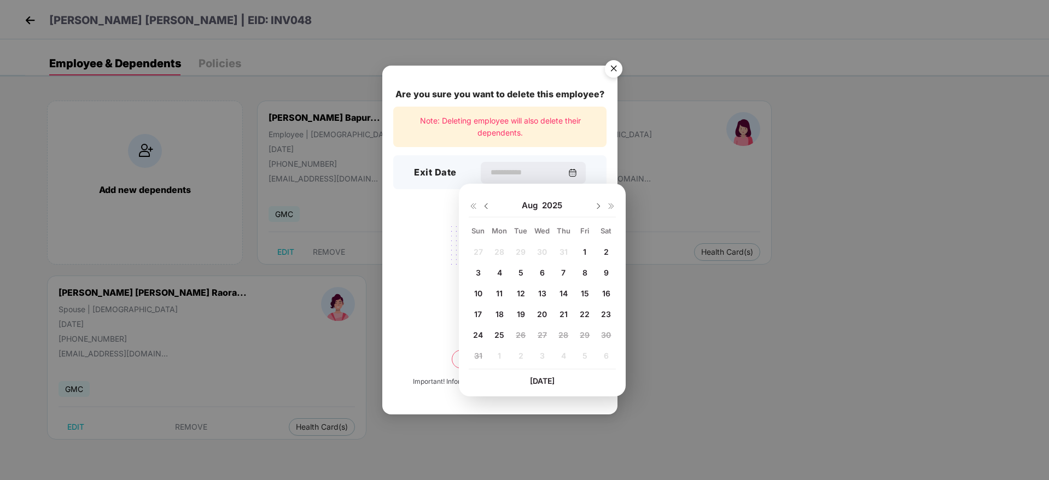
click at [489, 205] on img at bounding box center [486, 206] width 9 height 9
click at [475, 342] on div "27" at bounding box center [478, 335] width 16 height 16
type input "**********"
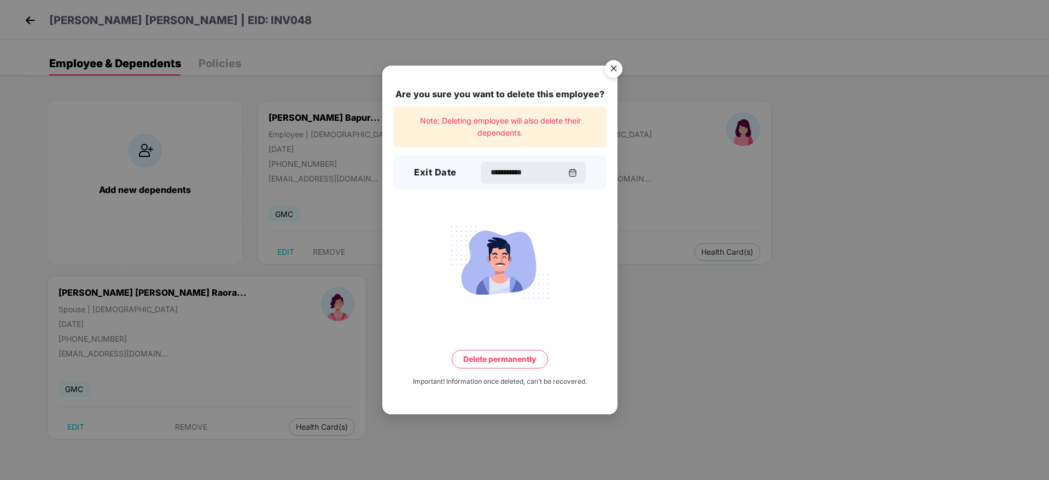
click at [498, 366] on button "Delete permanently" at bounding box center [500, 359] width 96 height 19
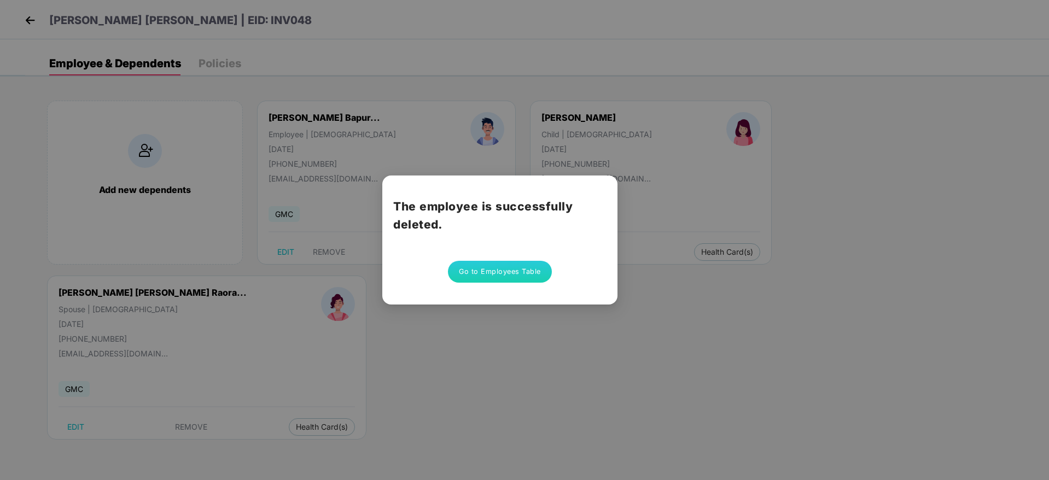
click at [493, 276] on button "Go to Employees Table" at bounding box center [500, 272] width 104 height 22
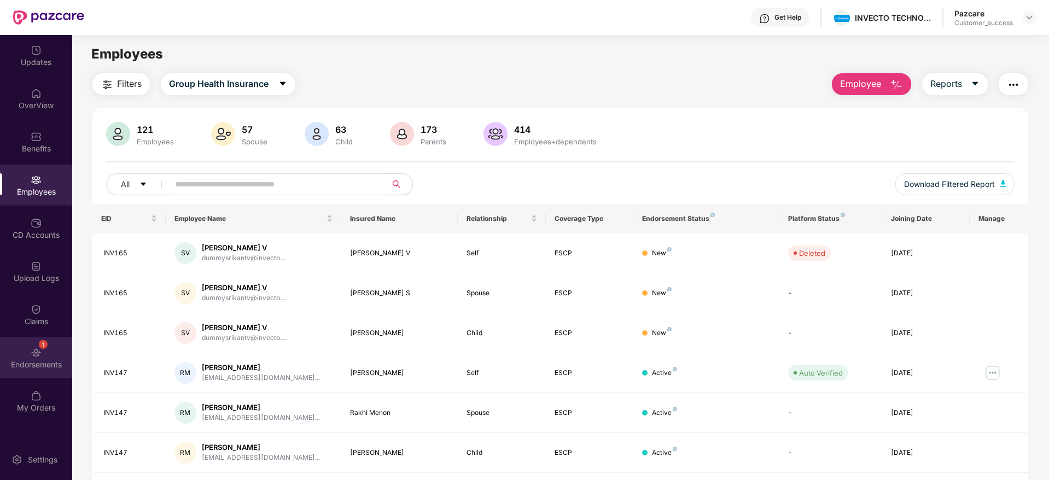
click at [35, 348] on img at bounding box center [36, 352] width 11 height 11
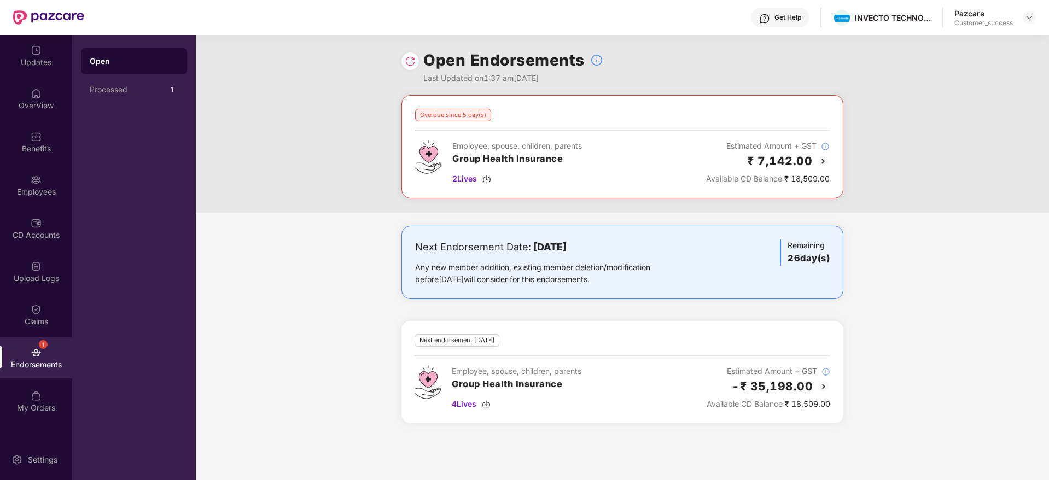
click at [406, 66] on img at bounding box center [410, 61] width 11 height 11
click at [408, 60] on img at bounding box center [410, 61] width 11 height 11
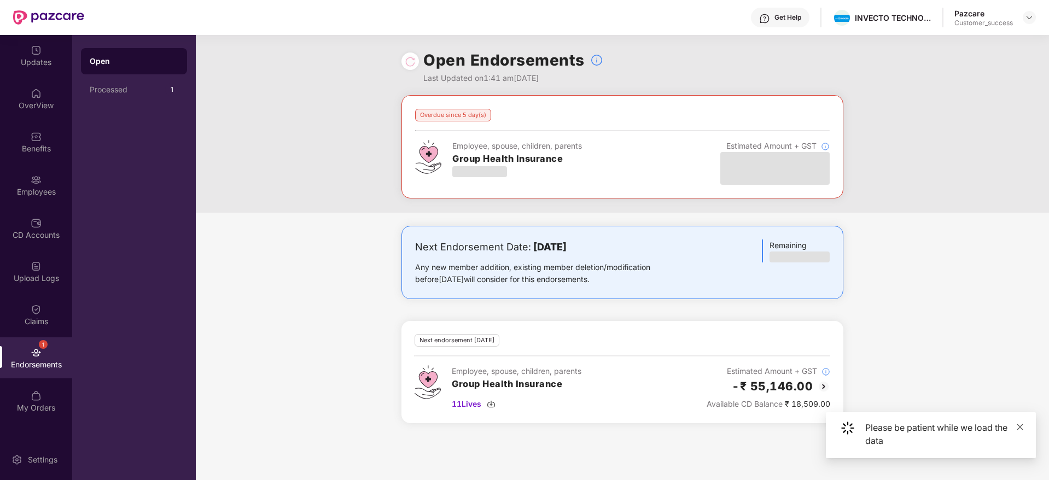
click at [1021, 427] on icon "close" at bounding box center [1020, 427] width 8 height 8
click at [818, 384] on img at bounding box center [823, 386] width 13 height 13
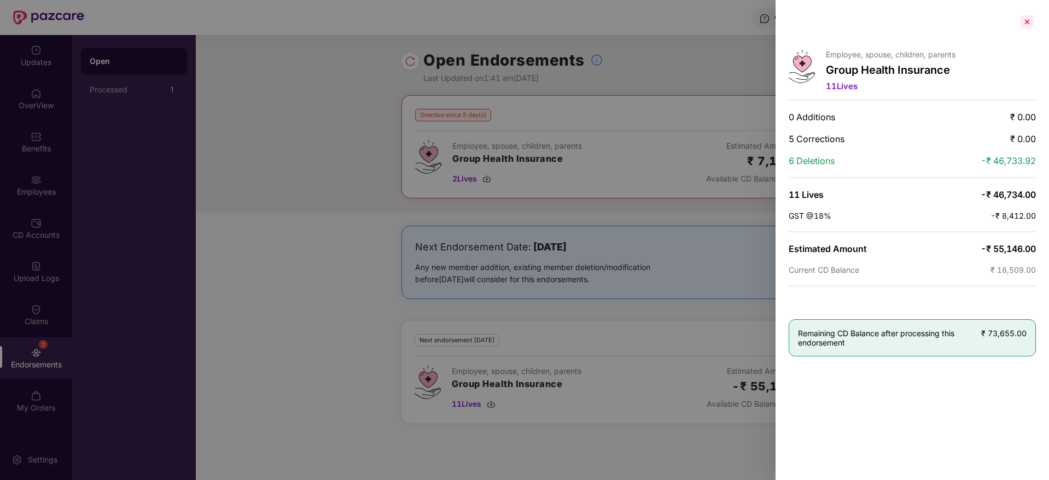
click at [1031, 27] on div at bounding box center [1026, 21] width 17 height 17
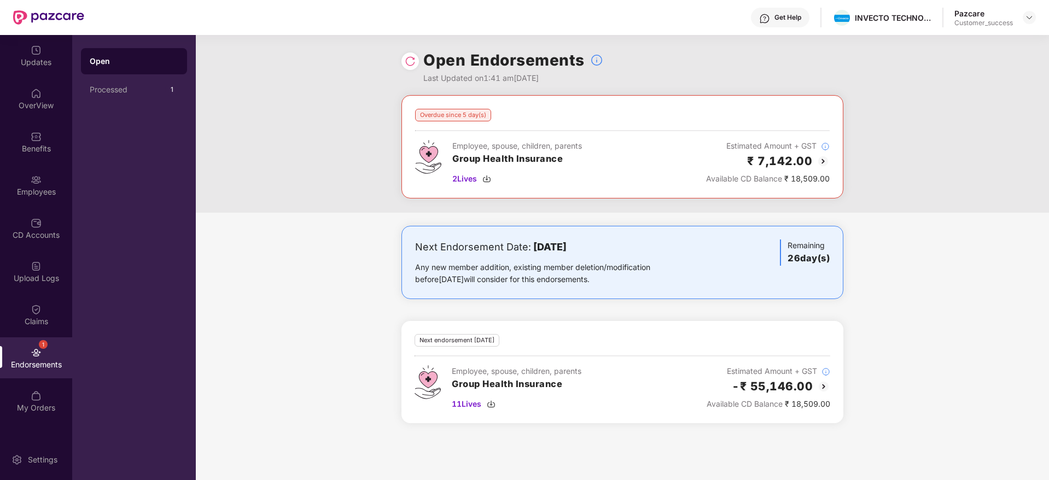
click at [345, 218] on div "Overdue since 5 day(s) Employee, spouse, children, parents Group Health Insuran…" at bounding box center [622, 265] width 853 height 341
click at [38, 180] on img at bounding box center [36, 179] width 11 height 11
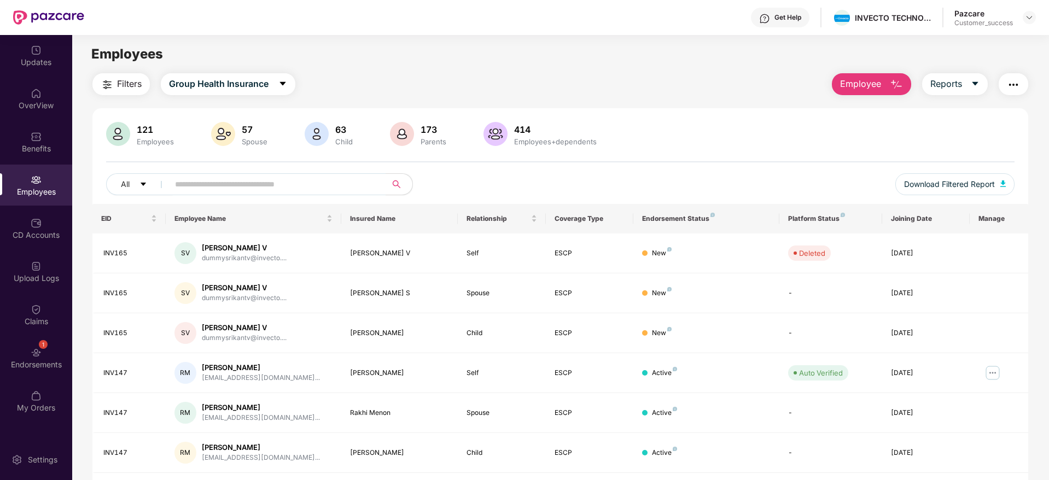
click at [465, 173] on div "All" at bounding box center [371, 184] width 530 height 22
click at [34, 185] on div "Employees" at bounding box center [36, 185] width 72 height 41
click at [232, 187] on input "text" at bounding box center [273, 184] width 196 height 16
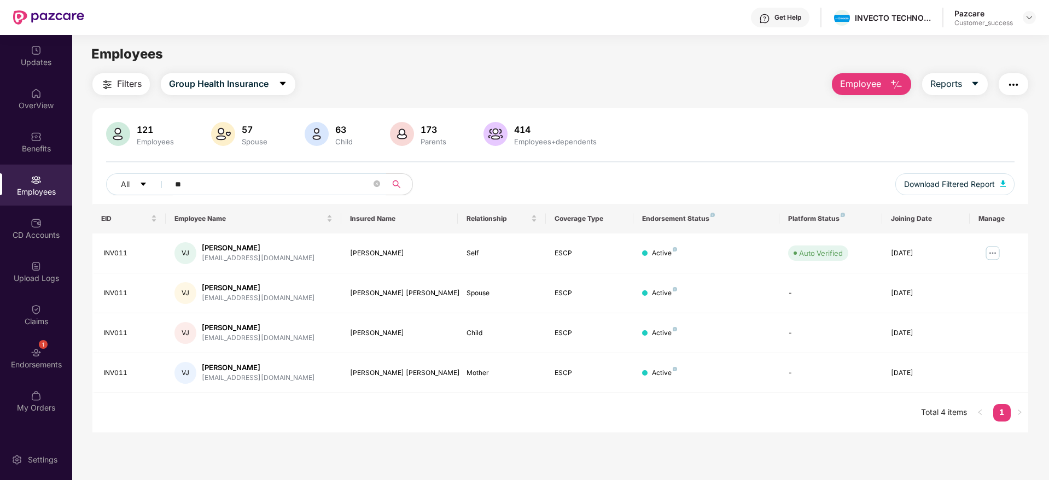
type input "*"
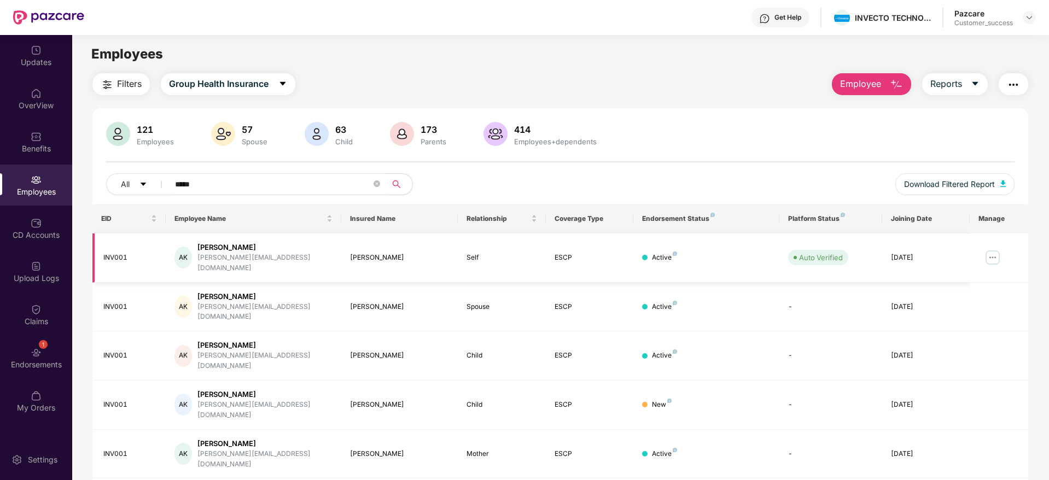
type input "*****"
click at [992, 253] on img at bounding box center [992, 257] width 17 height 17
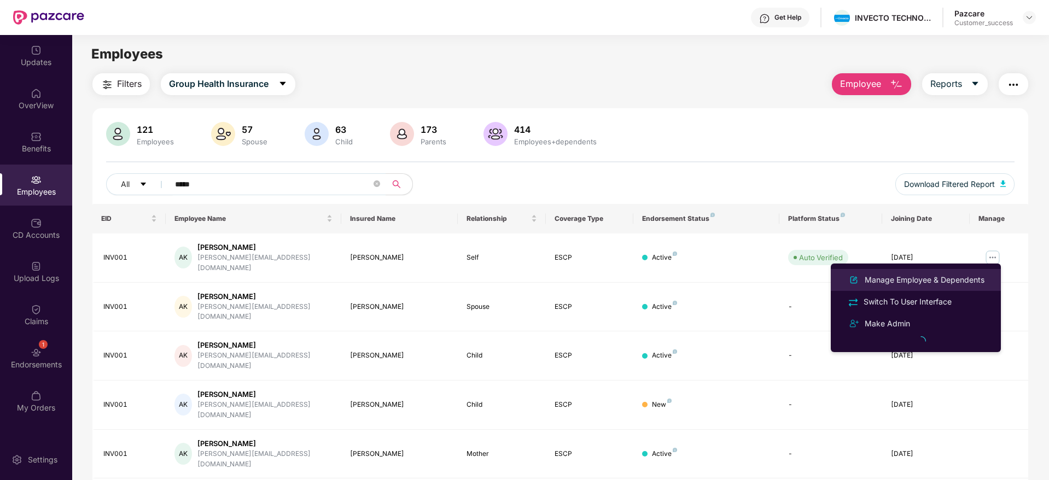
click at [926, 279] on div "Manage Employee & Dependents" at bounding box center [924, 280] width 124 height 12
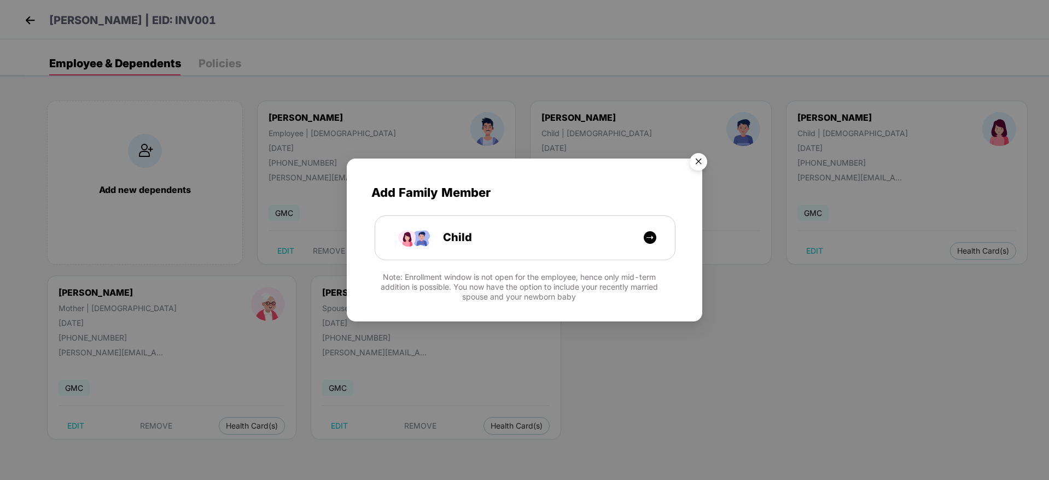
click at [697, 165] on img "Close" at bounding box center [698, 163] width 31 height 31
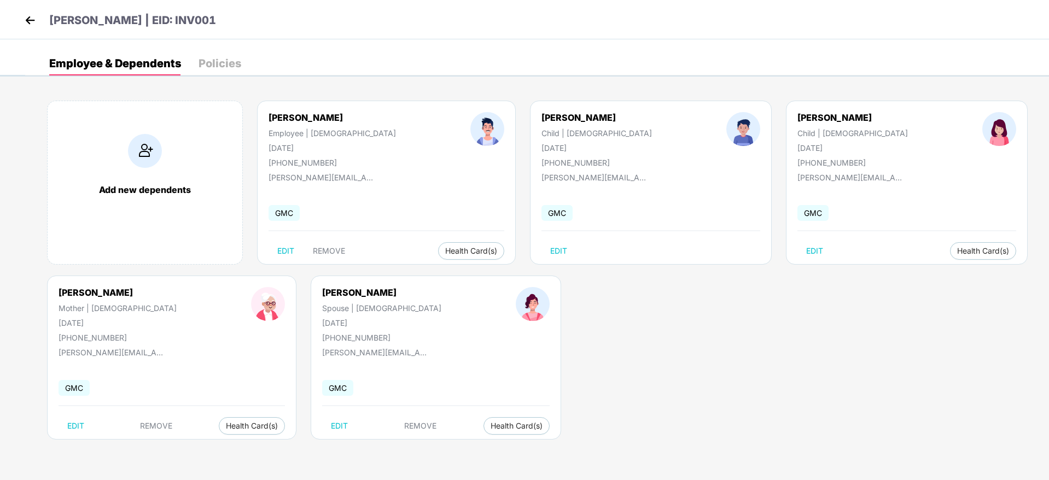
click at [31, 17] on img at bounding box center [30, 20] width 16 height 16
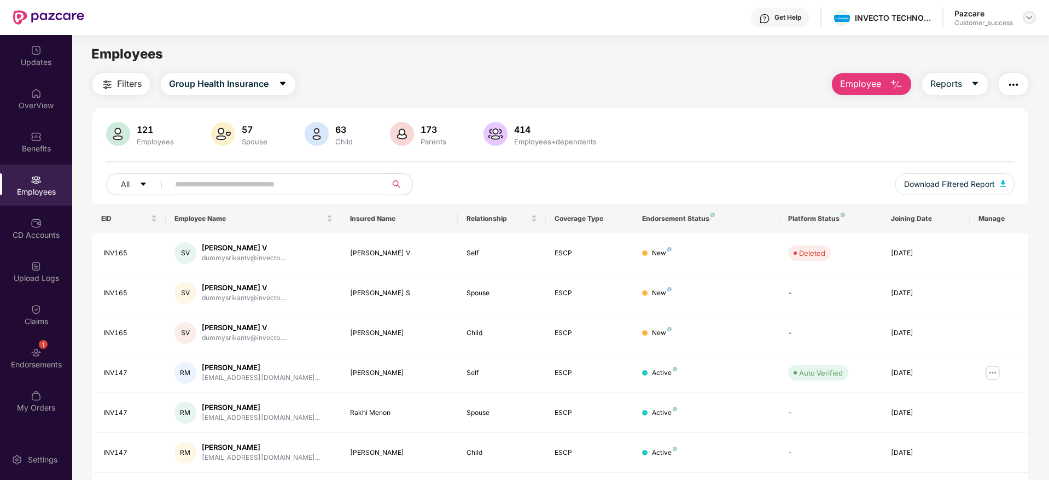
click at [1026, 17] on img at bounding box center [1029, 17] width 9 height 9
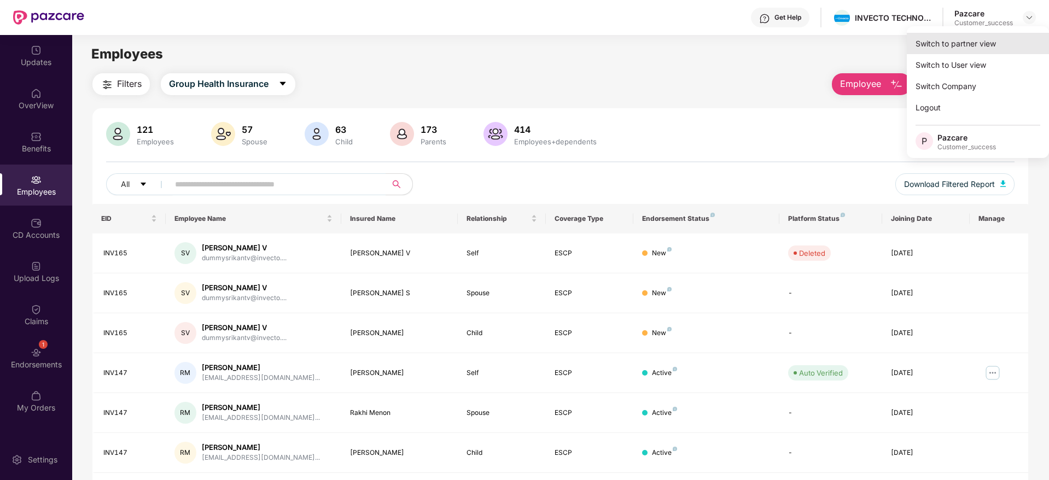
click at [949, 46] on div "Switch to partner view" at bounding box center [977, 43] width 142 height 21
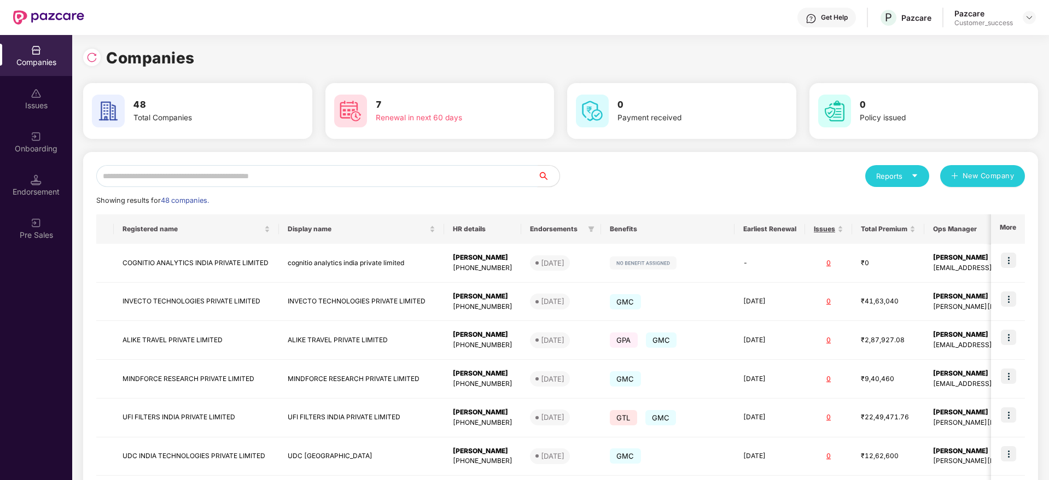
click at [338, 180] on input "text" at bounding box center [316, 176] width 441 height 22
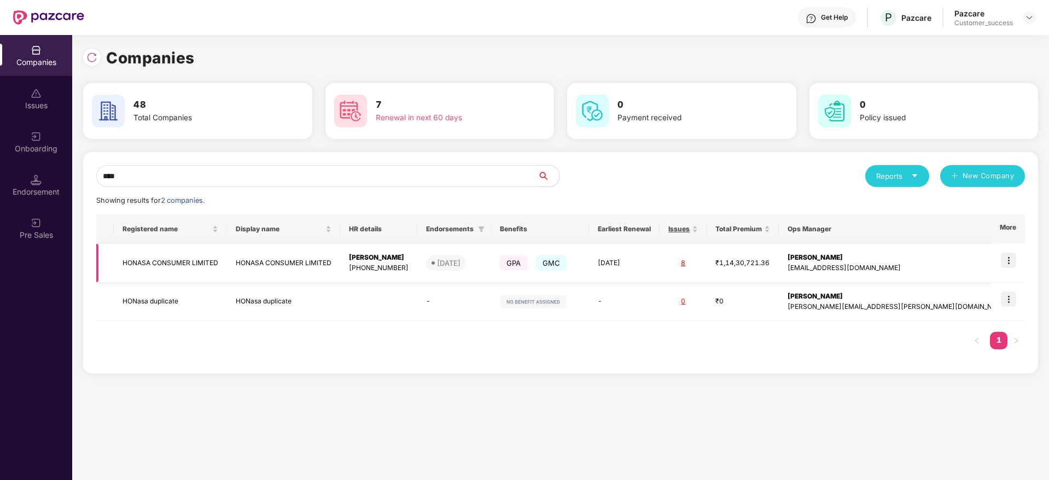
type input "****"
click at [1007, 264] on img at bounding box center [1008, 260] width 15 height 15
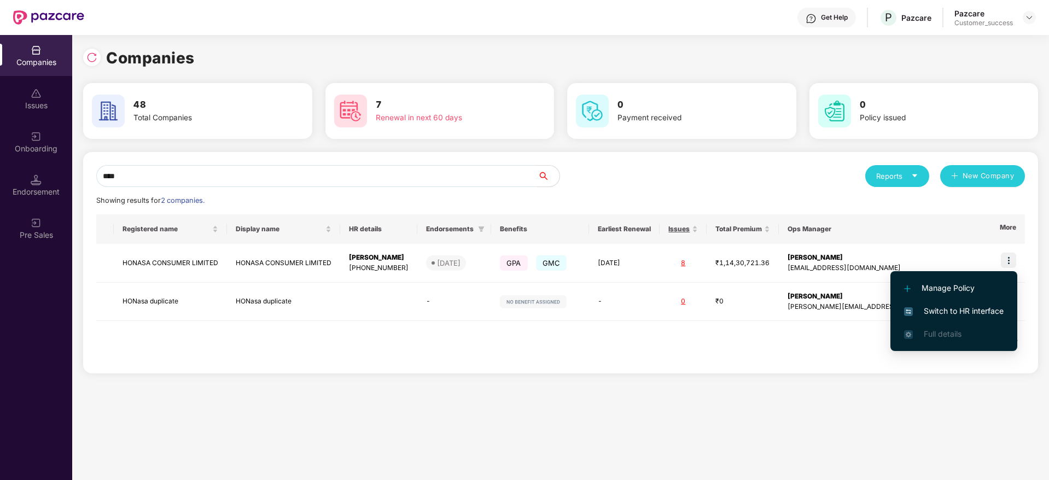
click at [950, 306] on span "Switch to HR interface" at bounding box center [954, 311] width 100 height 12
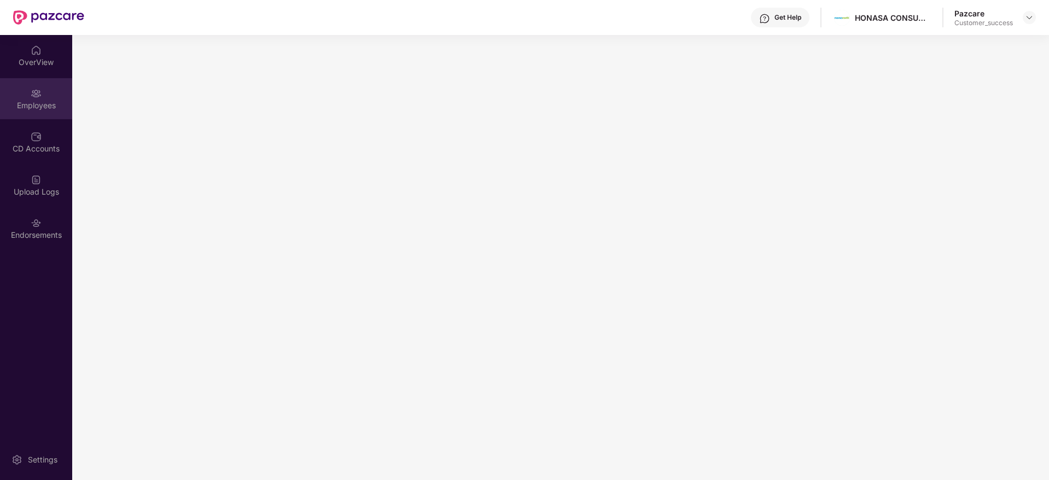
click at [36, 106] on div "Employees" at bounding box center [36, 105] width 72 height 11
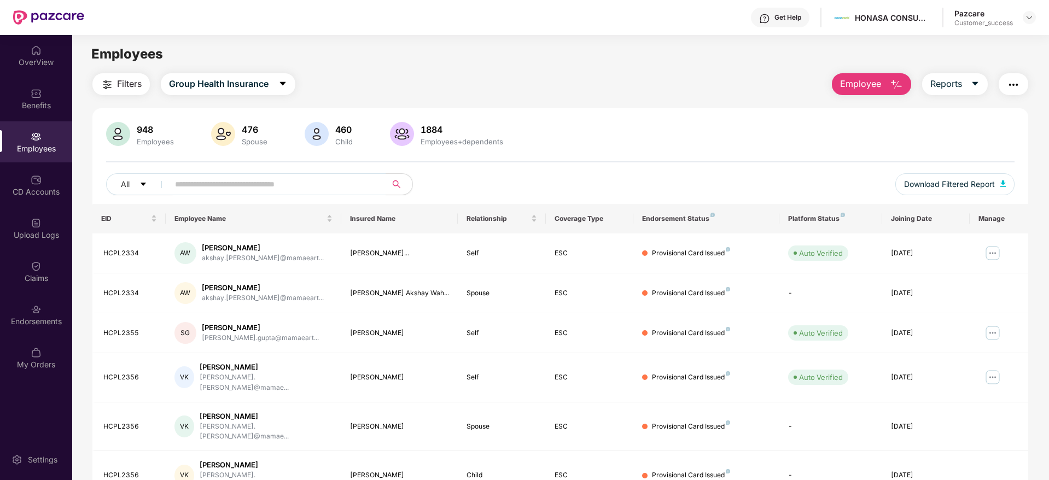
click at [130, 86] on span "Filters" at bounding box center [129, 84] width 25 height 14
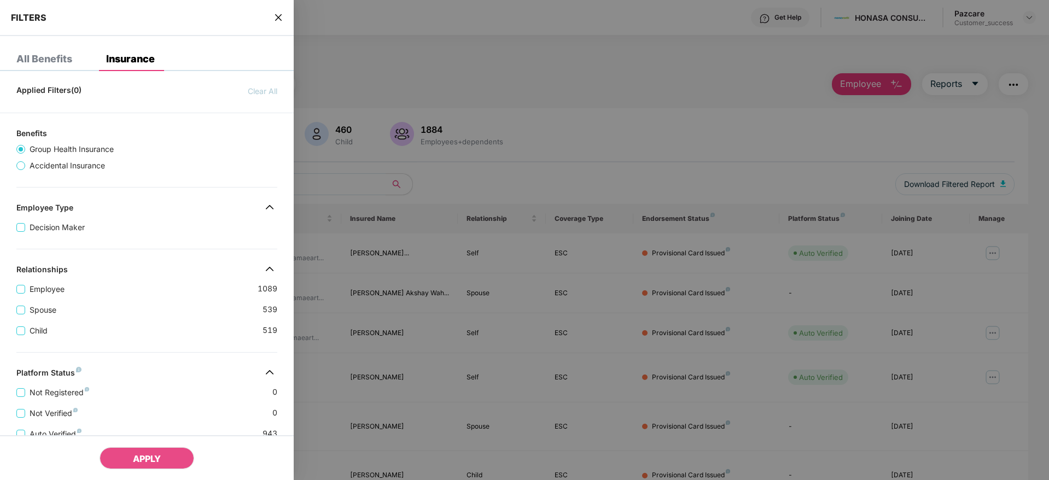
click at [201, 321] on div "Child 519" at bounding box center [146, 326] width 261 height 21
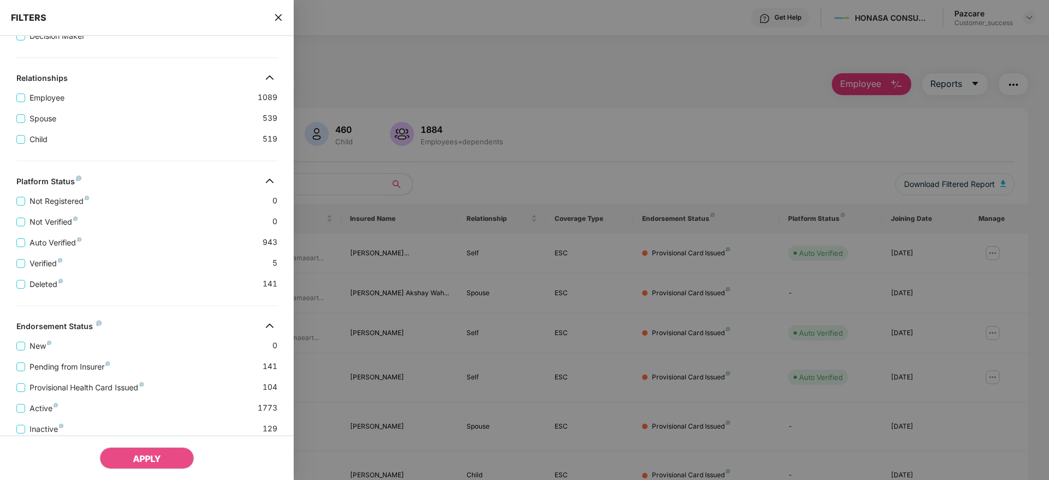
scroll to position [229, 0]
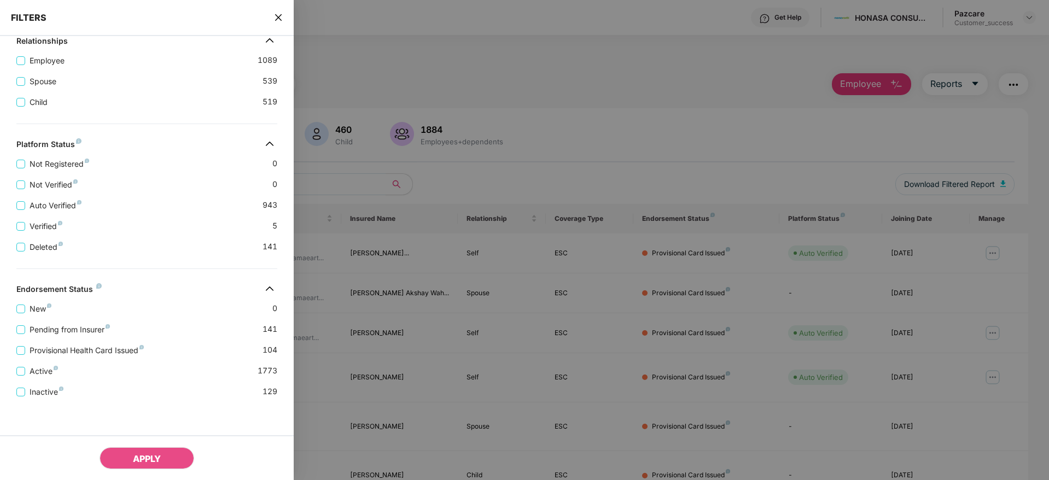
click at [281, 18] on icon "close" at bounding box center [278, 17] width 9 height 9
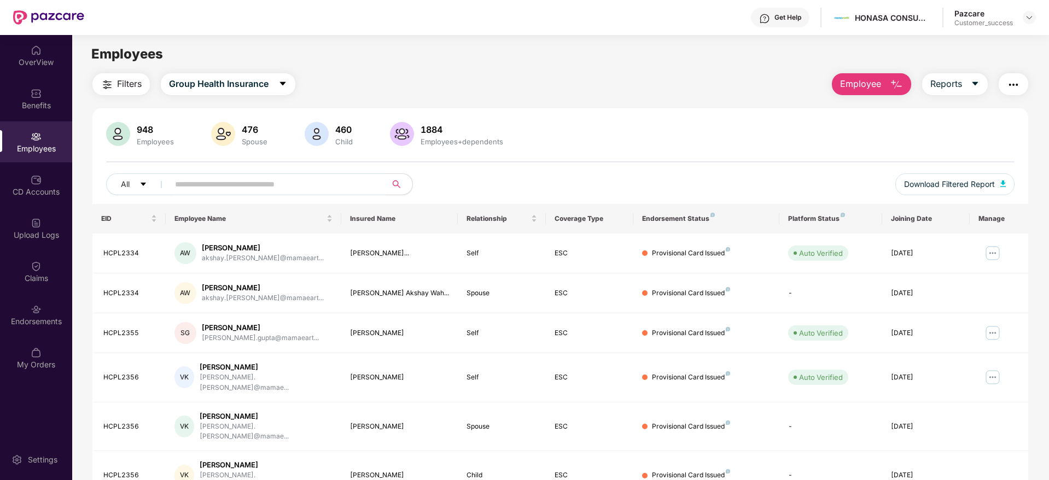
click at [127, 77] on span "Filters" at bounding box center [129, 84] width 25 height 14
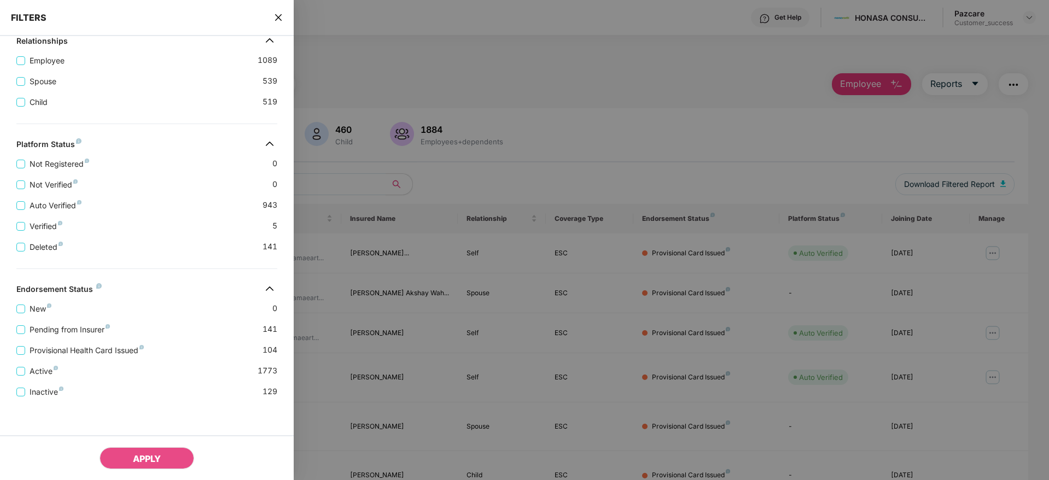
click at [161, 302] on div "New 0" at bounding box center [146, 304] width 261 height 21
click at [279, 18] on icon "close" at bounding box center [278, 17] width 7 height 7
